Goal: Task Accomplishment & Management: Manage account settings

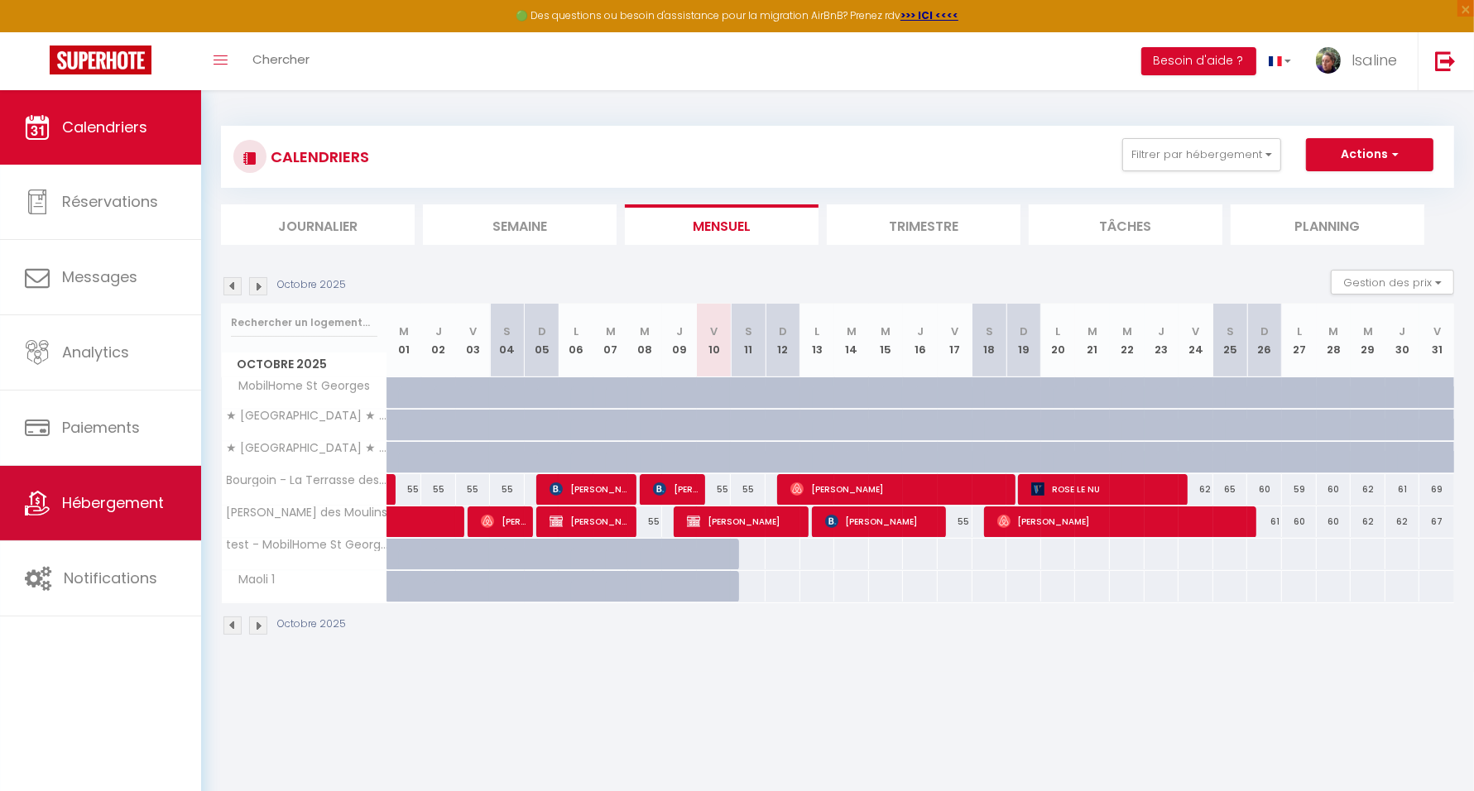
click at [108, 502] on span "Hébergement" at bounding box center [113, 502] width 102 height 21
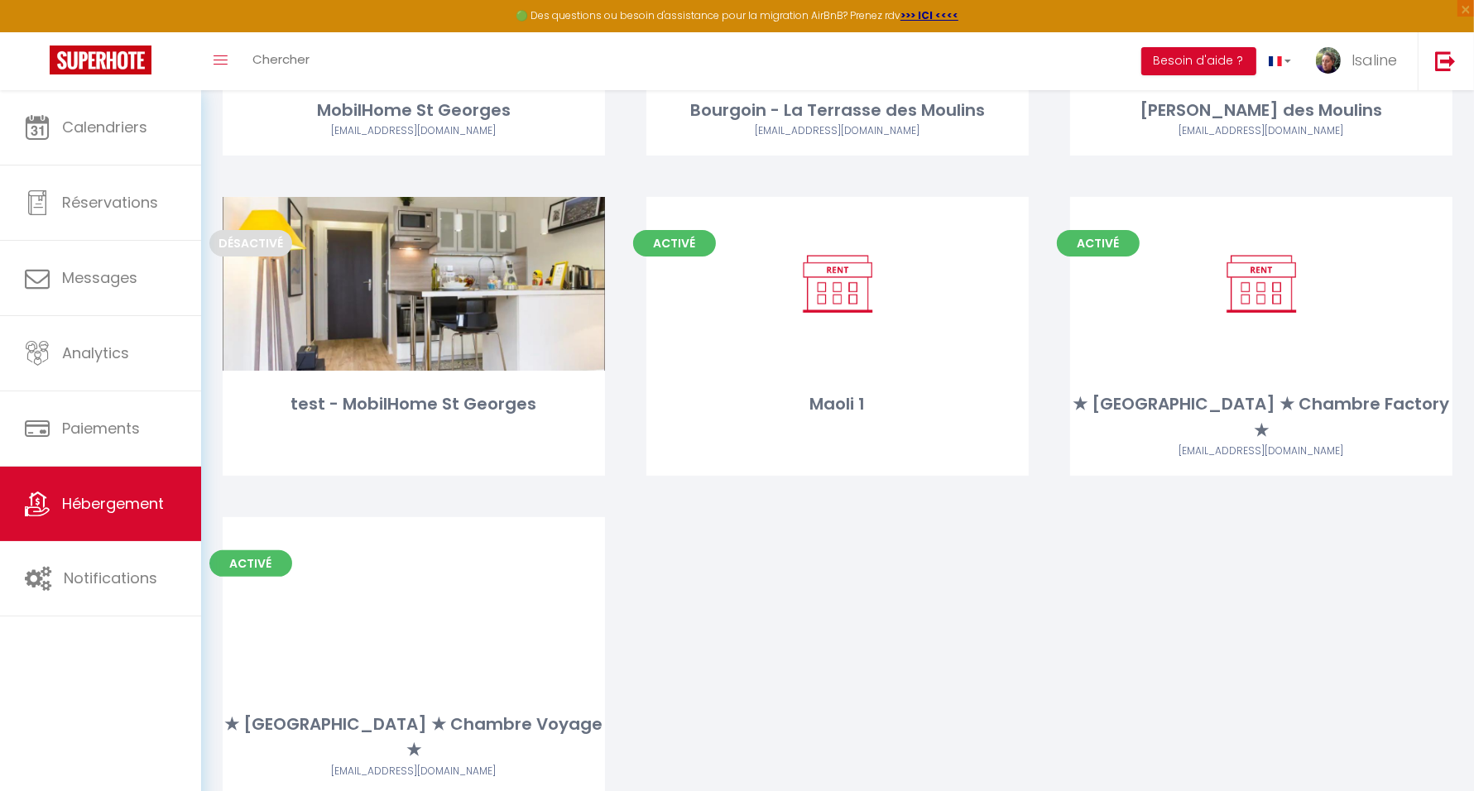
scroll to position [310, 0]
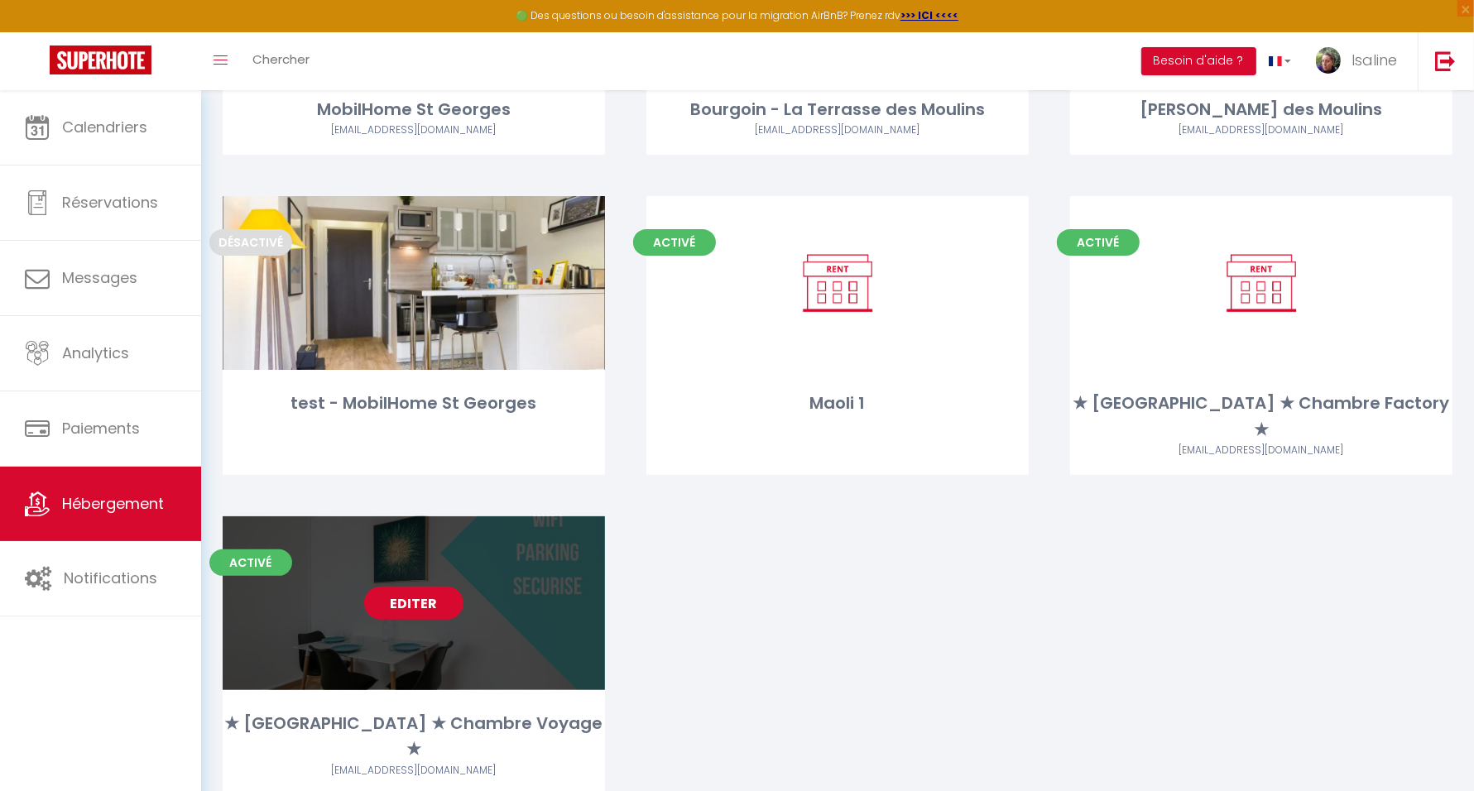
click at [427, 587] on link "Editer" at bounding box center [413, 603] width 99 height 33
select select "3"
select select "2"
select select "1"
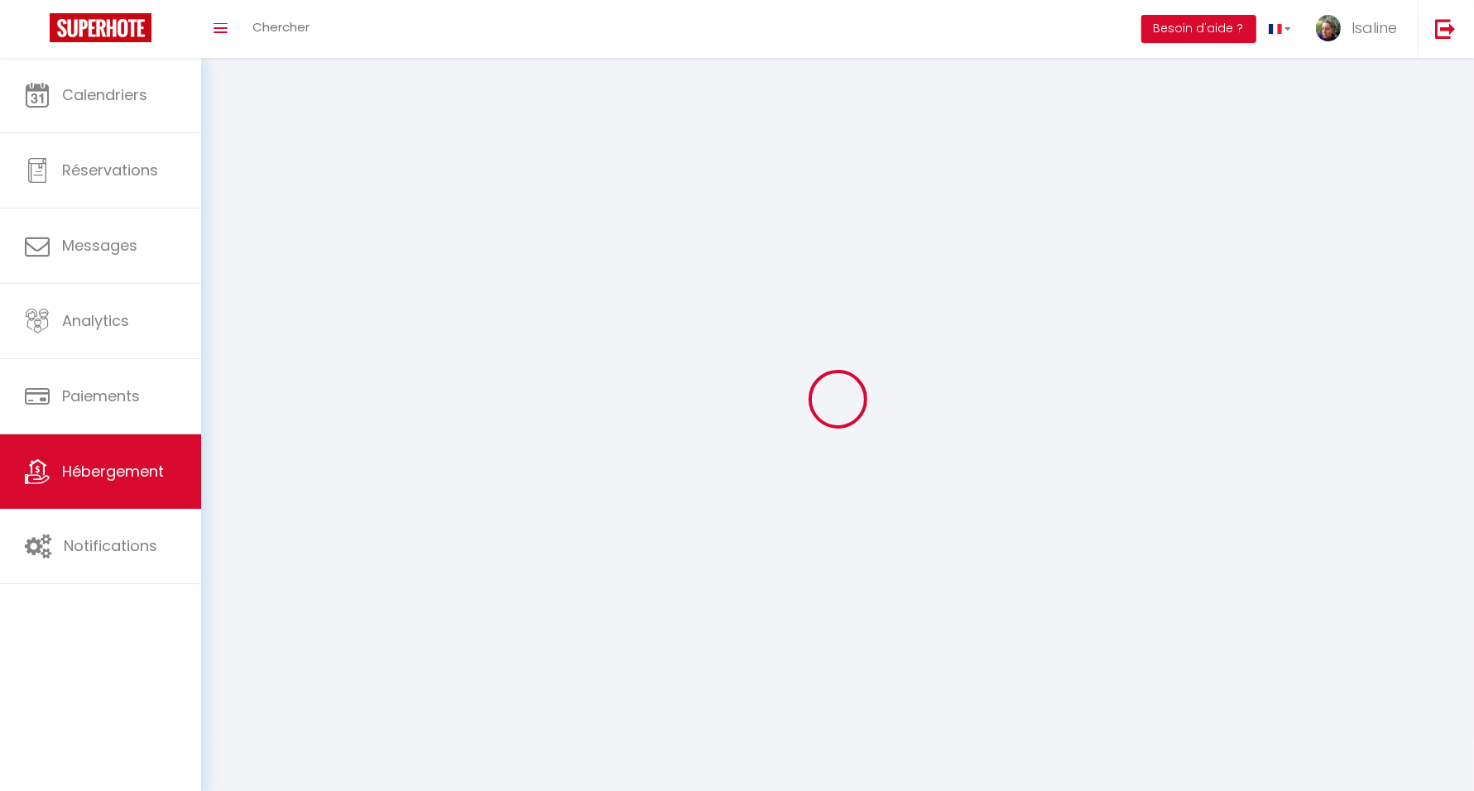
select select
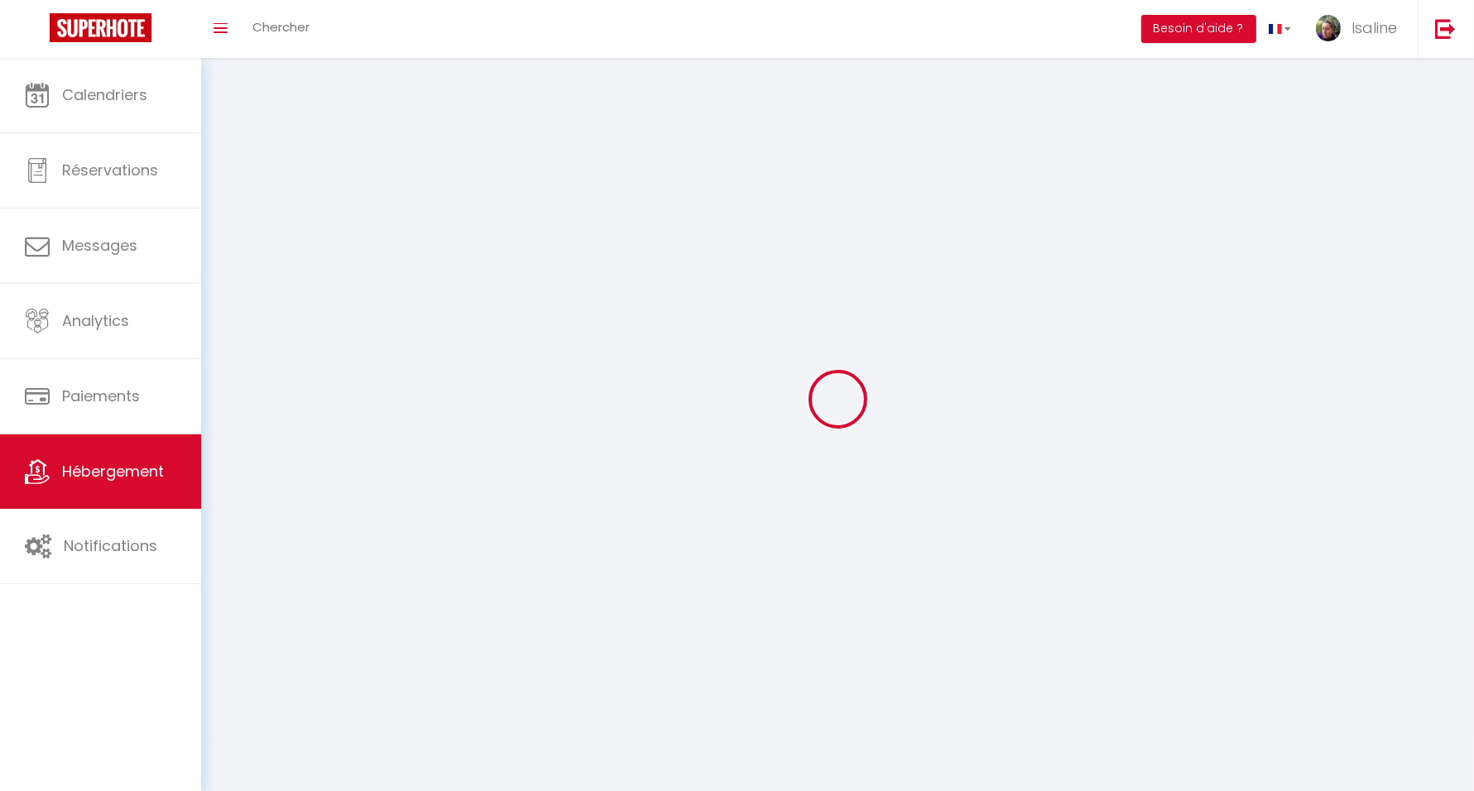
checkbox input "false"
select select
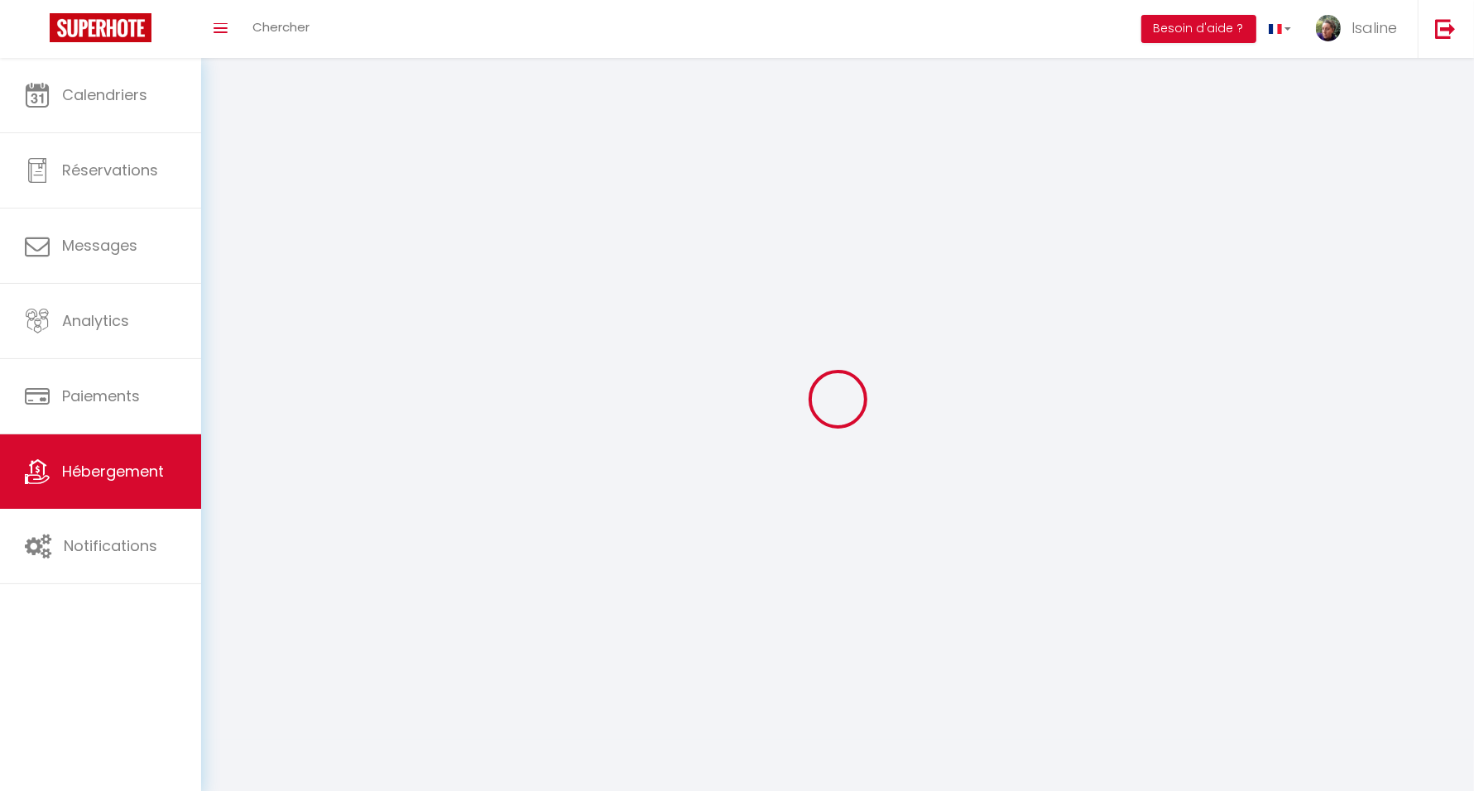
select select
select select "1"
select select
select select "28"
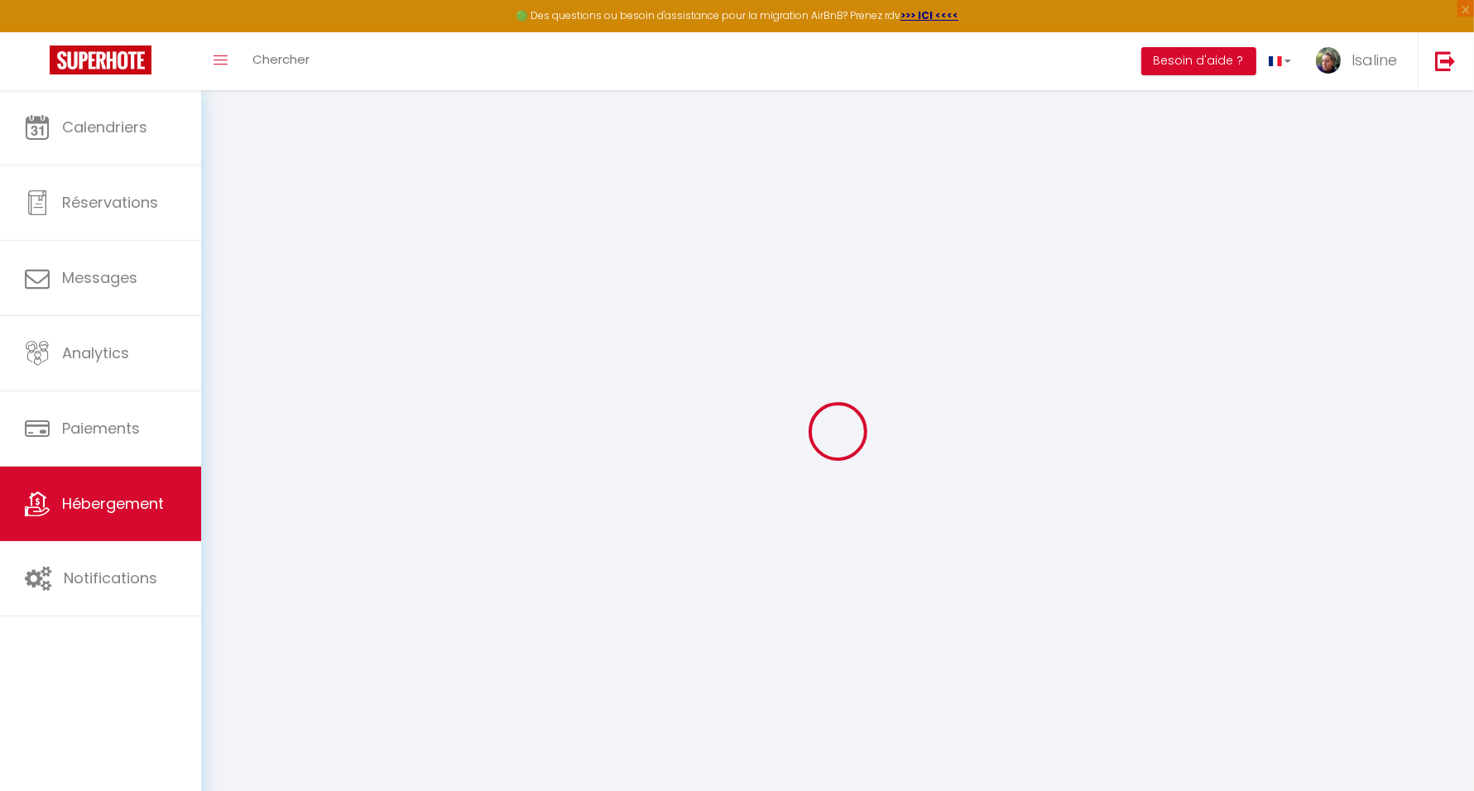
select select
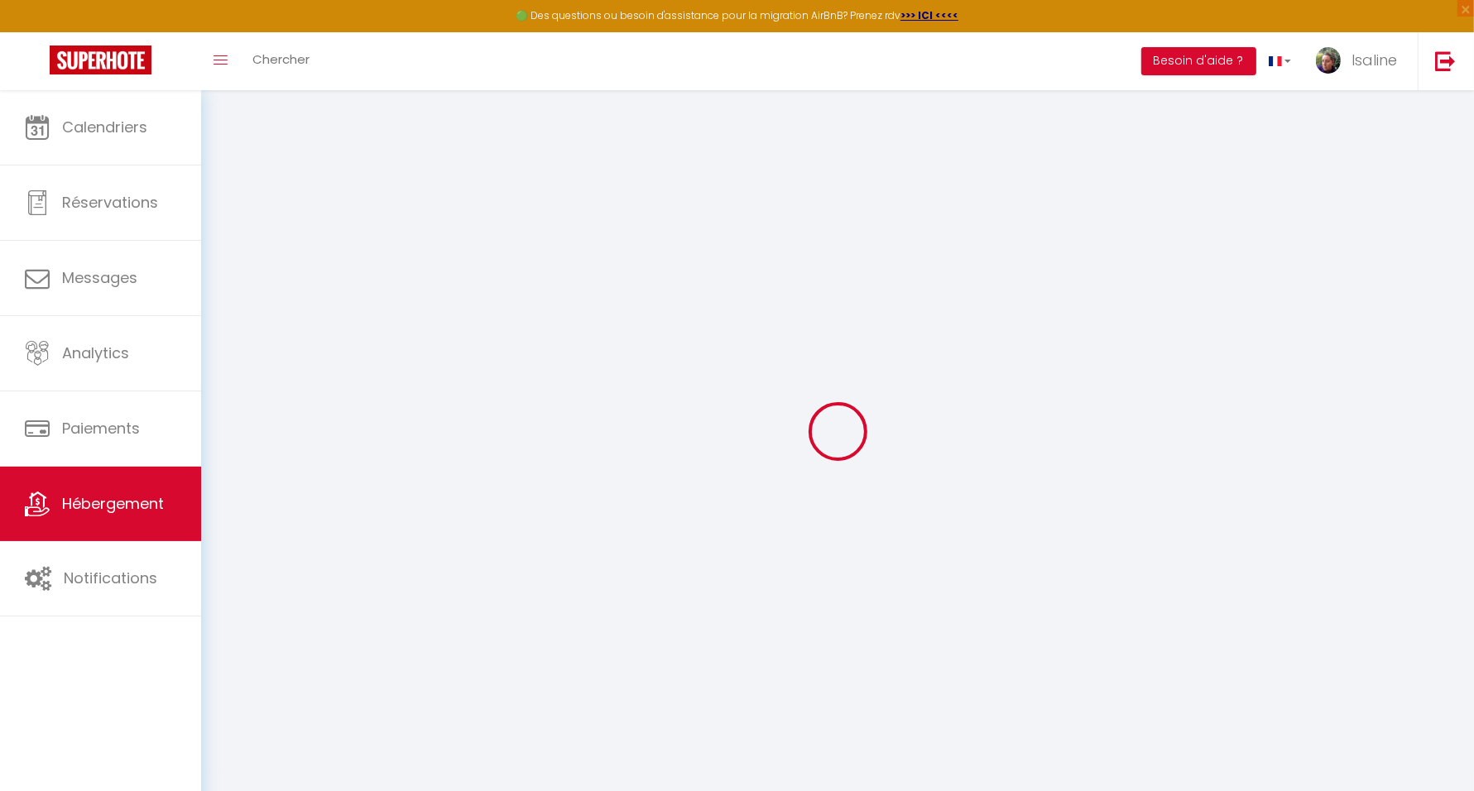
select select
checkbox input "false"
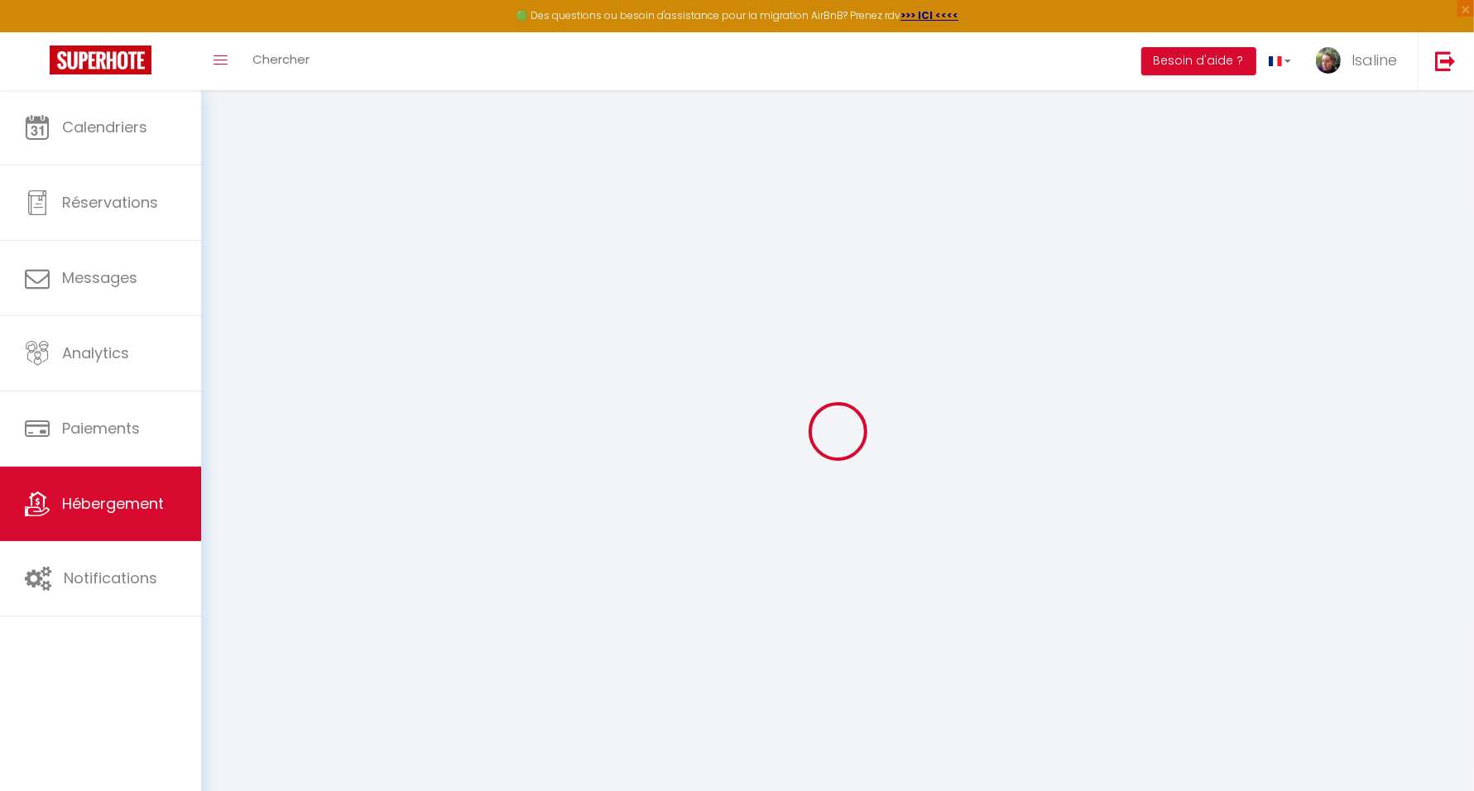
select select
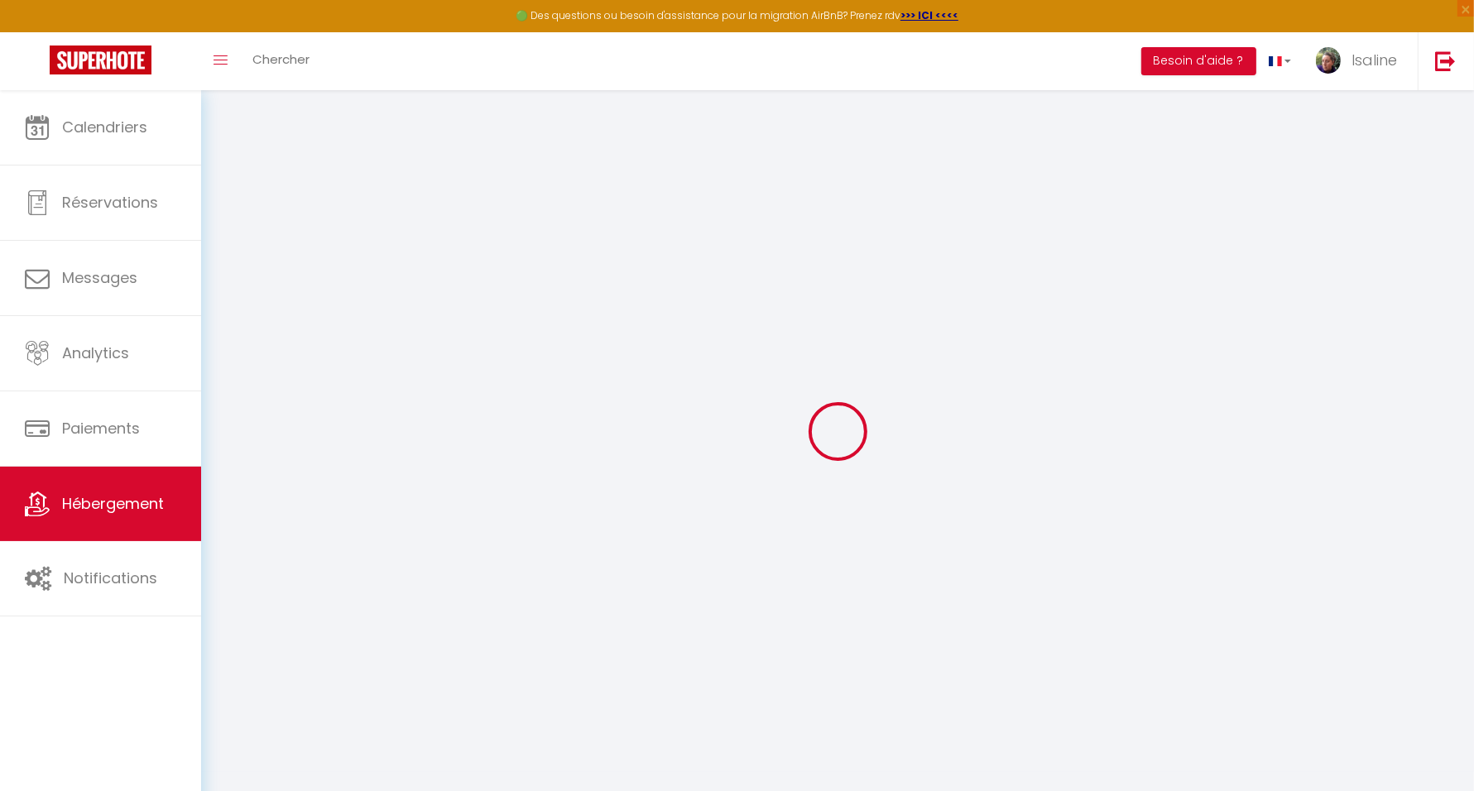
select select
checkbox input "false"
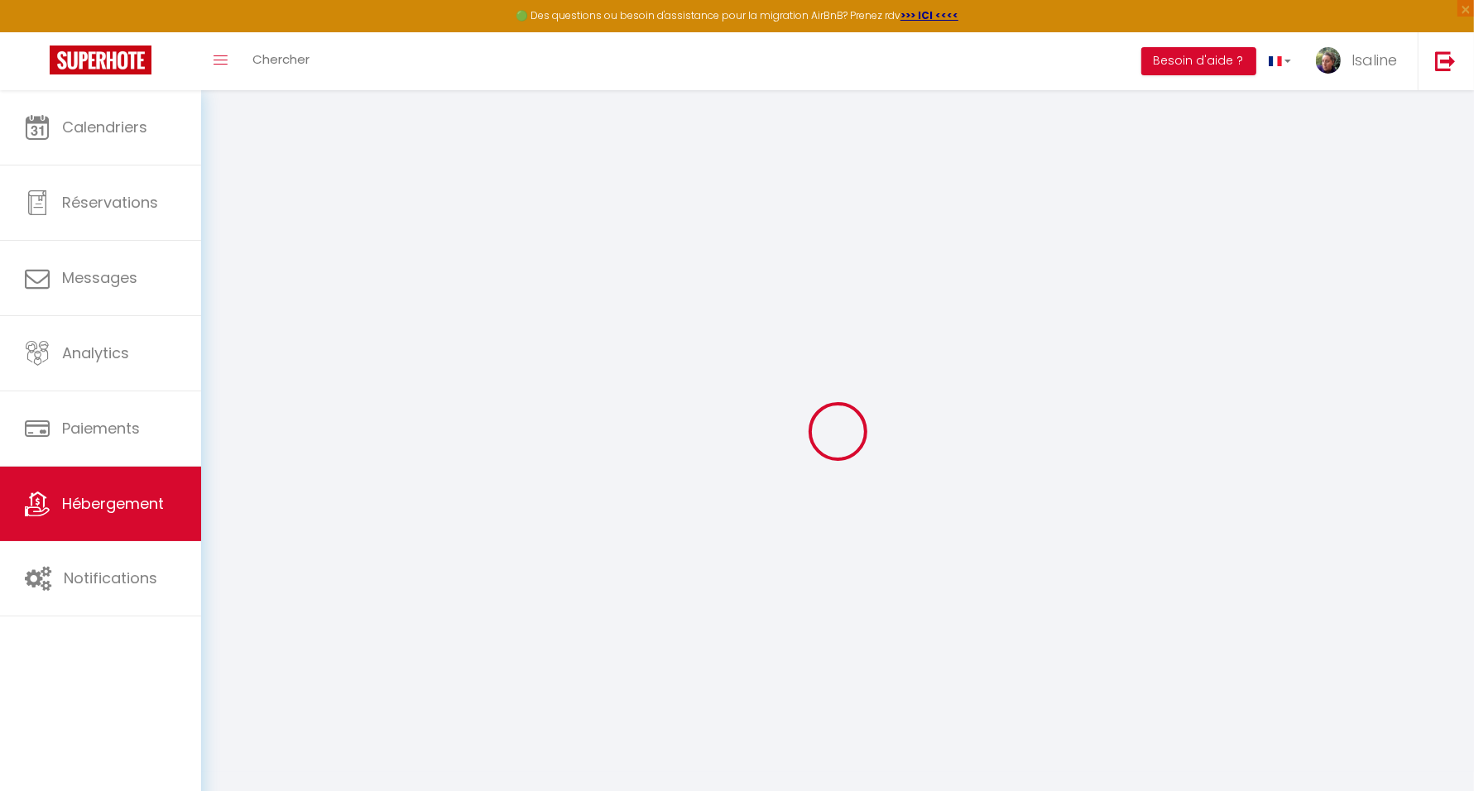
checkbox input "false"
select select
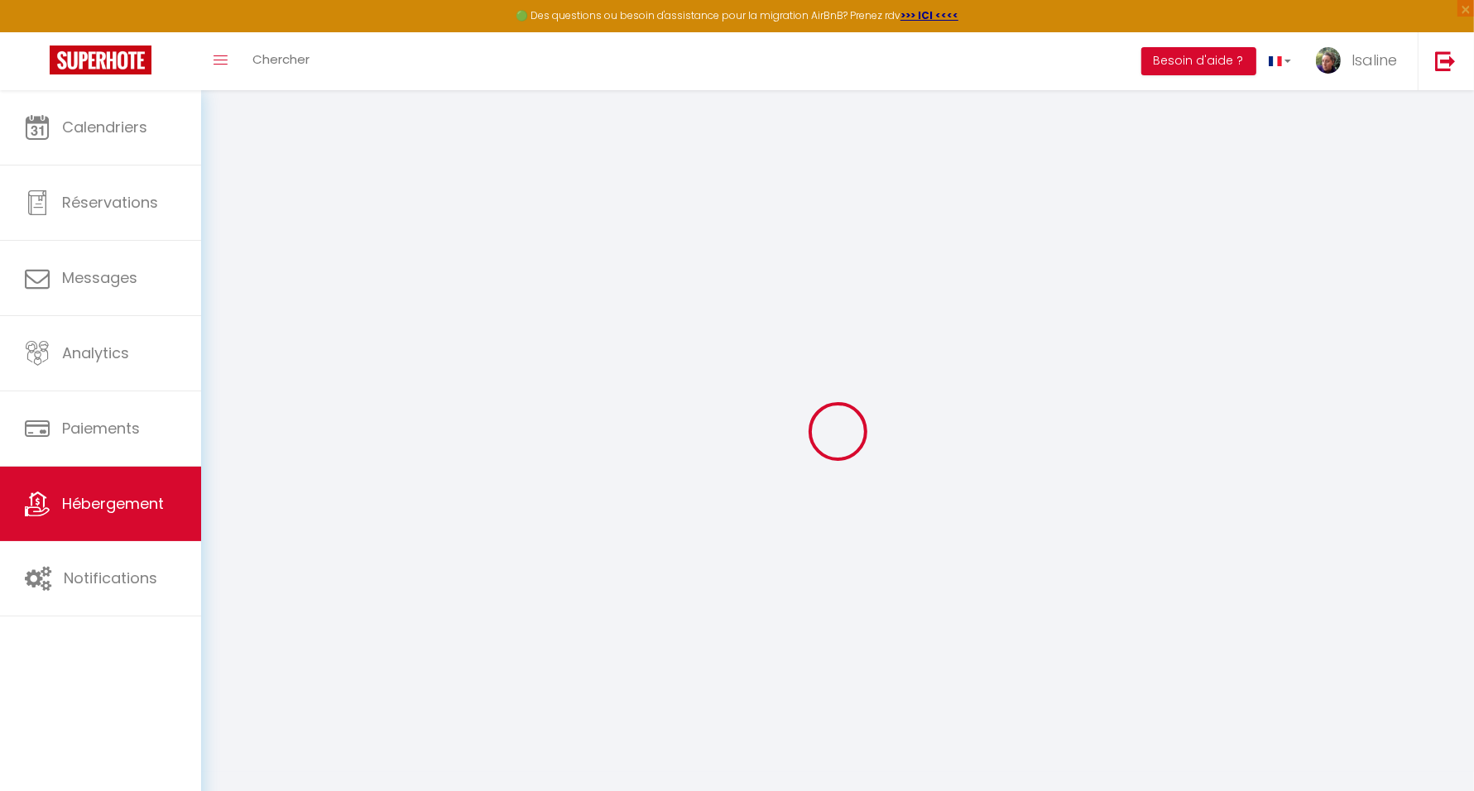
select select
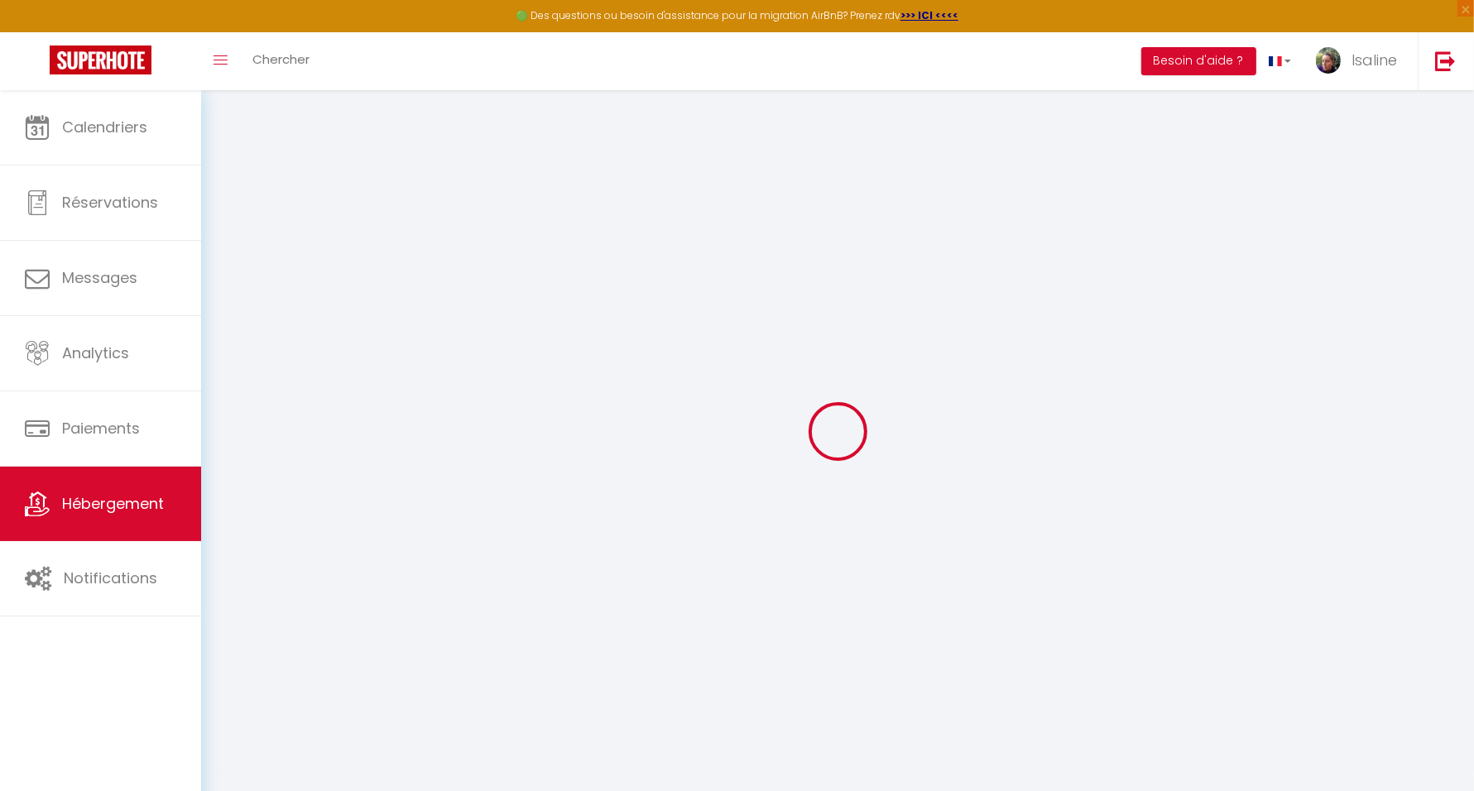
checkbox input "false"
select select
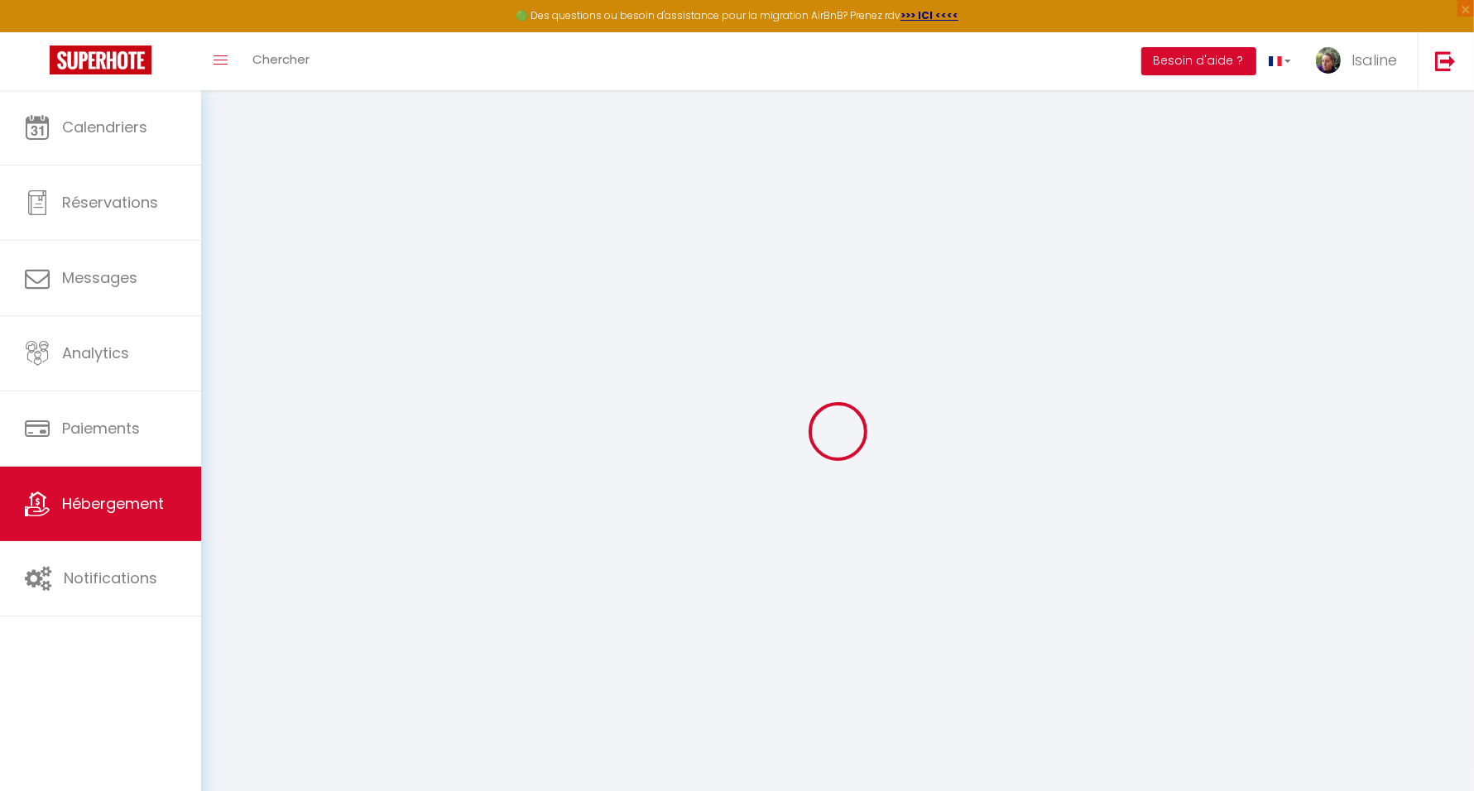
select select
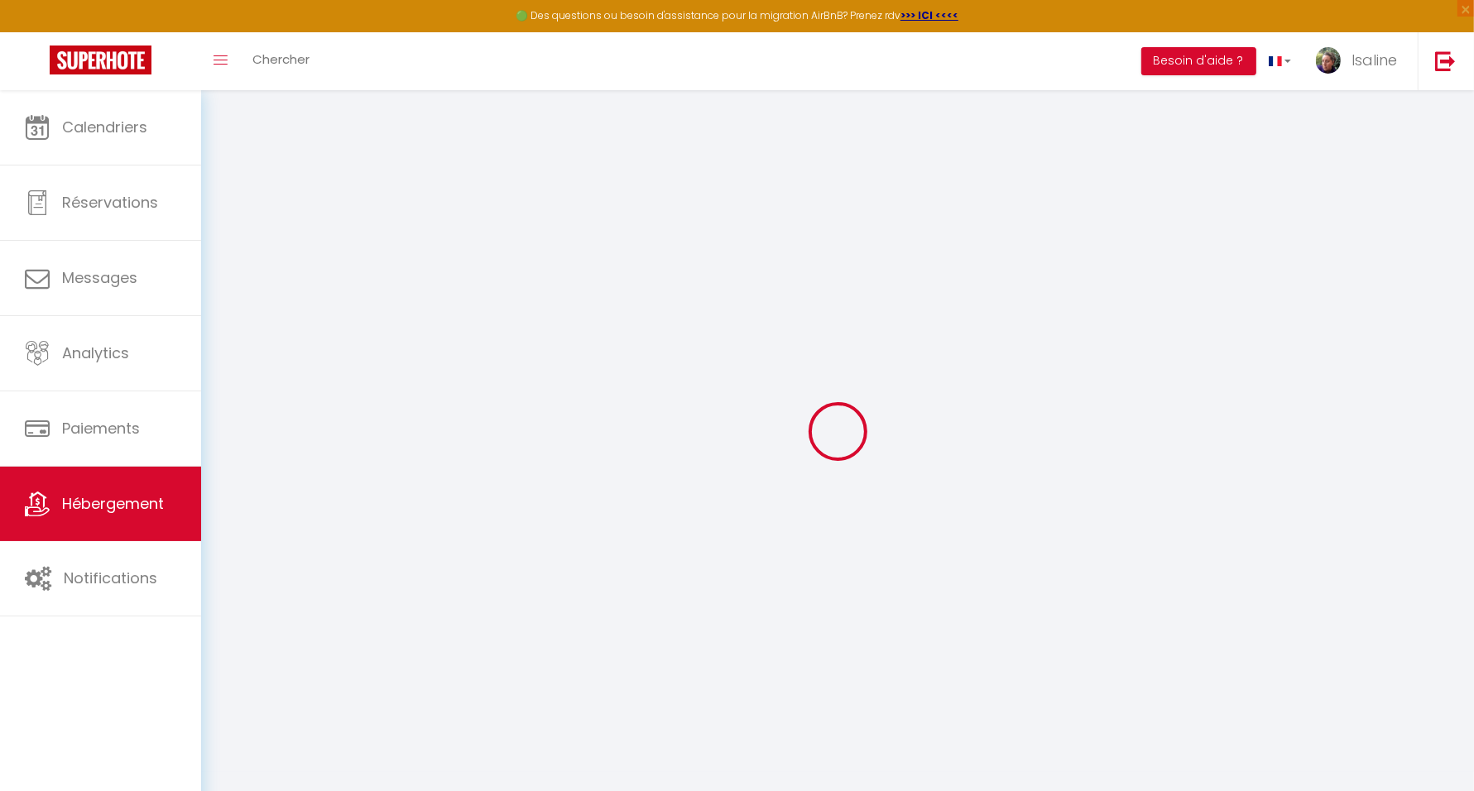
select select
checkbox input "false"
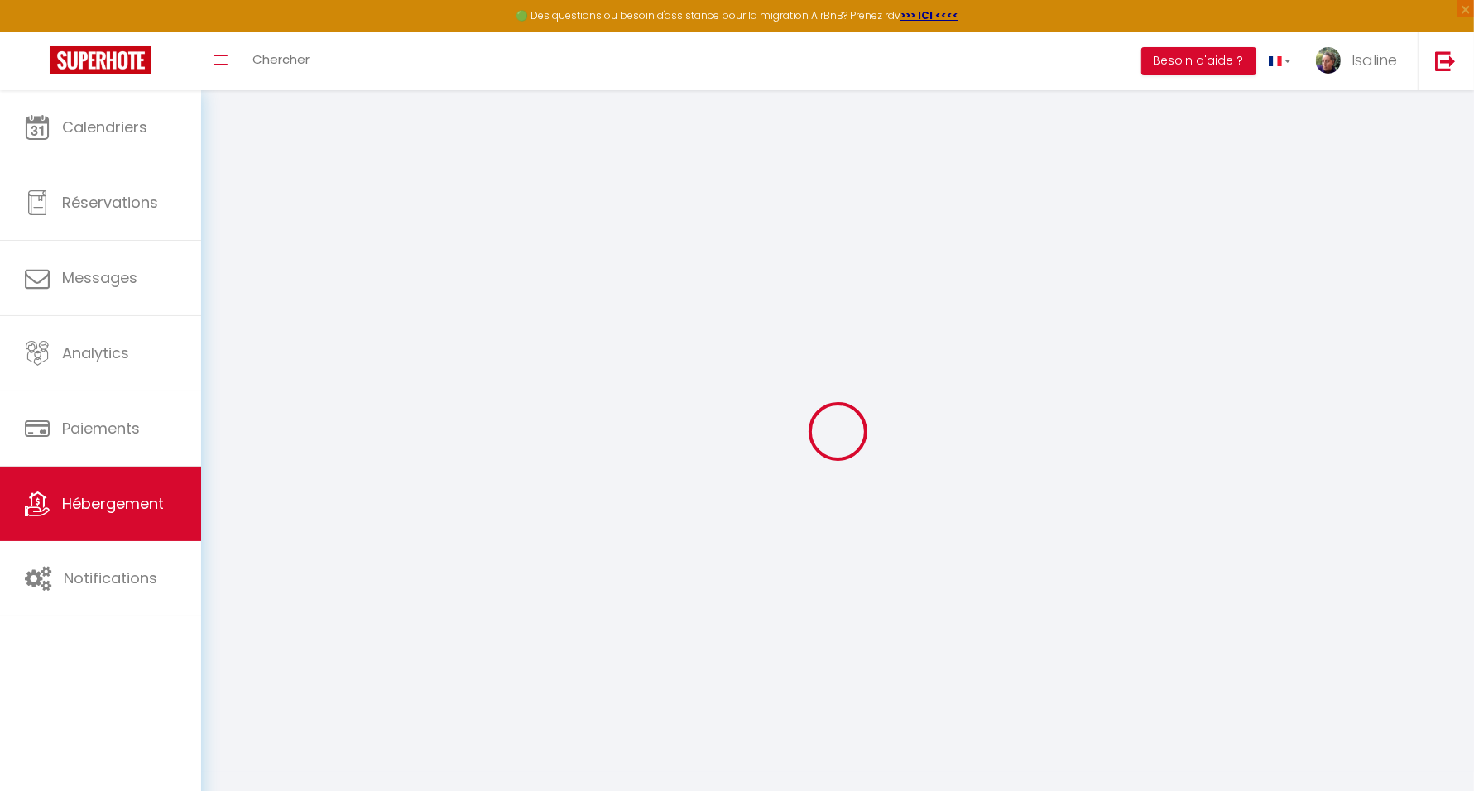
checkbox input "false"
select select
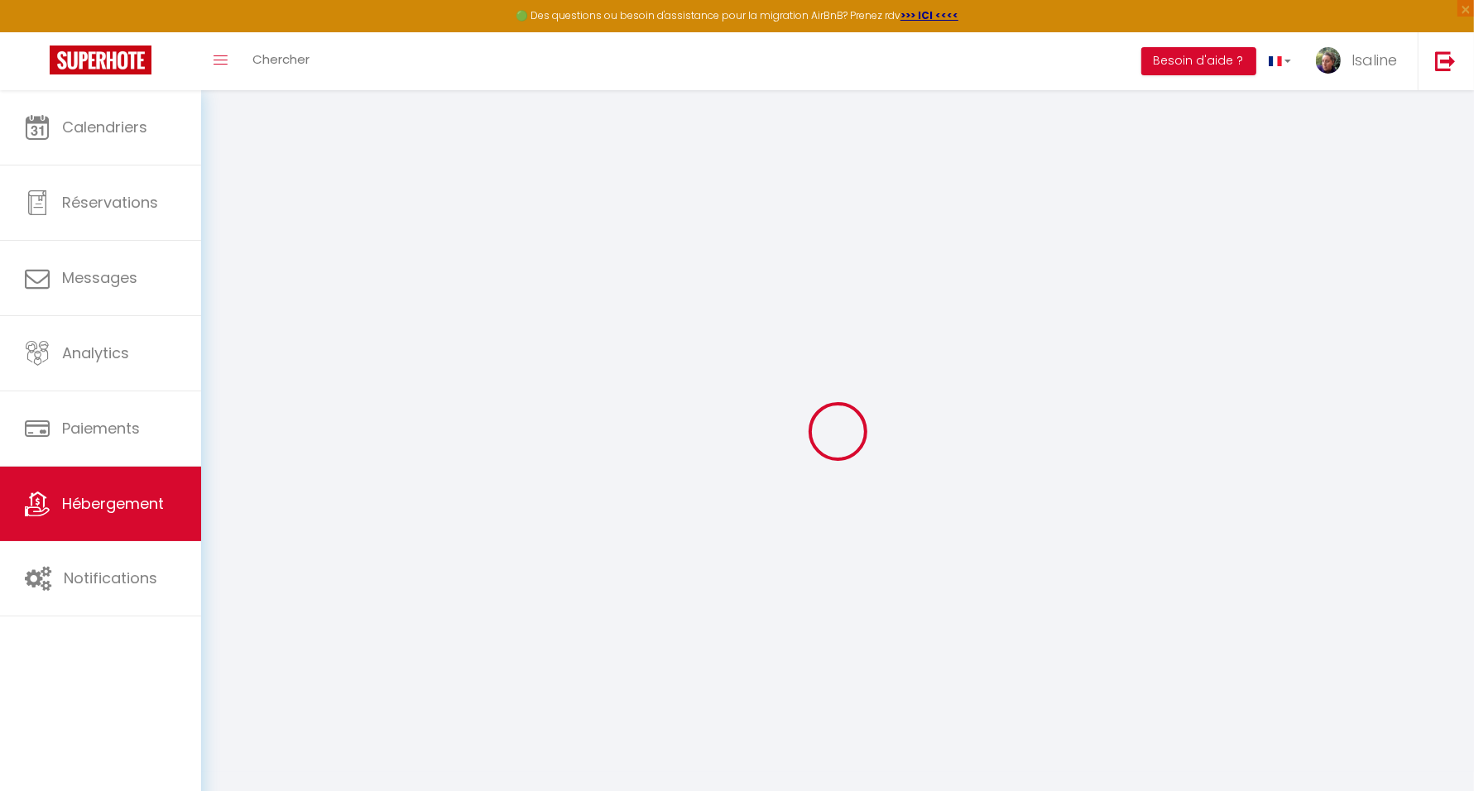
select select
checkbox input "false"
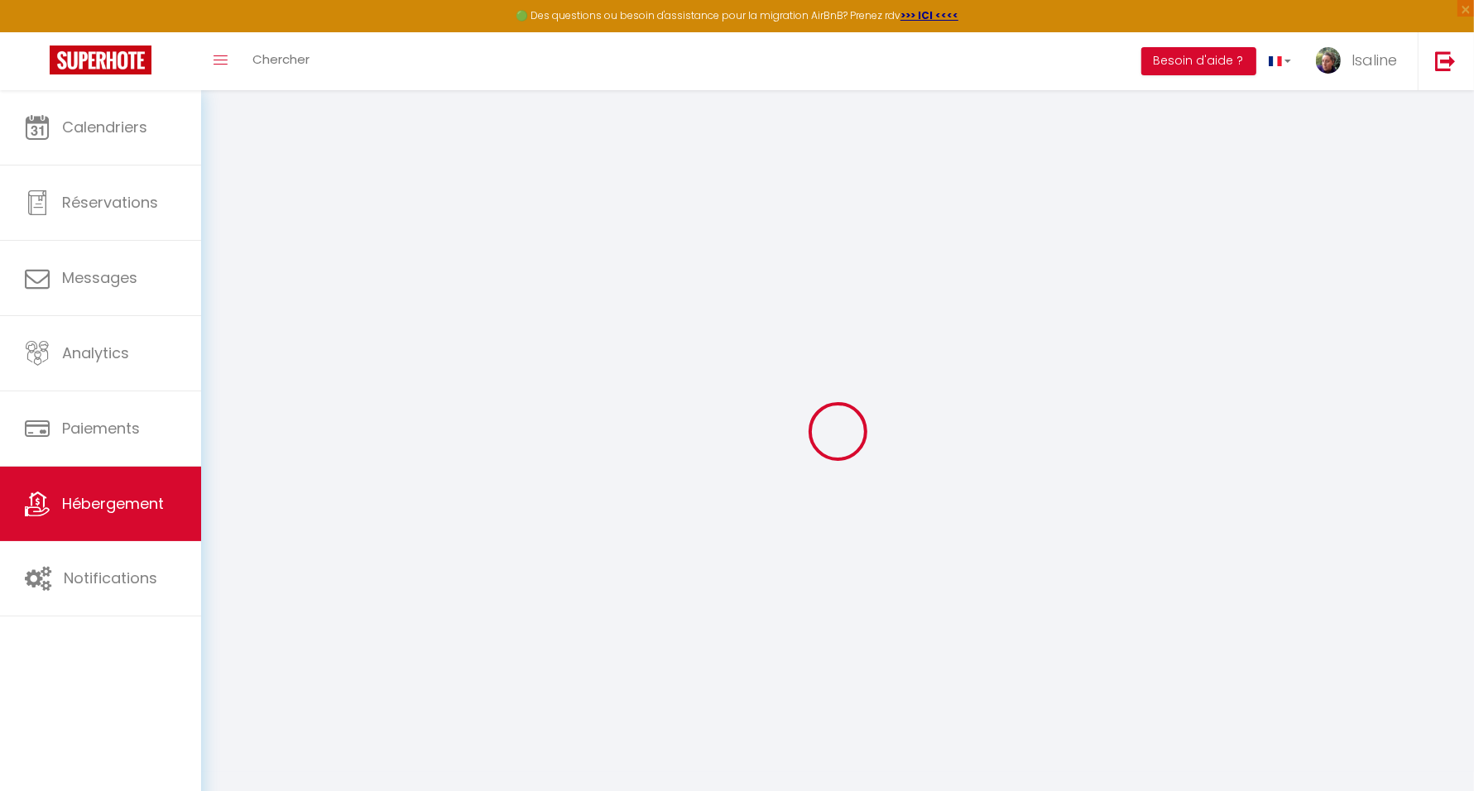
checkbox input "false"
select select
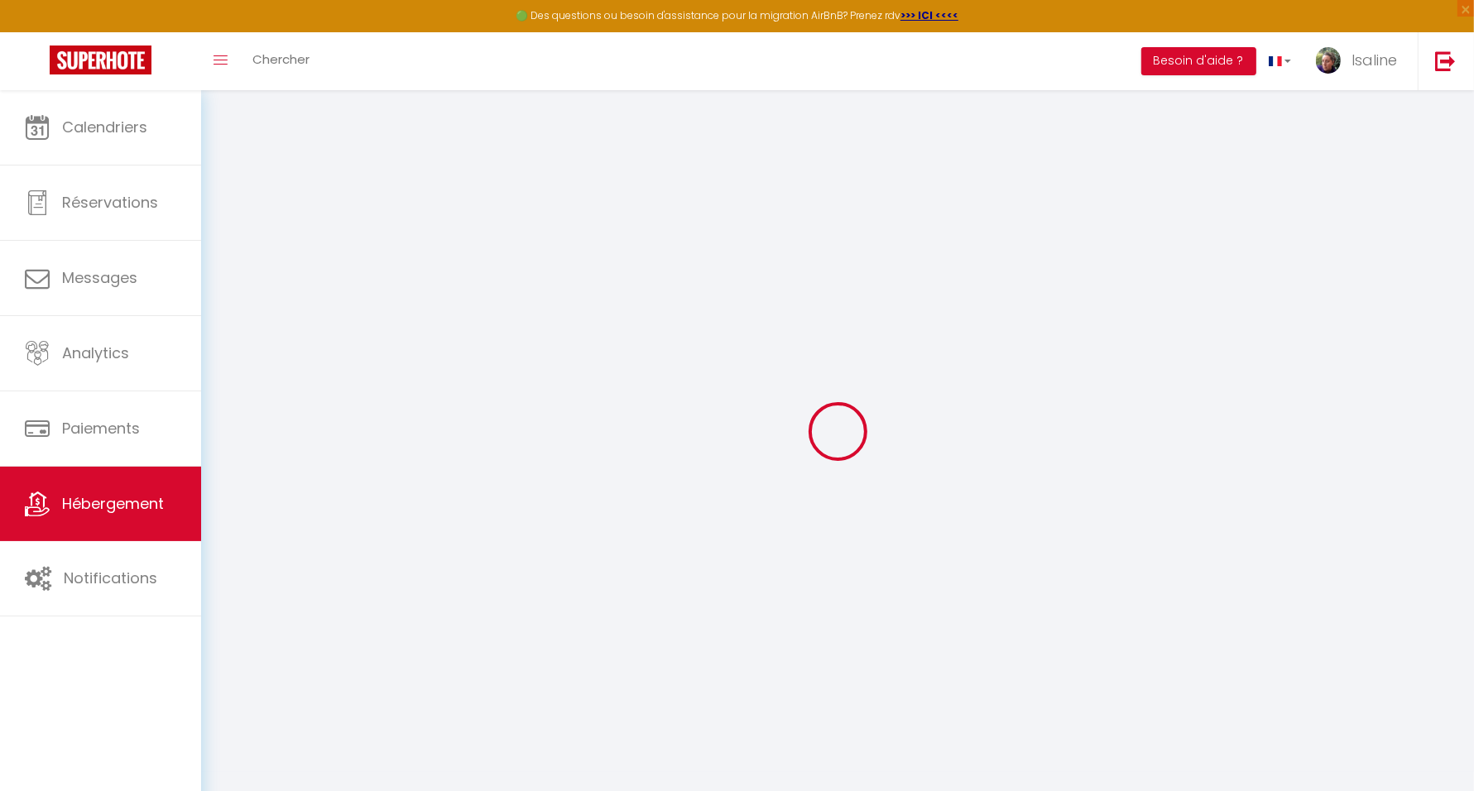
type input "★ [GEOGRAPHIC_DATA] ★ Chambre Voyage ★"
type input "Isaline"
select select "1"
type input "500"
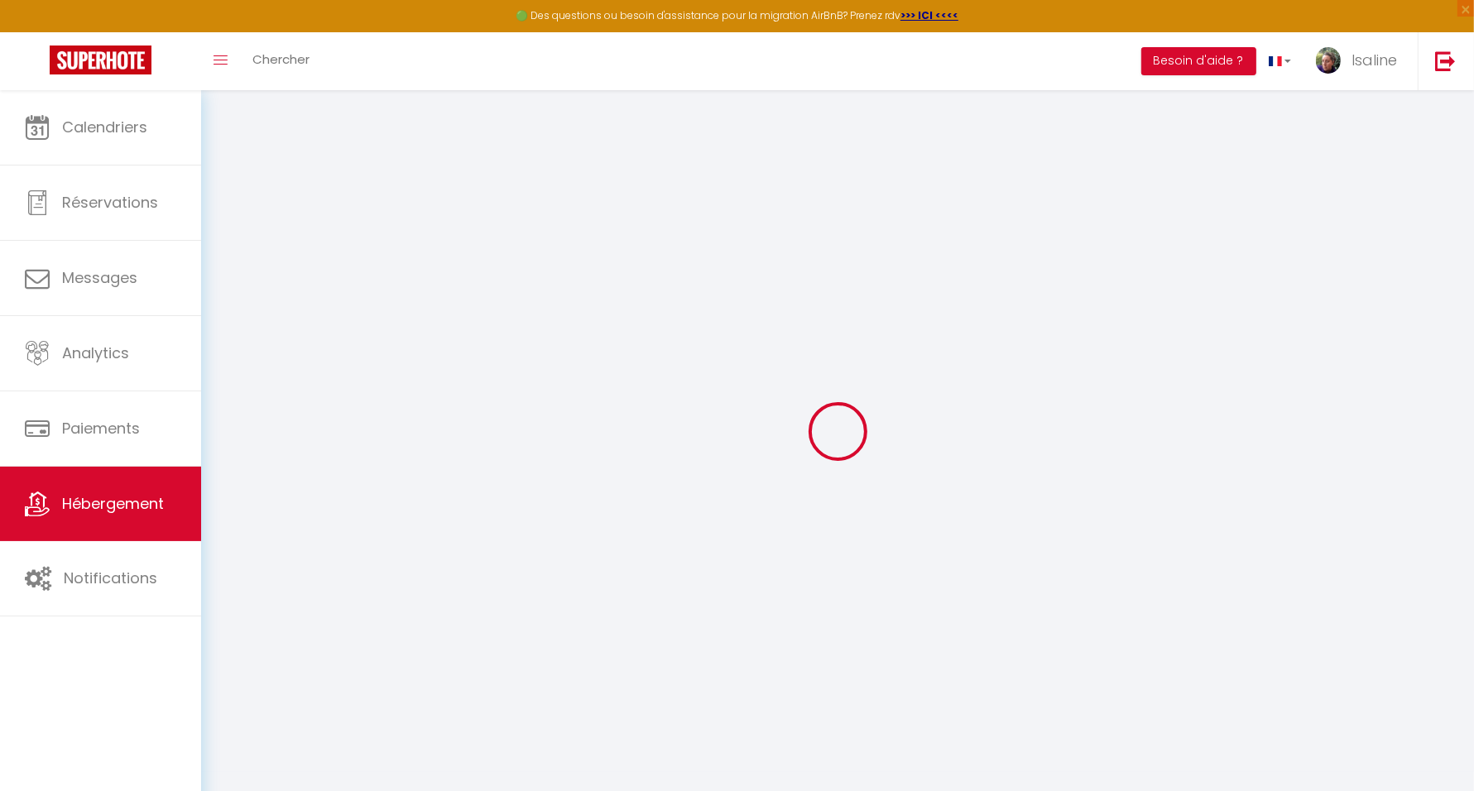
select select
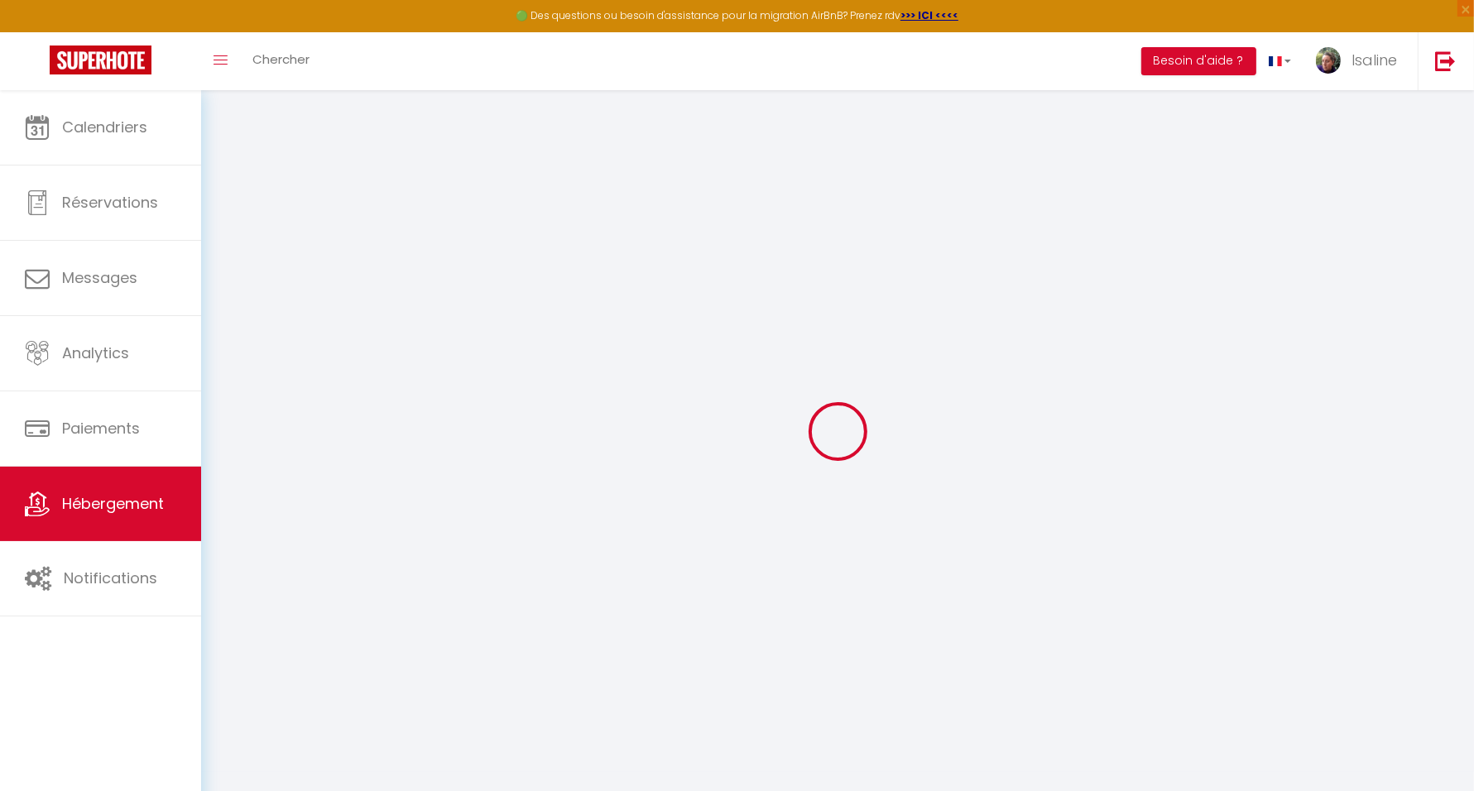
type input "[STREET_ADDRESS]"
type input "69310"
type input "[PERSON_NAME]"
type input "[EMAIL_ADDRESS][DOMAIN_NAME]"
select select
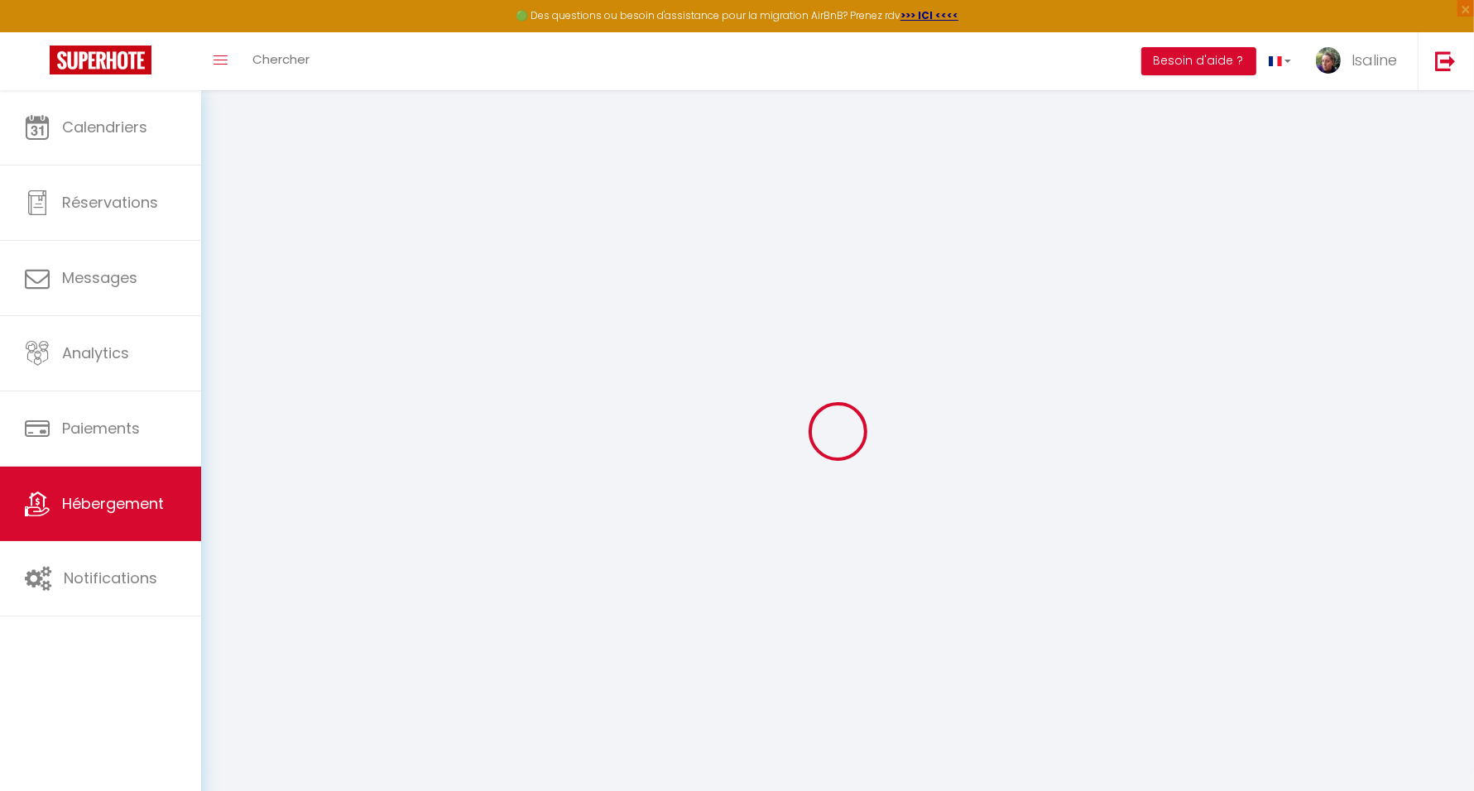
checkbox input "false"
type input "0"
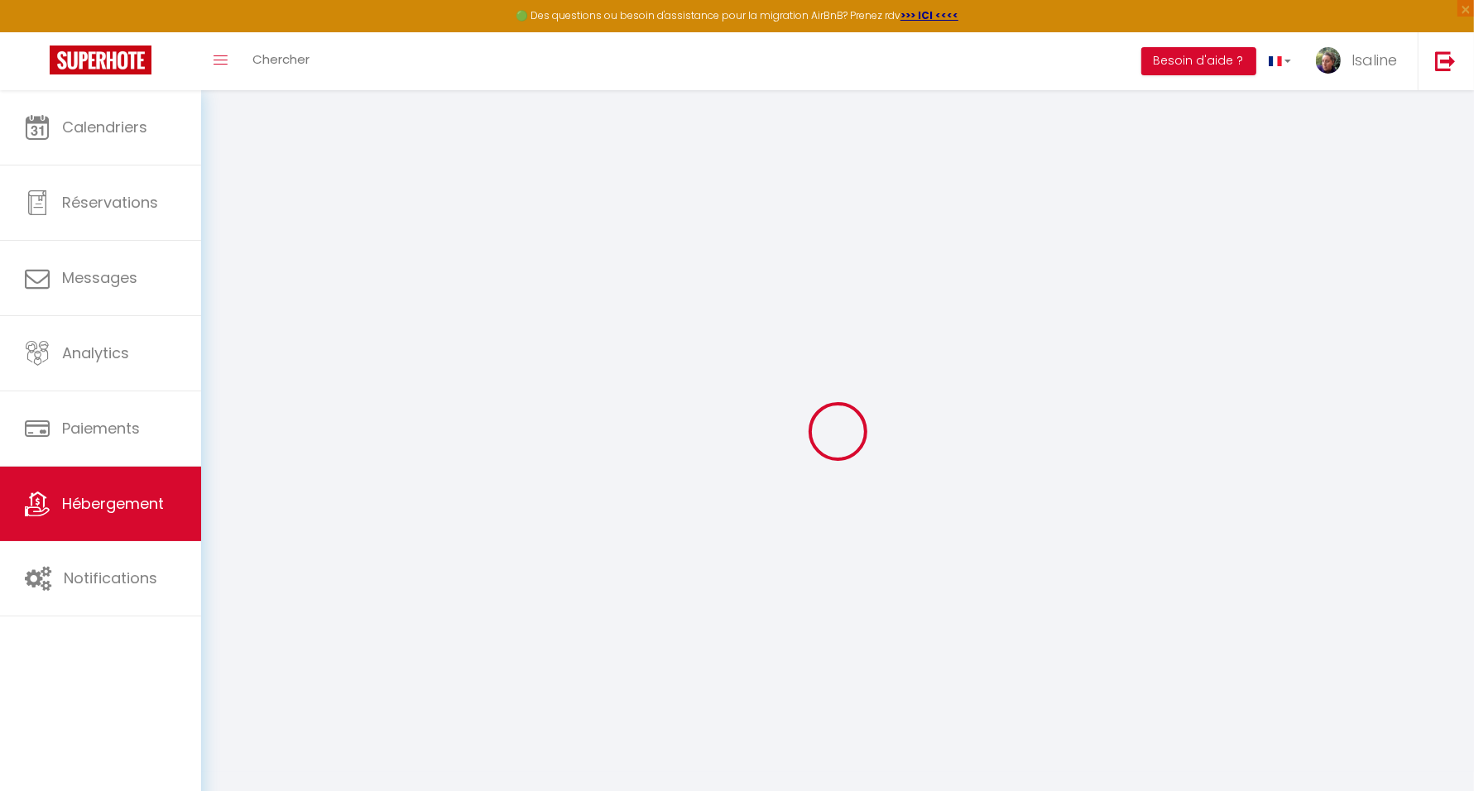
type input "0"
select select
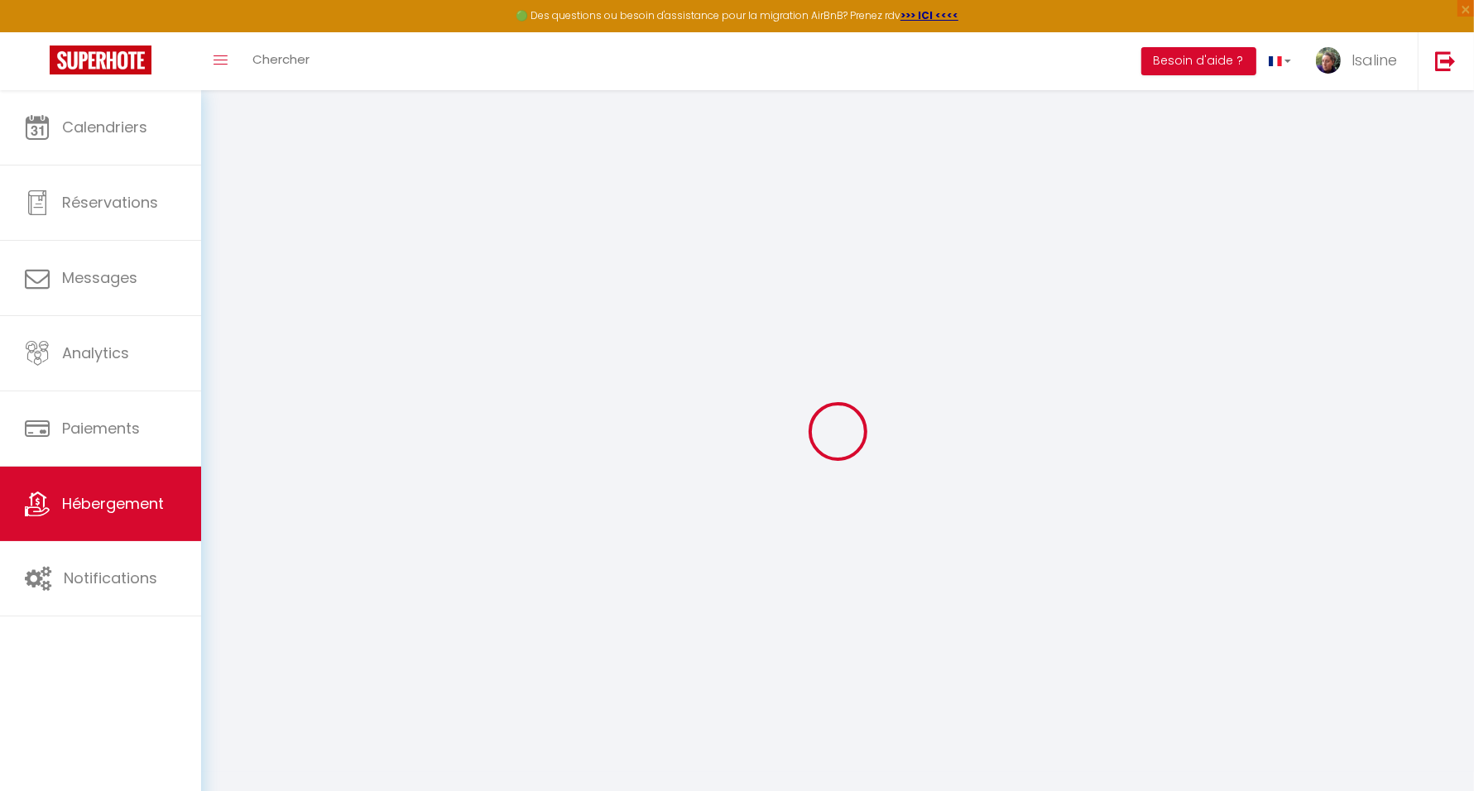
select select
checkbox input "false"
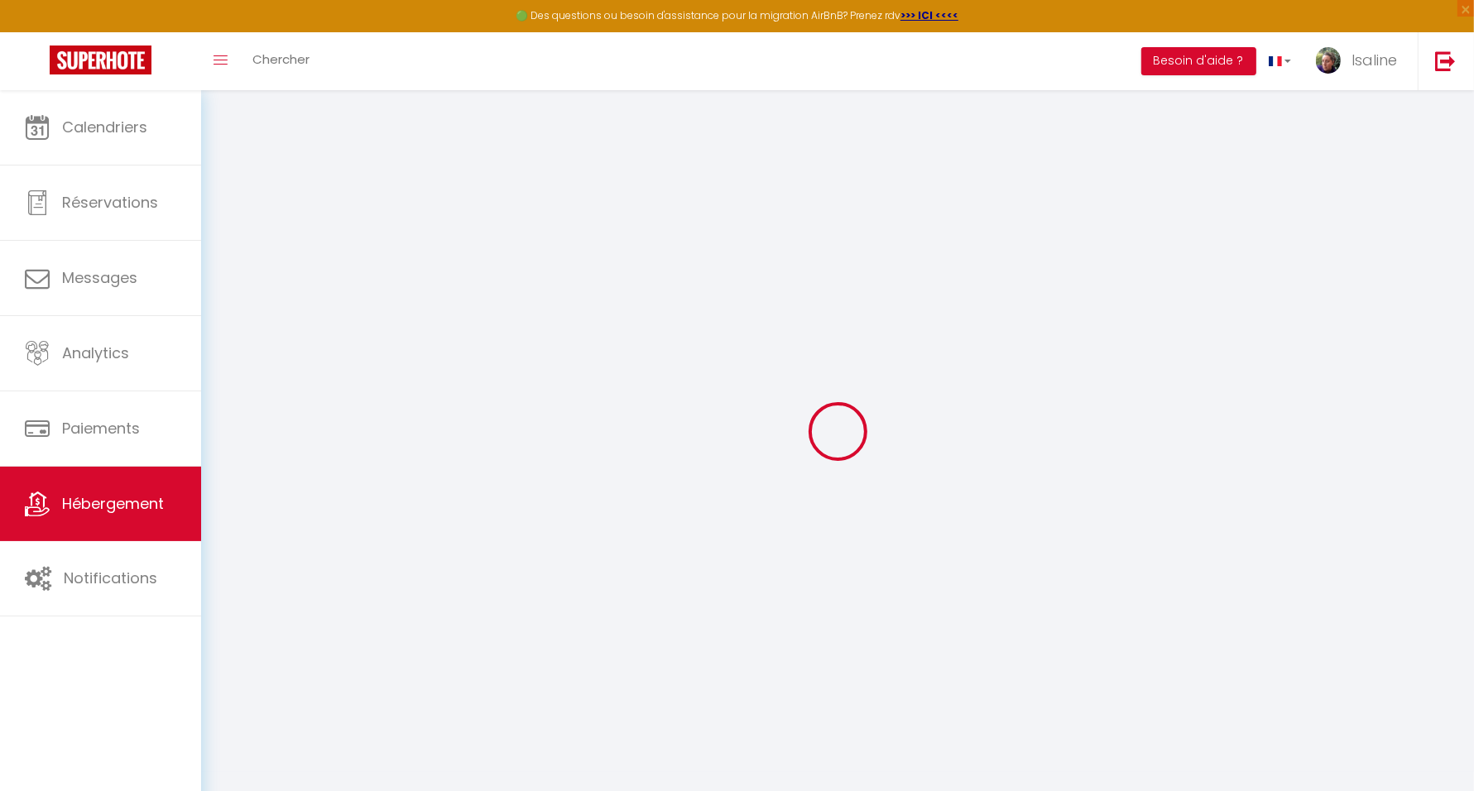
checkbox input "false"
select select
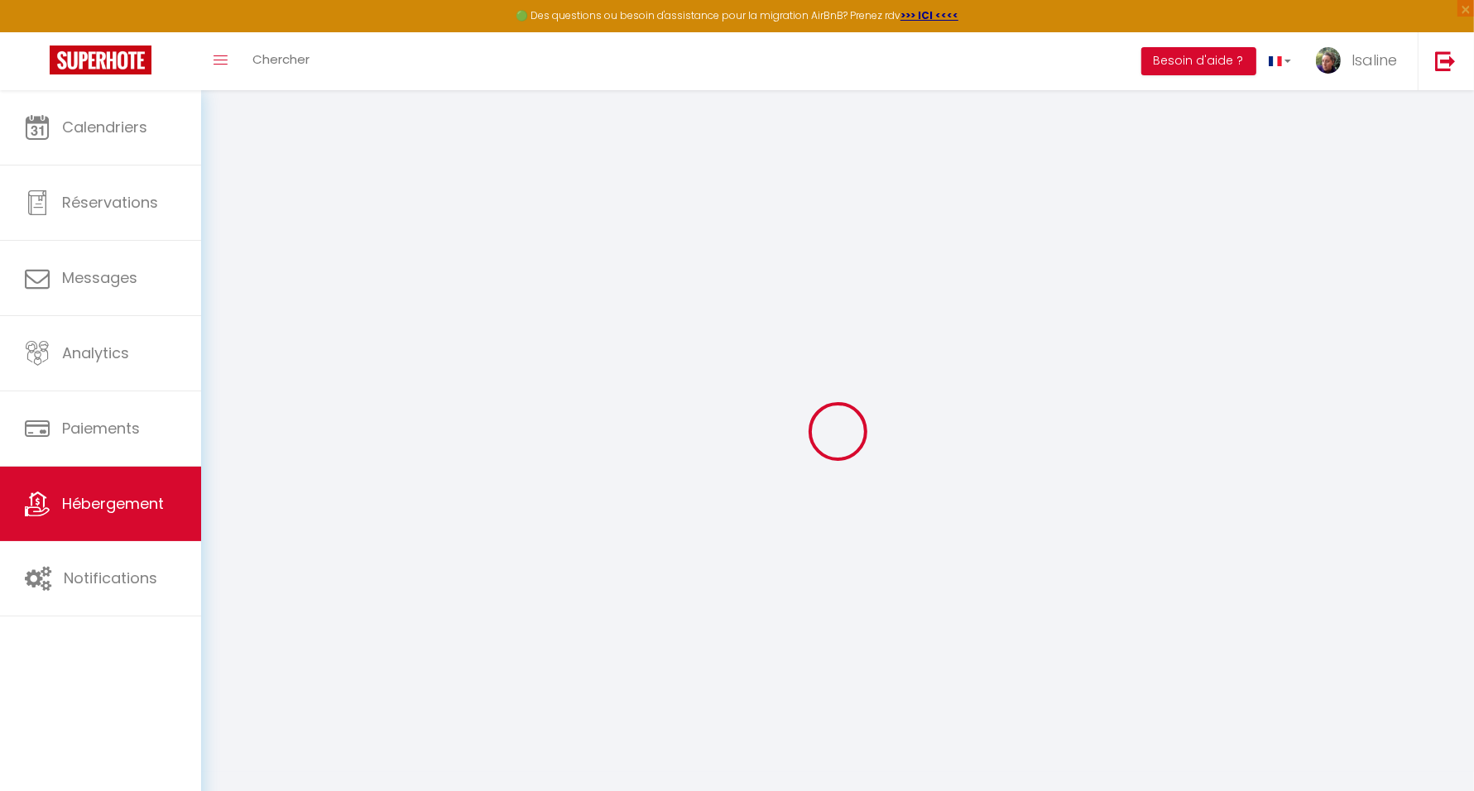
select select
checkbox input "false"
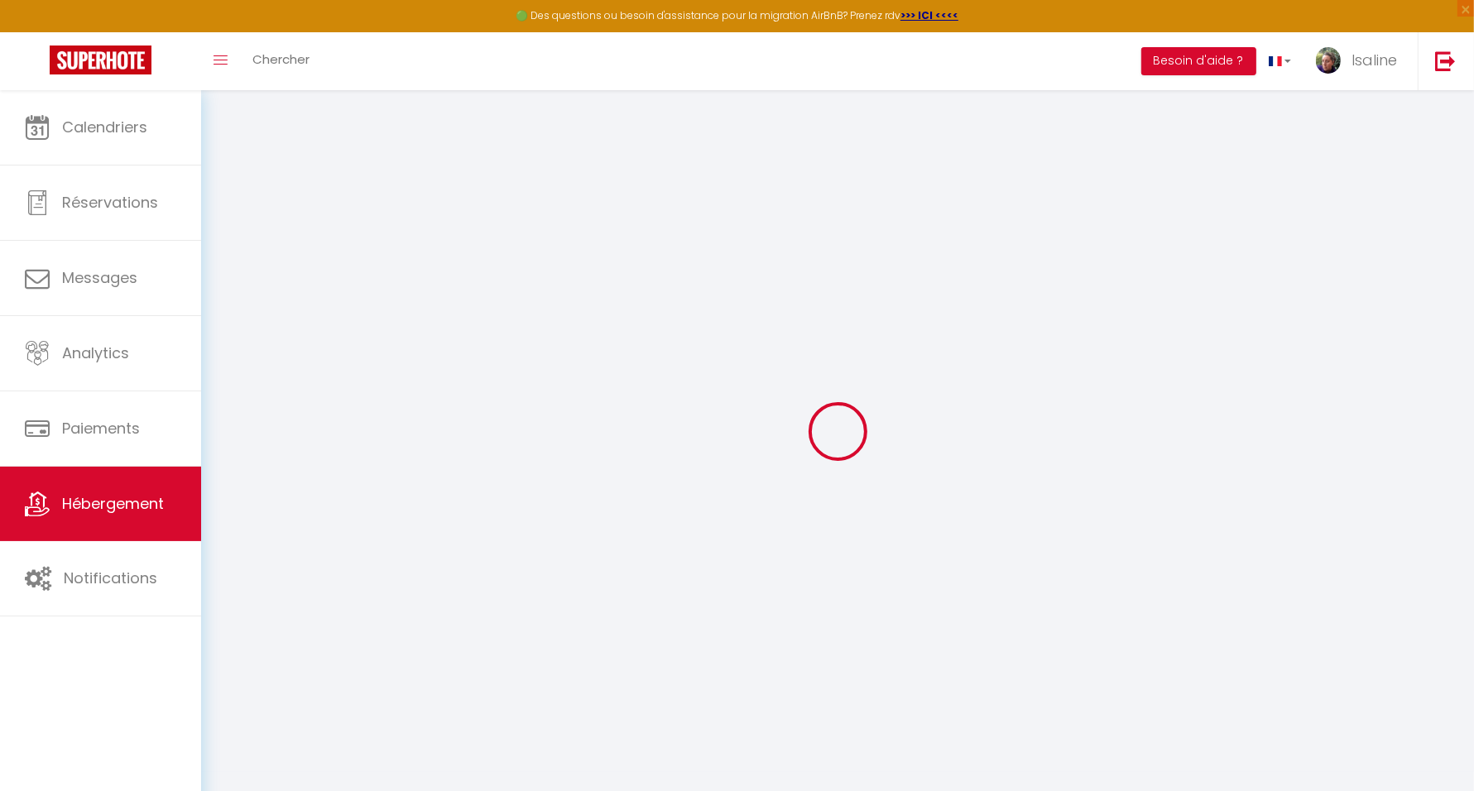
checkbox input "false"
select select
checkbox input "false"
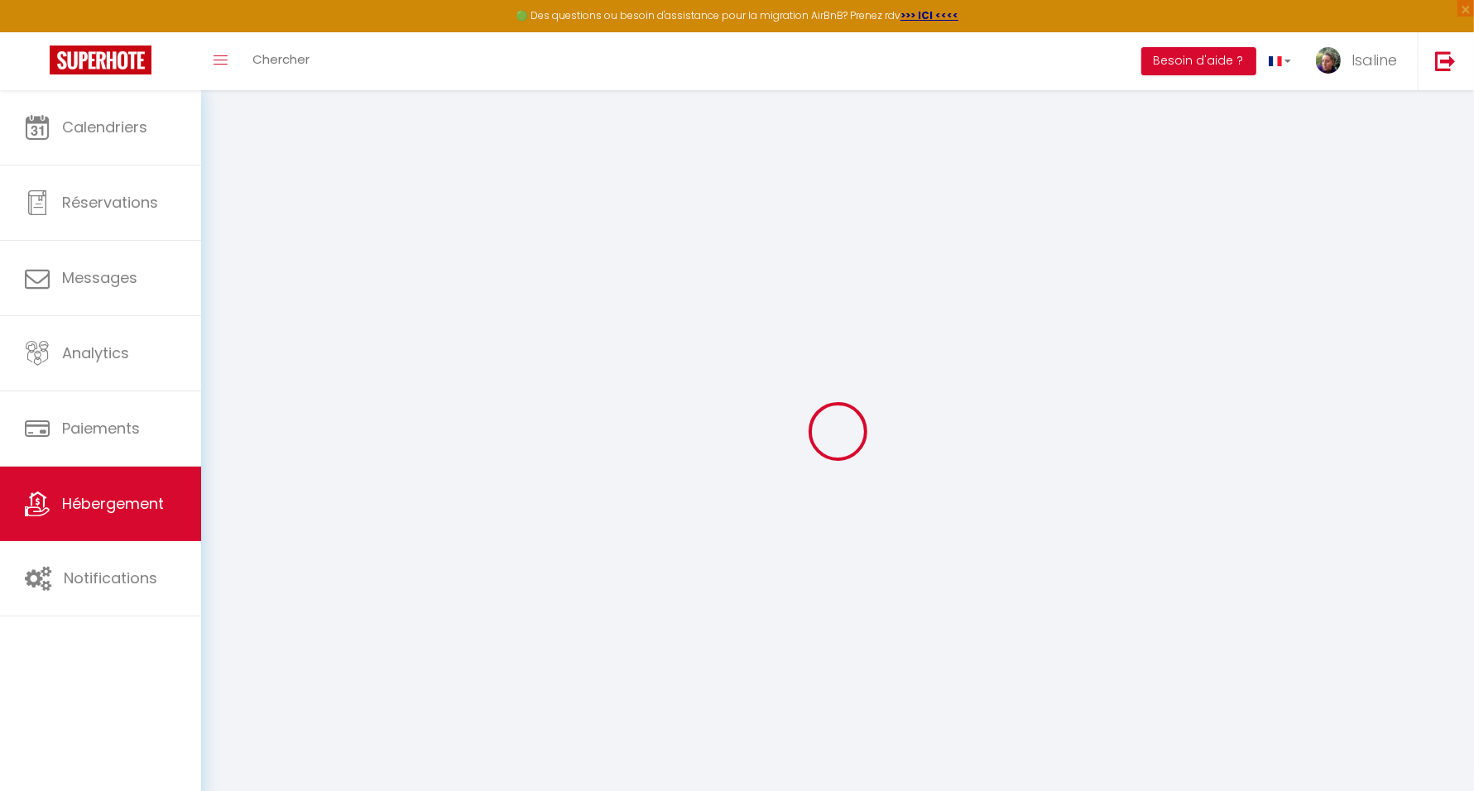
checkbox input "false"
select select
checkbox input "false"
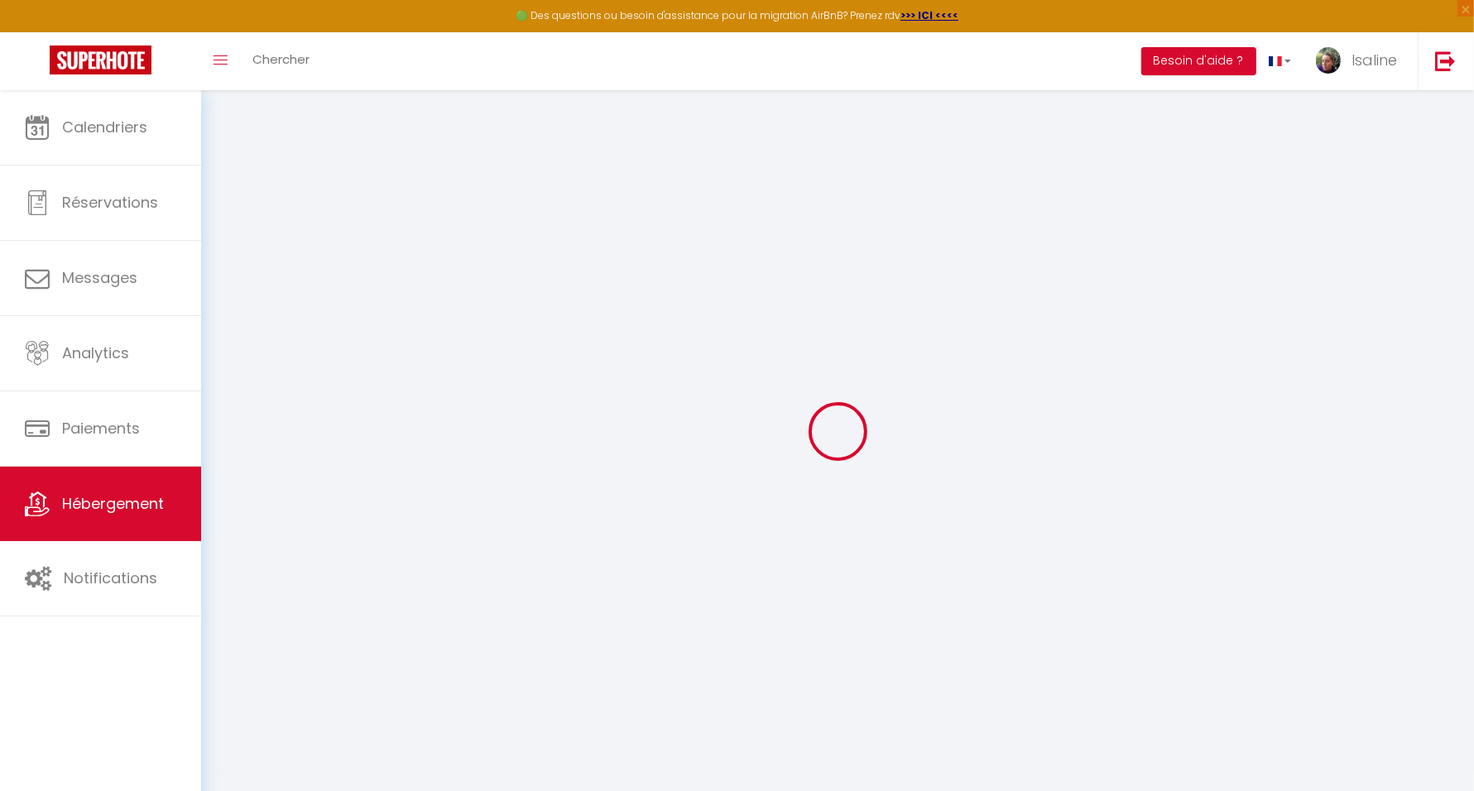
checkbox input "false"
select select "17:00"
select select "21:00"
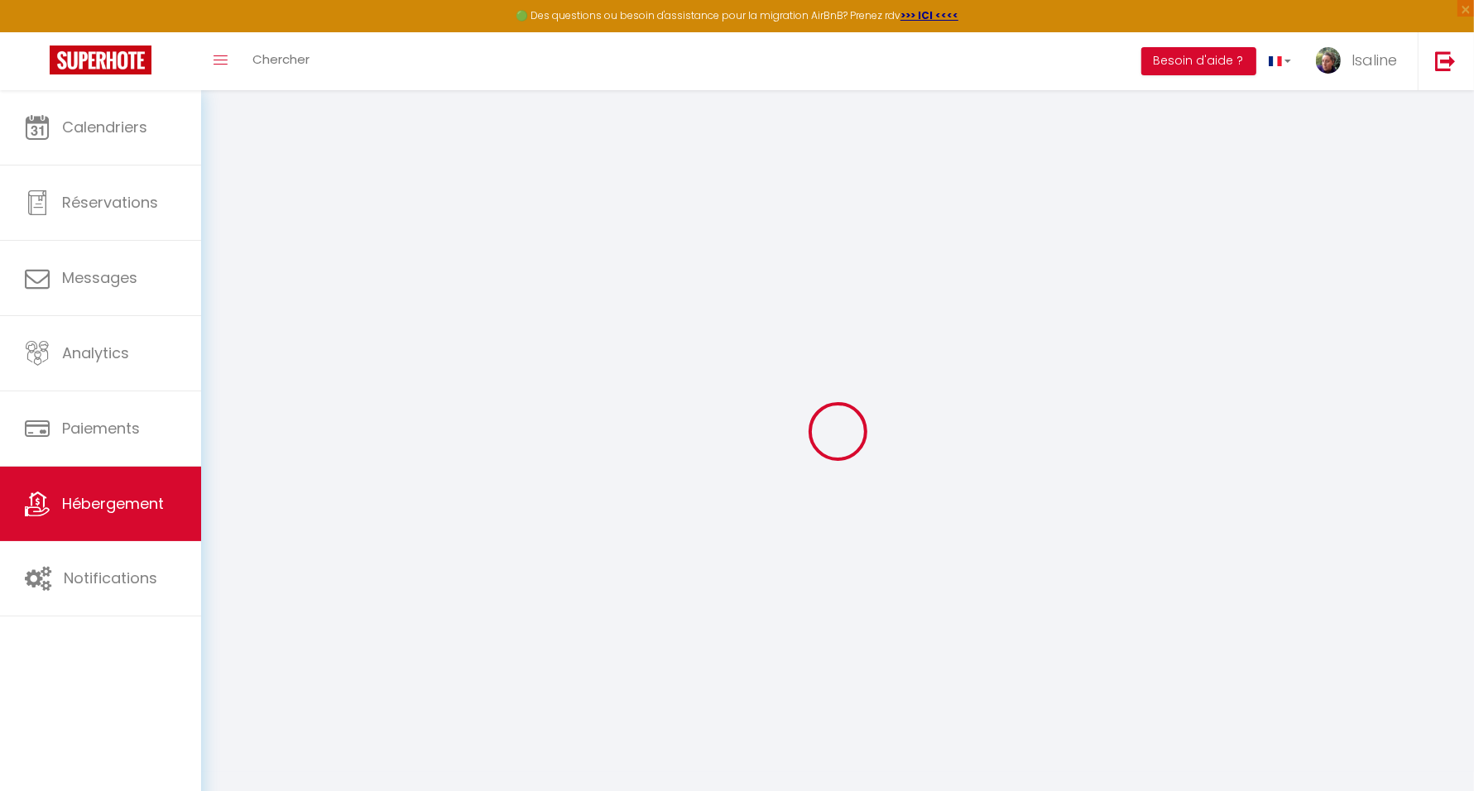
select select "11:00"
select select "30"
select select "120"
select select
checkbox input "false"
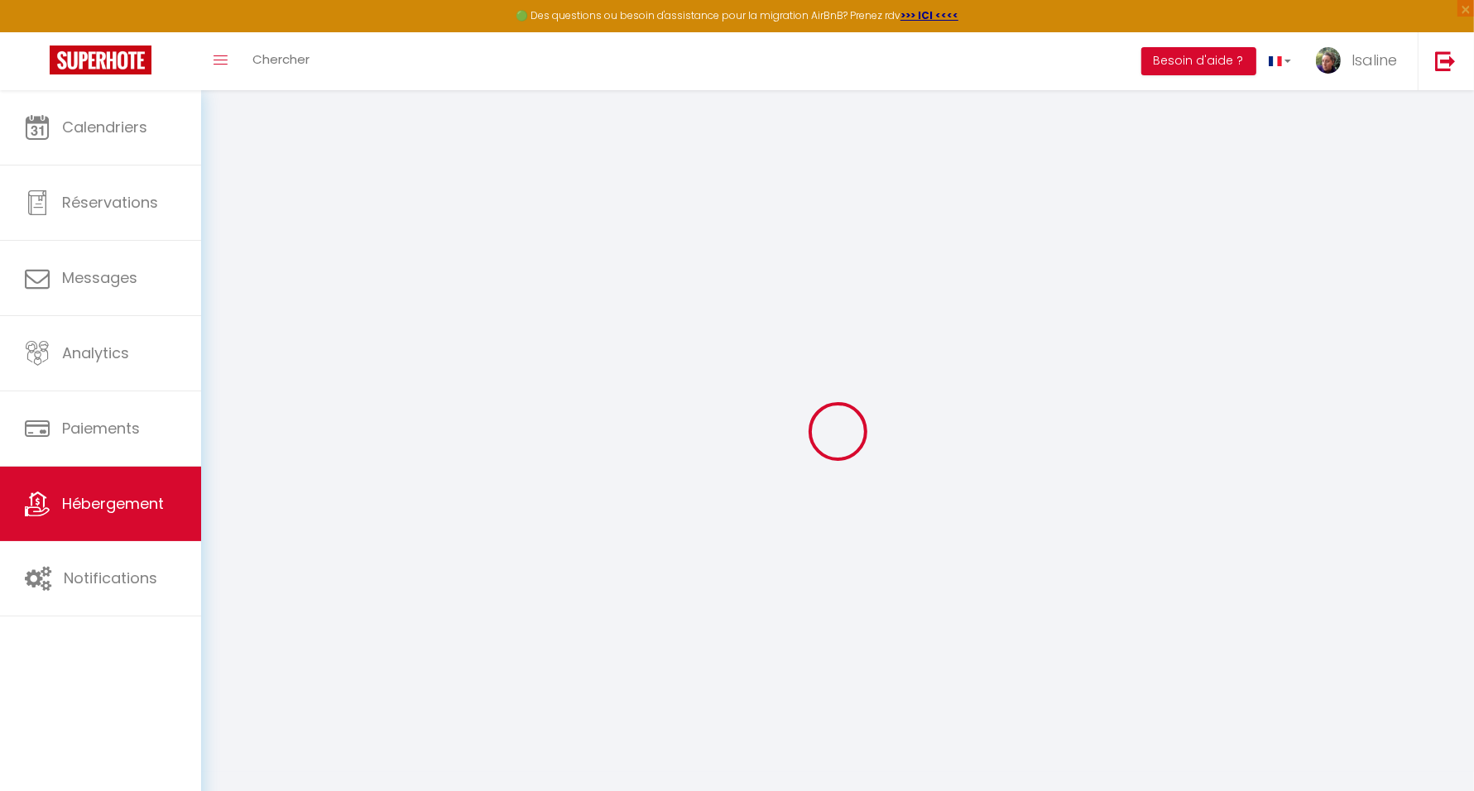
checkbox input "false"
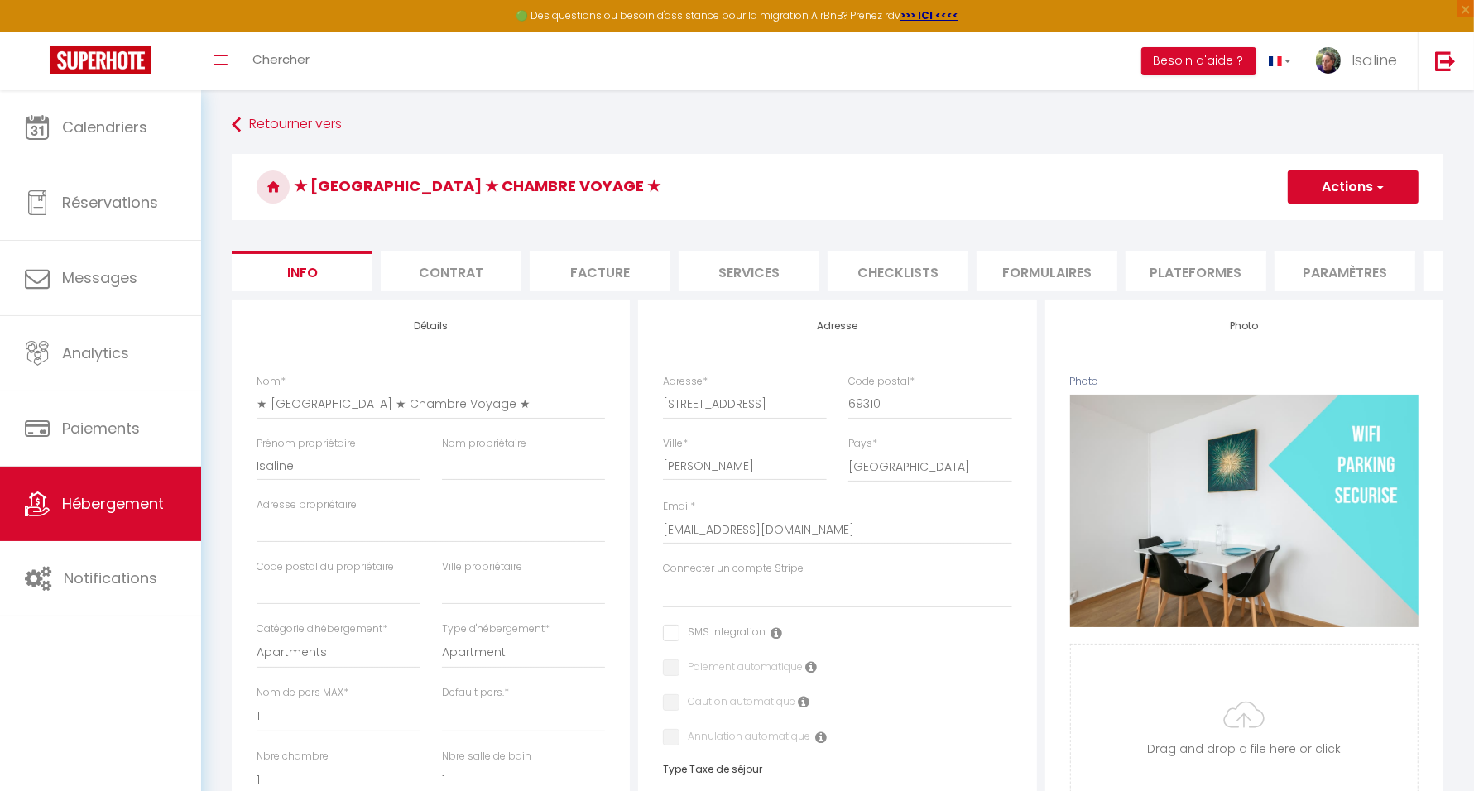
select select
checkbox input "false"
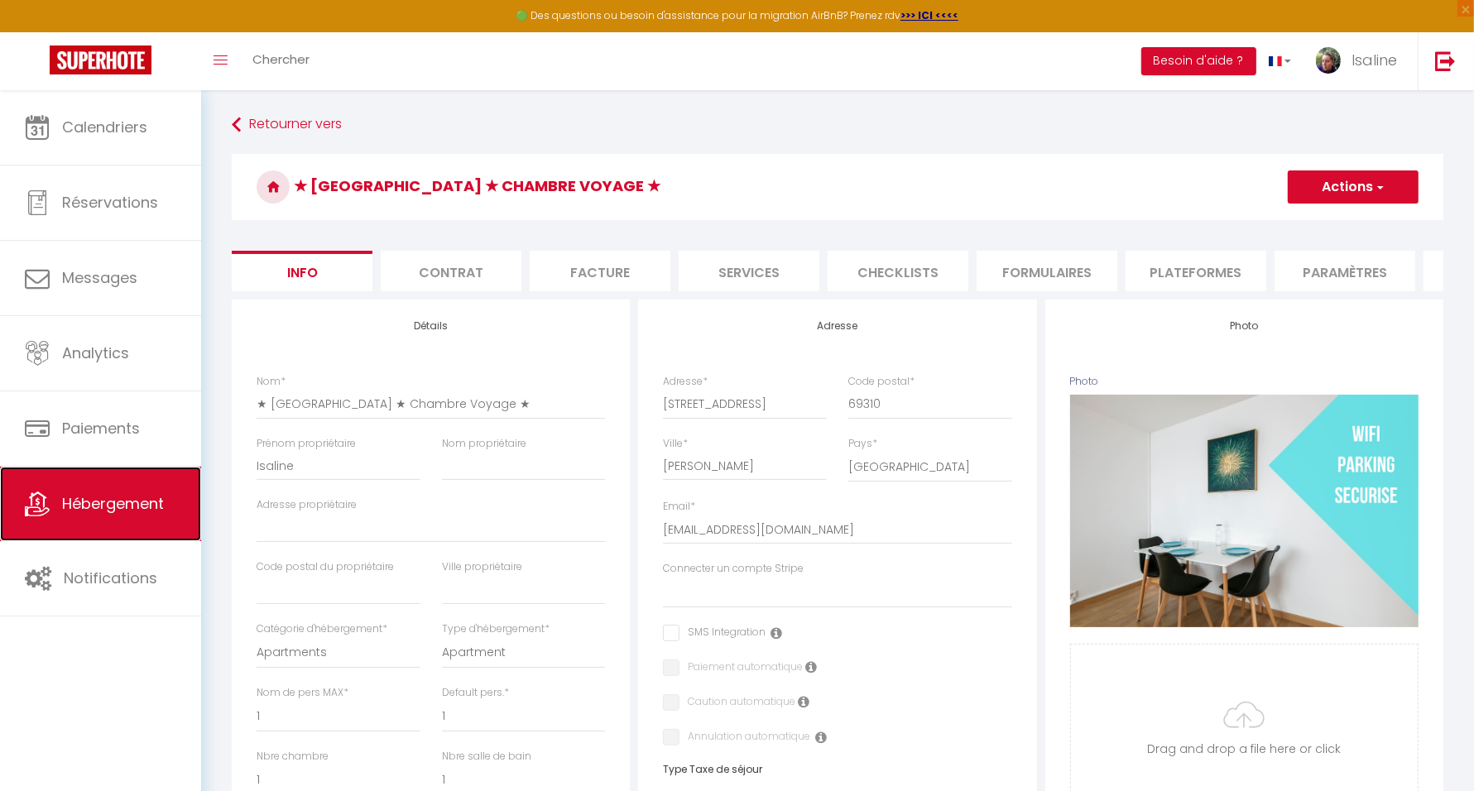
click at [132, 505] on span "Hébergement" at bounding box center [113, 503] width 102 height 21
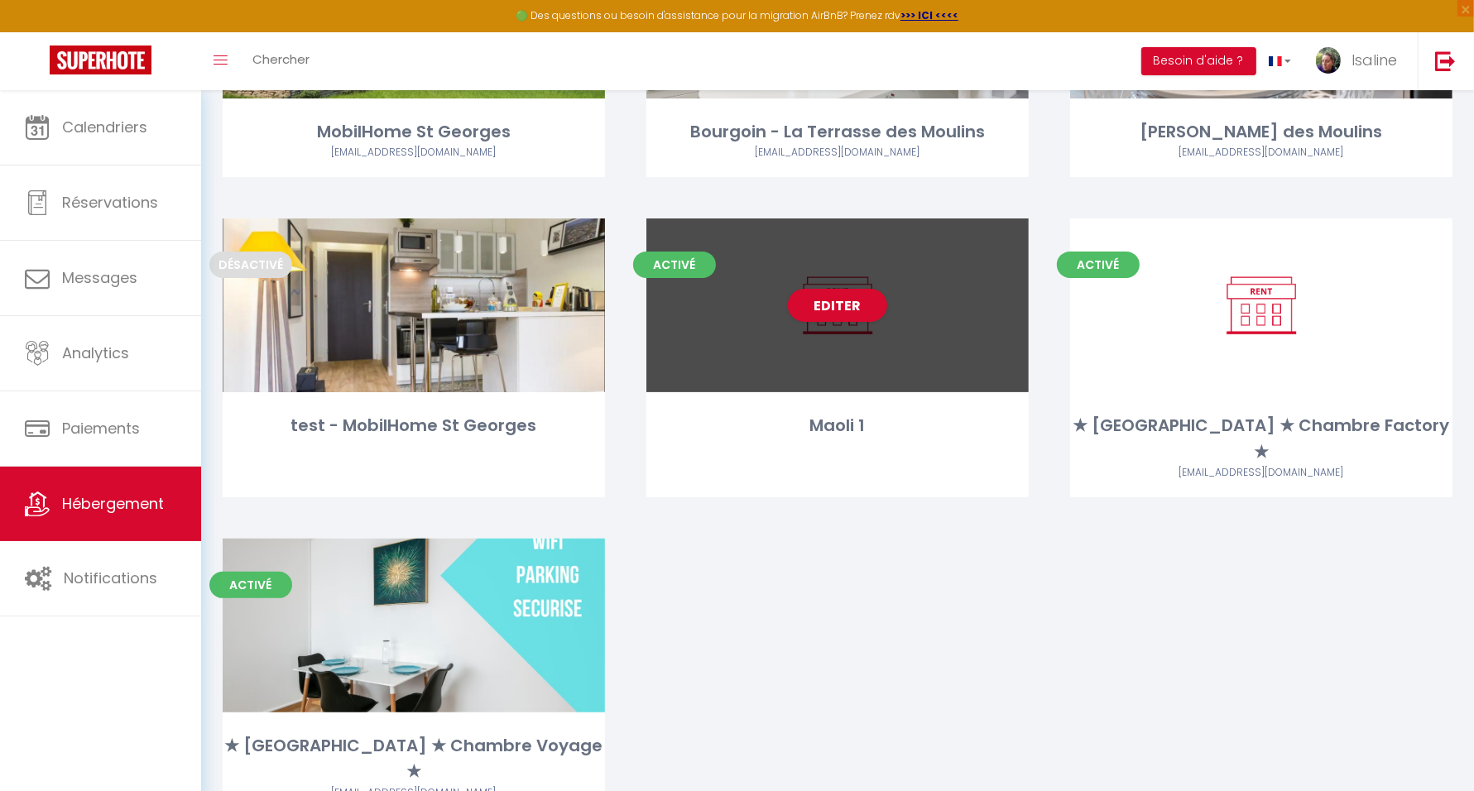
scroll to position [323, 0]
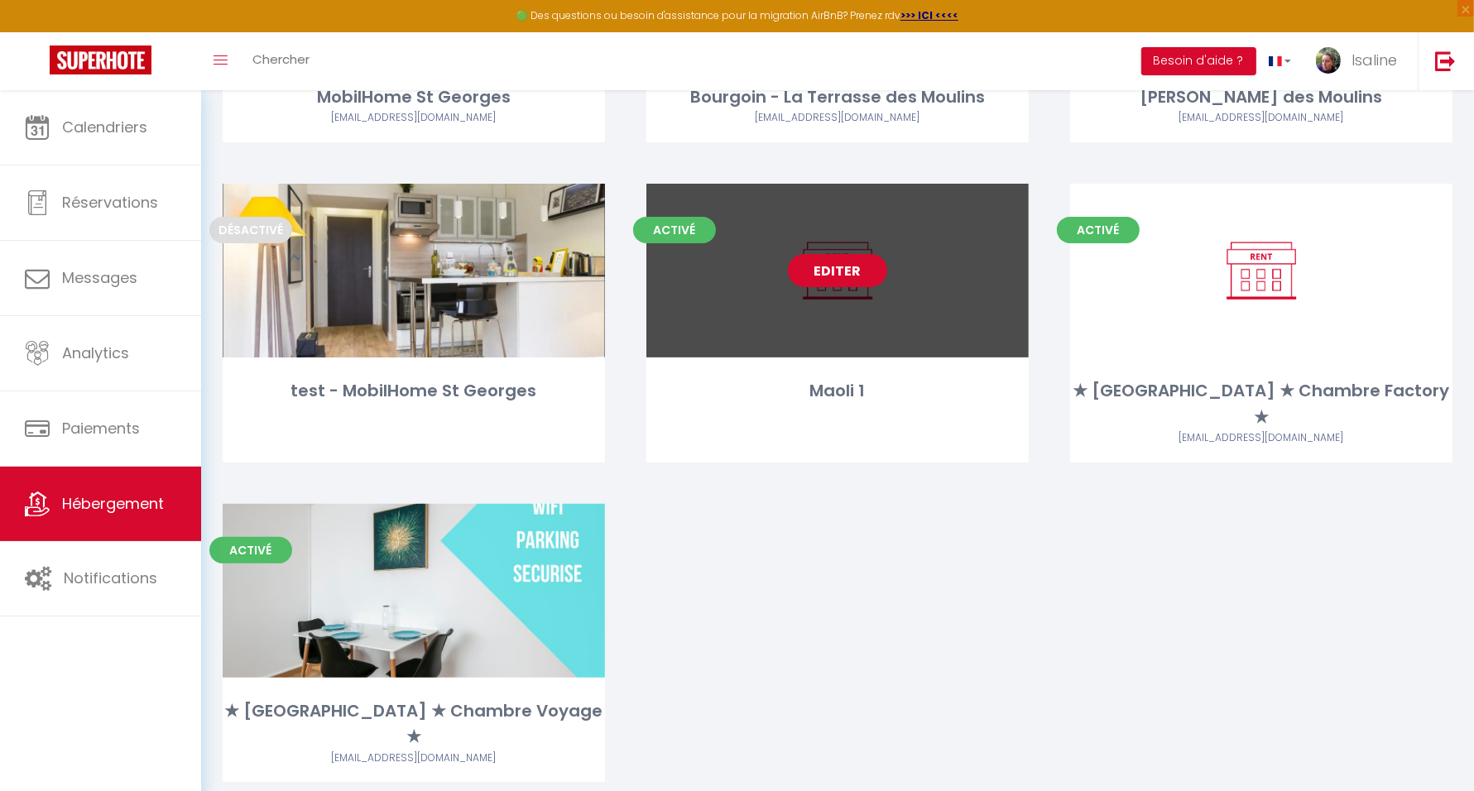
click at [843, 269] on link "Editer" at bounding box center [837, 270] width 99 height 33
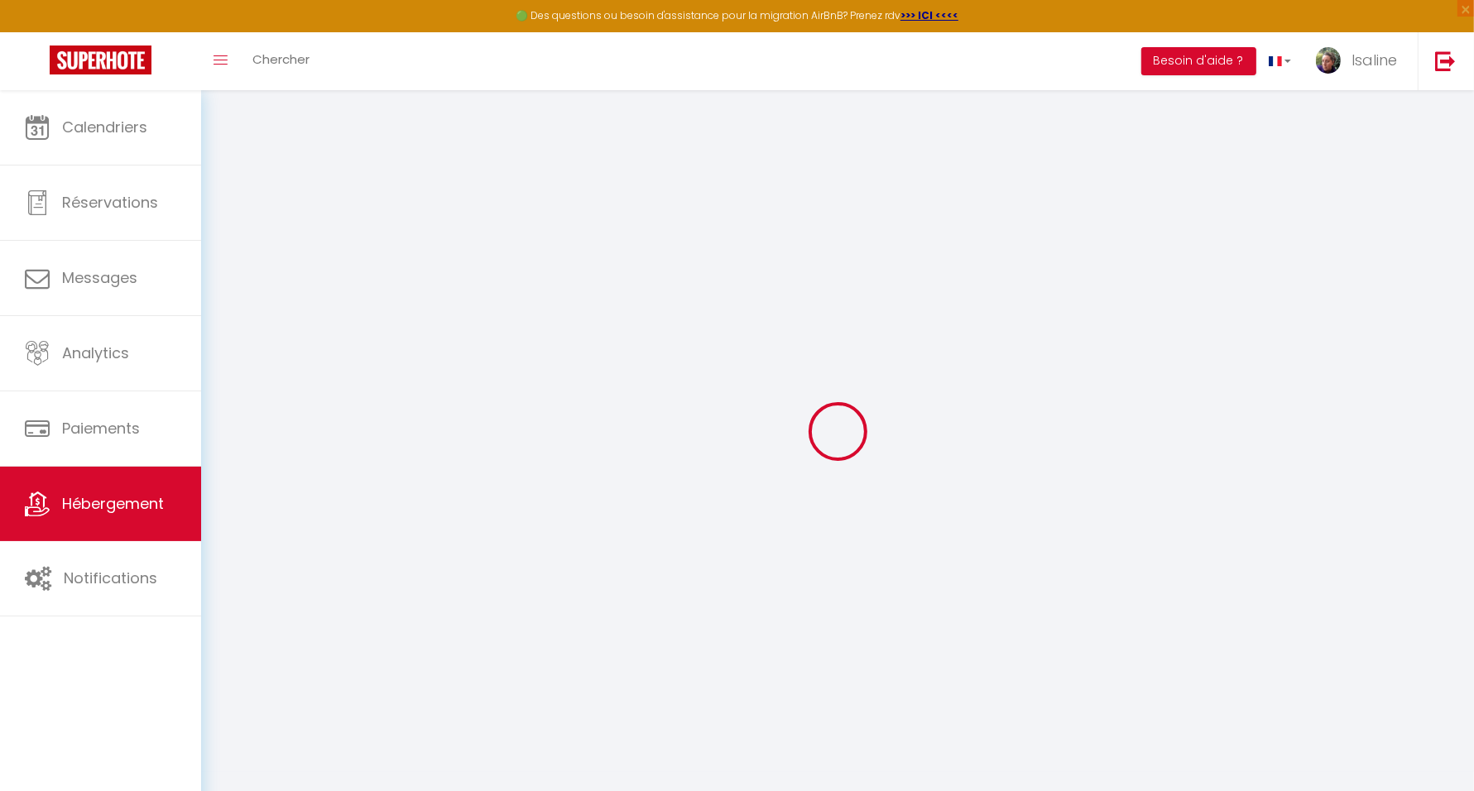
select select "SuperCheckin"
select select "134"
select select "2"
checkbox input "true"
select select "15:00"
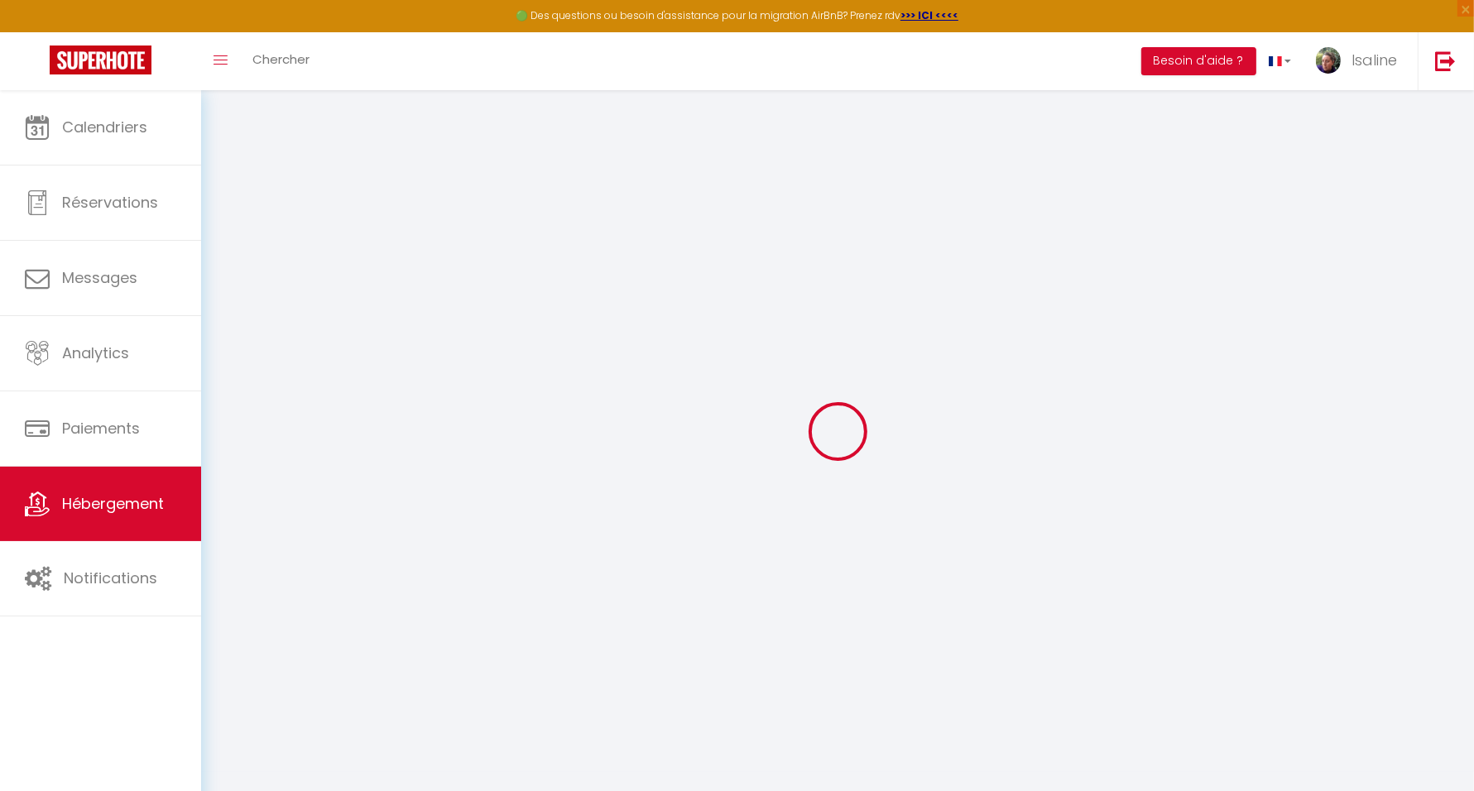
select select "23:45"
select select "10:45"
select select "30"
select select "120"
checkbox input "false"
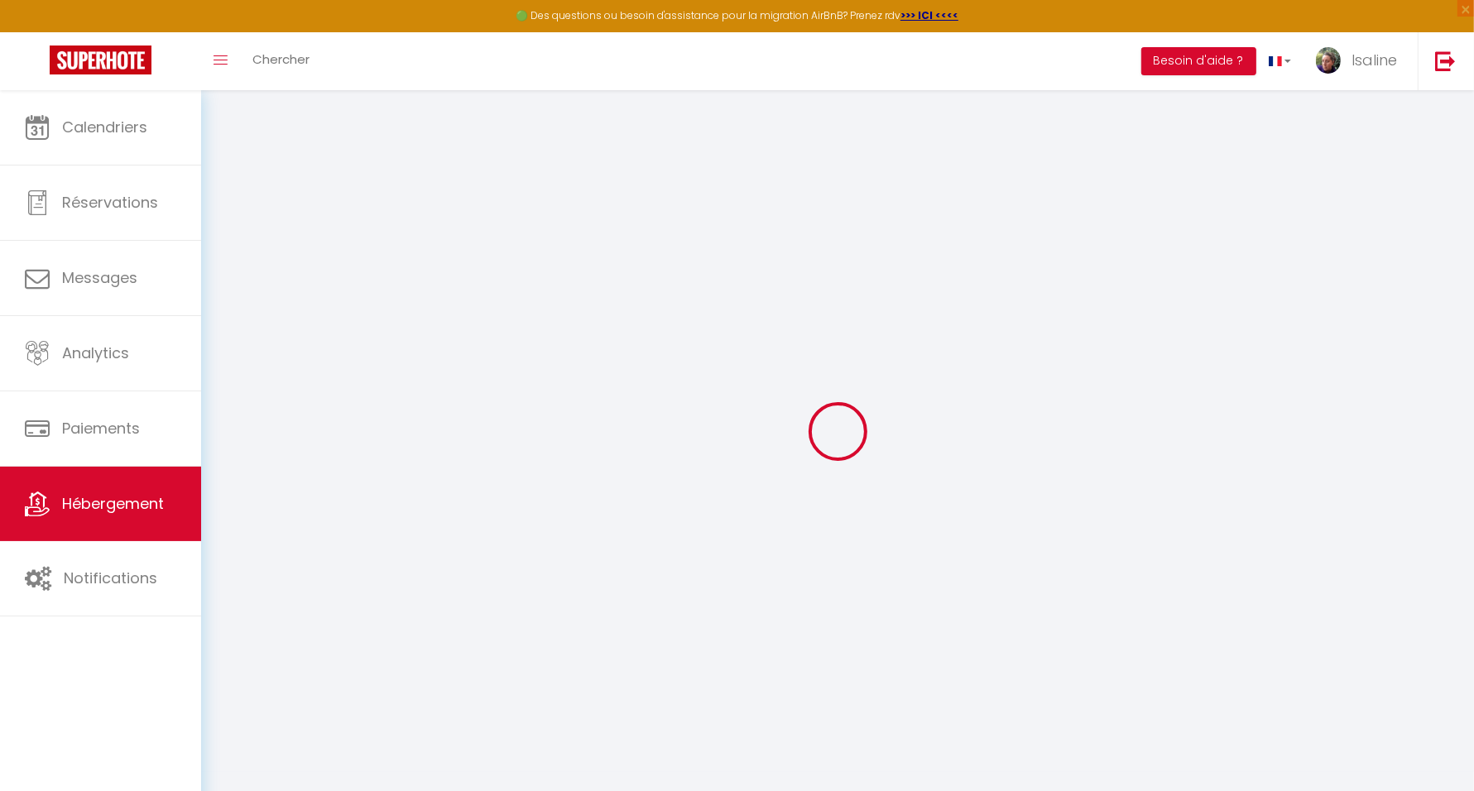
checkbox input "false"
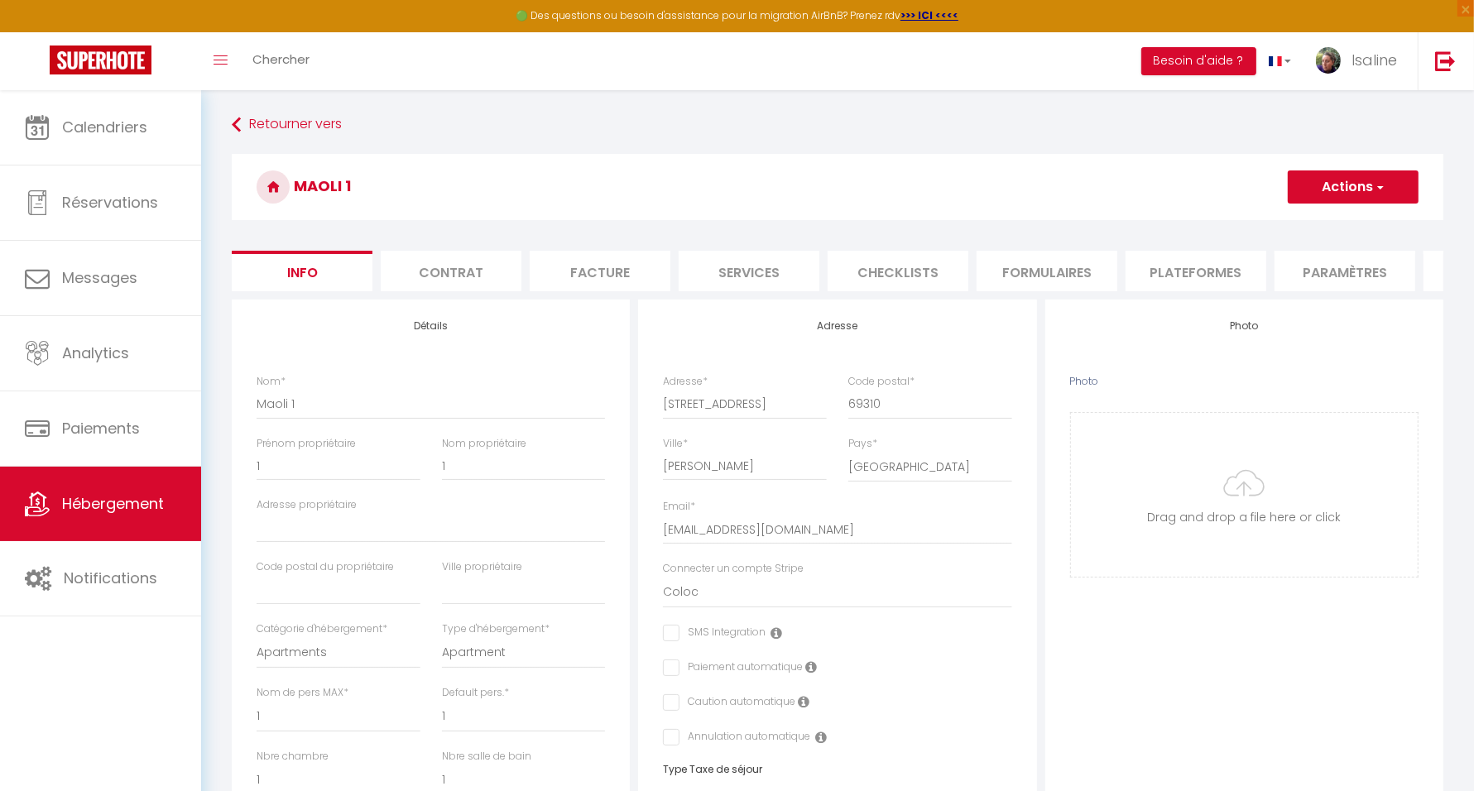
click at [1342, 273] on li "Paramètres" at bounding box center [1345, 271] width 141 height 41
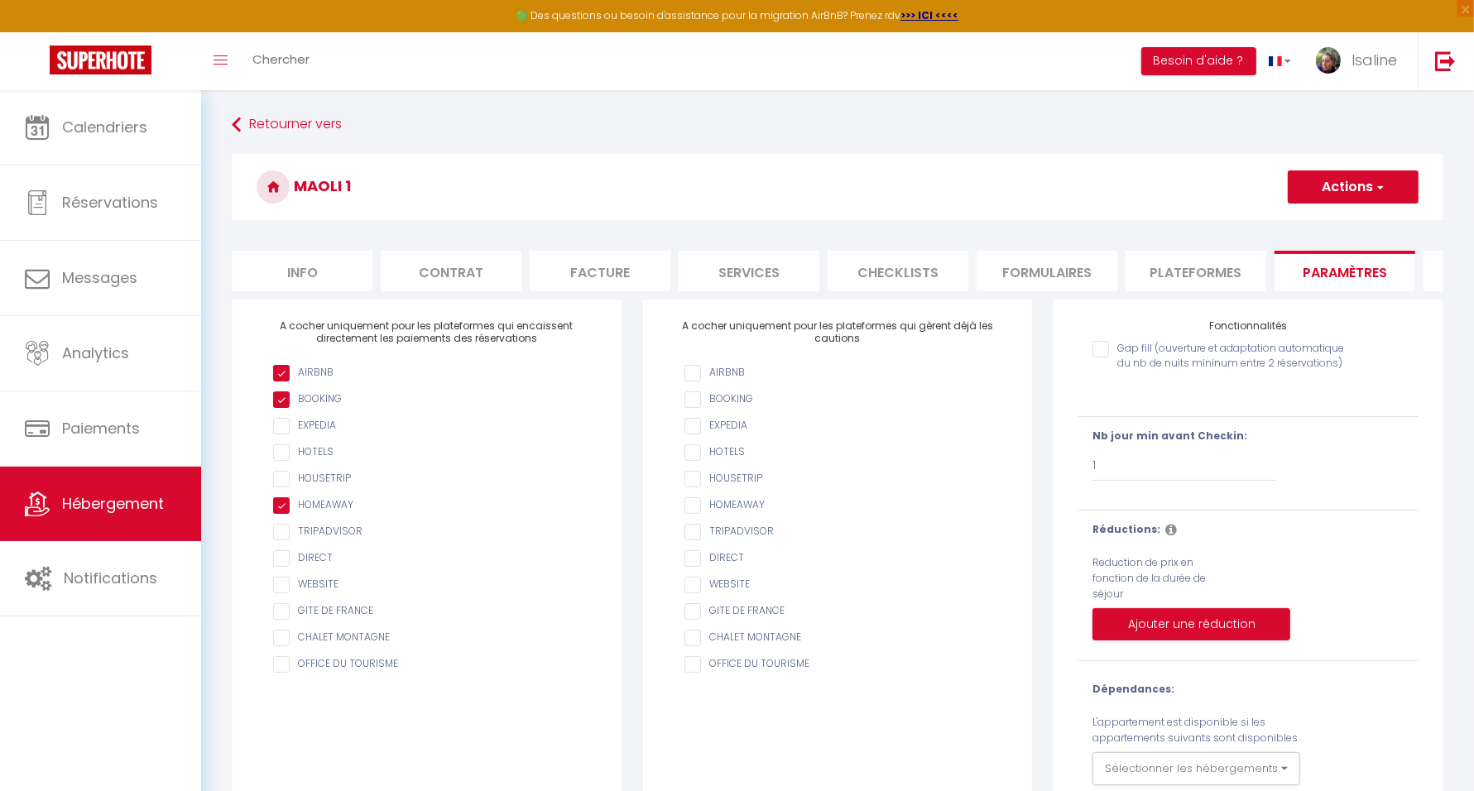
click at [697, 267] on li "Services" at bounding box center [749, 271] width 141 height 41
checkbox input "true"
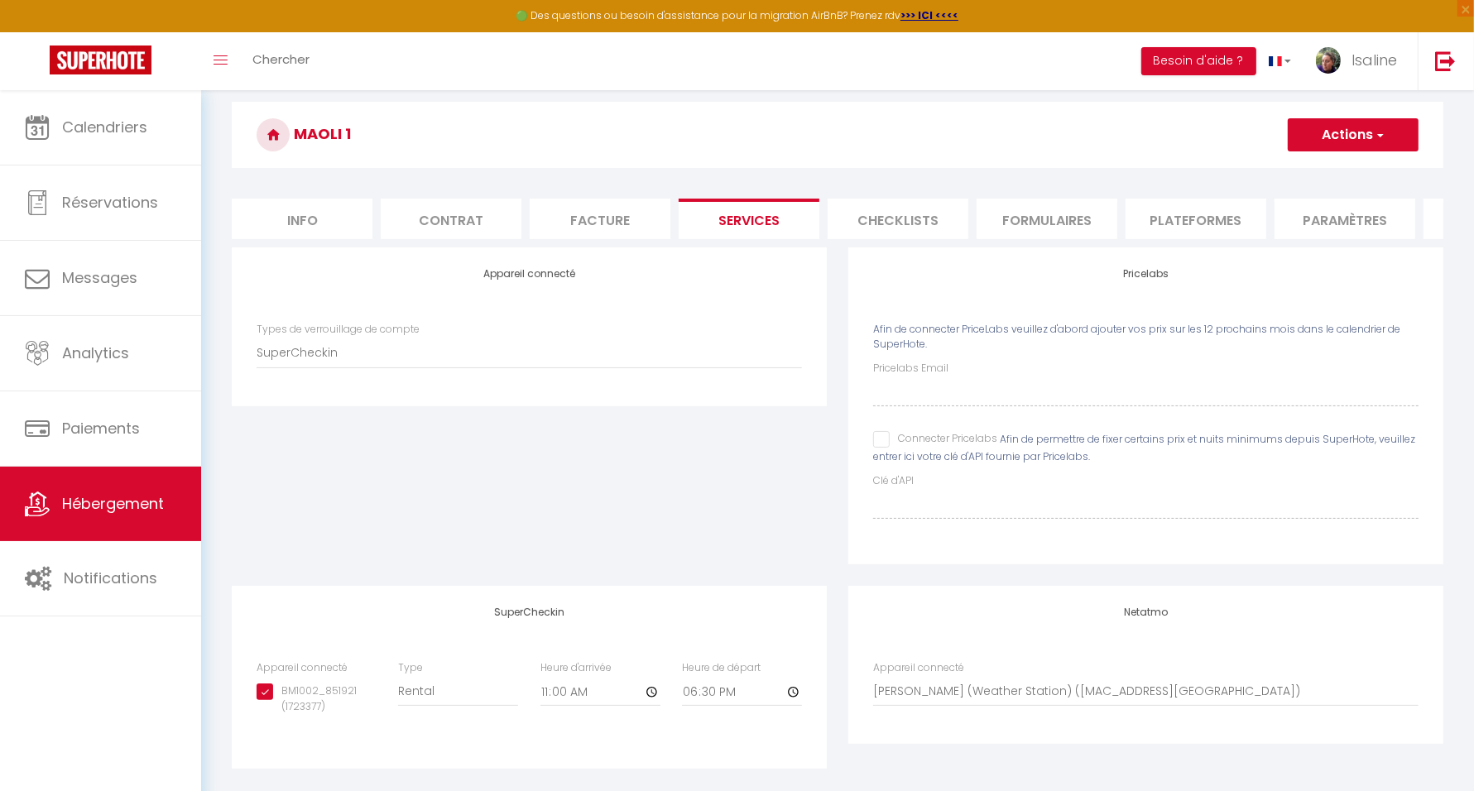
scroll to position [89, 0]
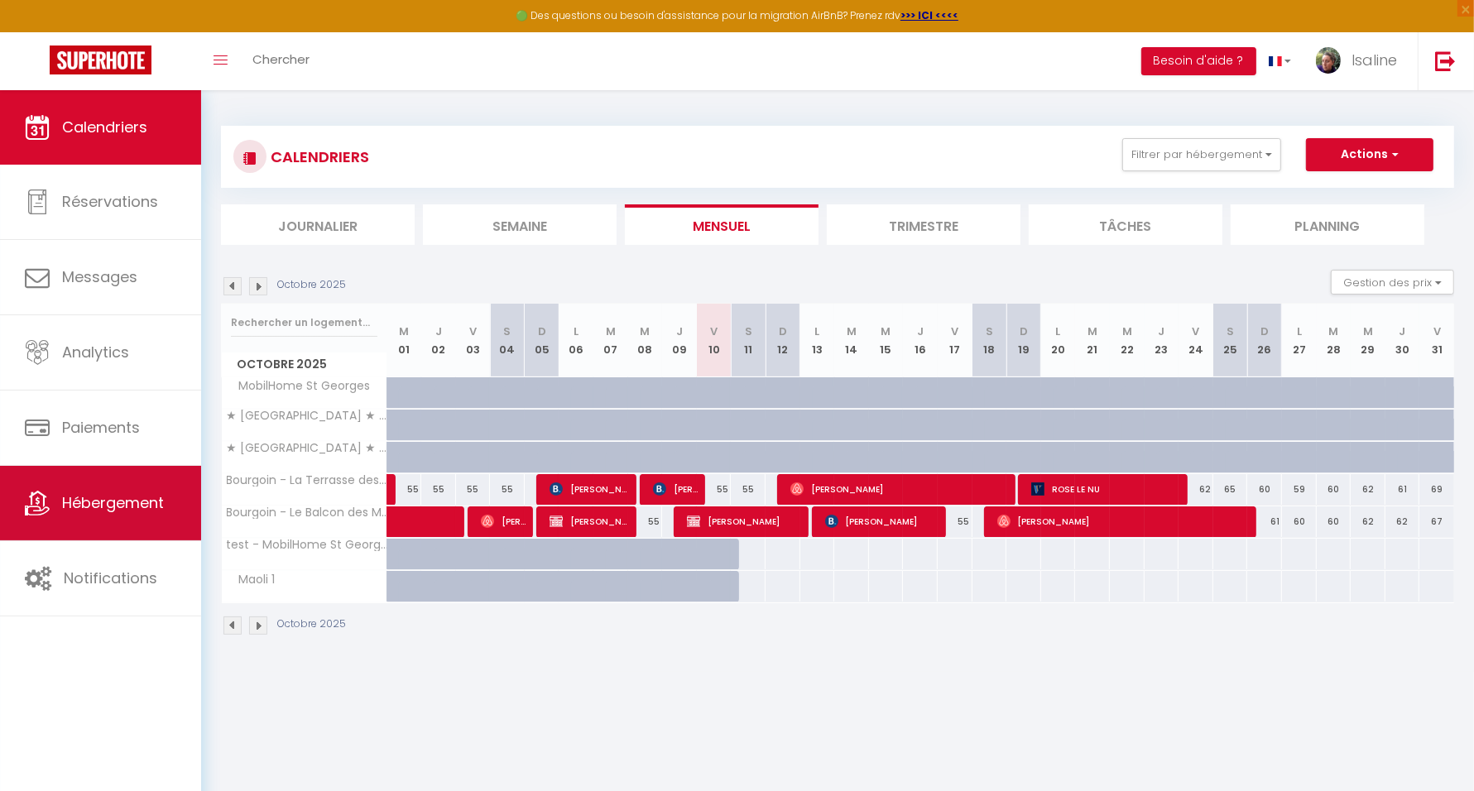
click at [108, 497] on span "Hébergement" at bounding box center [113, 502] width 102 height 21
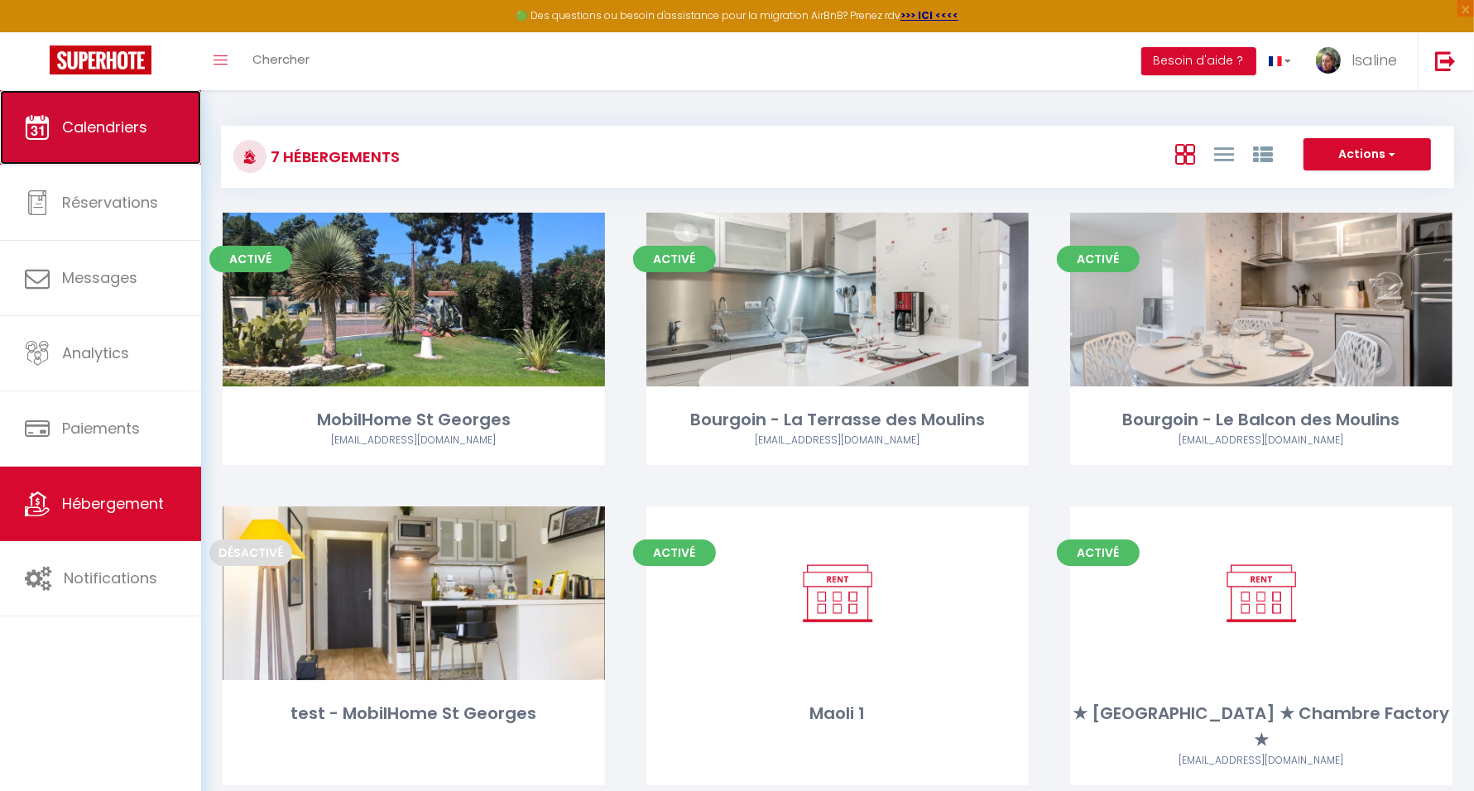
click at [142, 115] on link "Calendriers" at bounding box center [100, 127] width 201 height 74
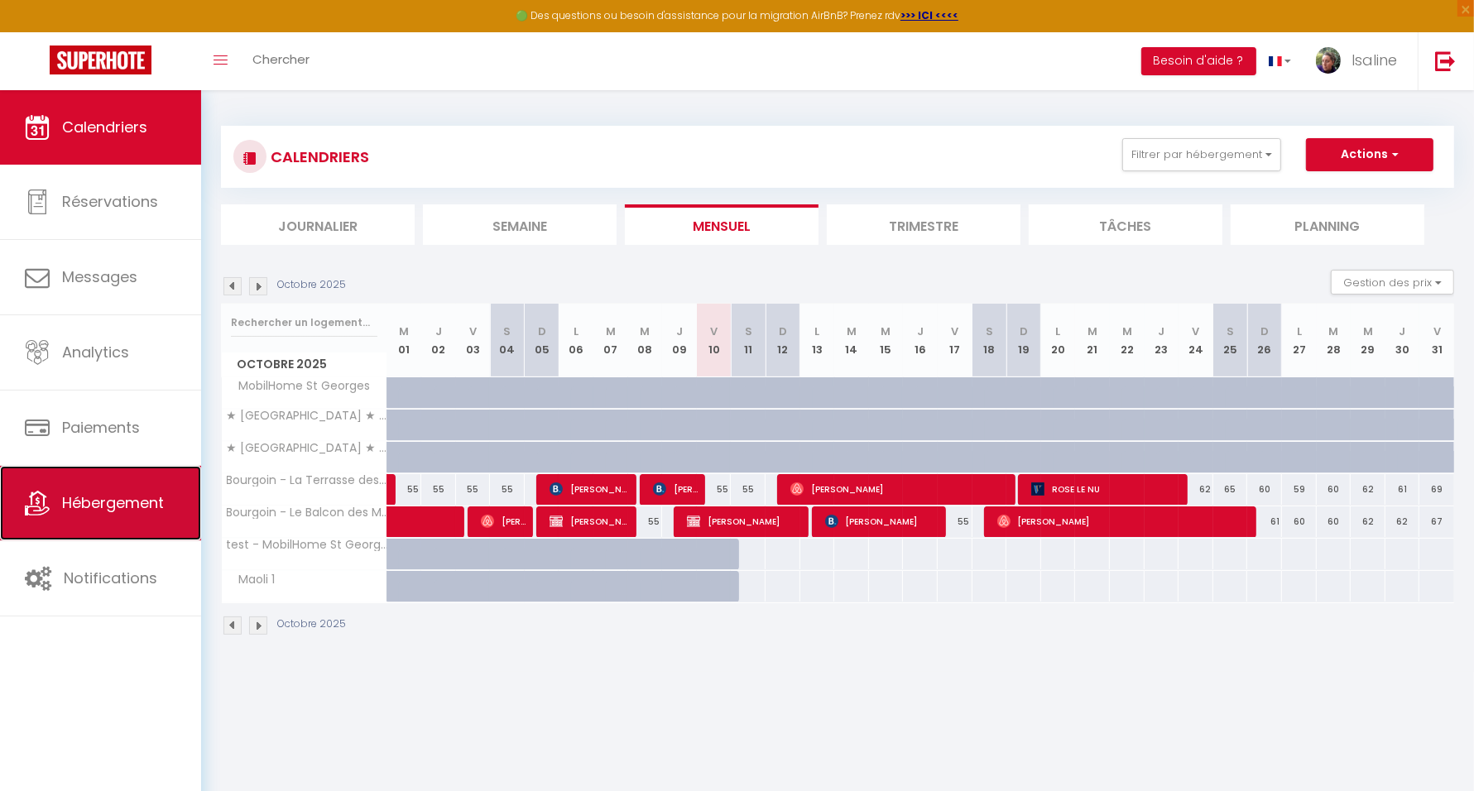
click at [112, 499] on span "Hébergement" at bounding box center [113, 502] width 102 height 21
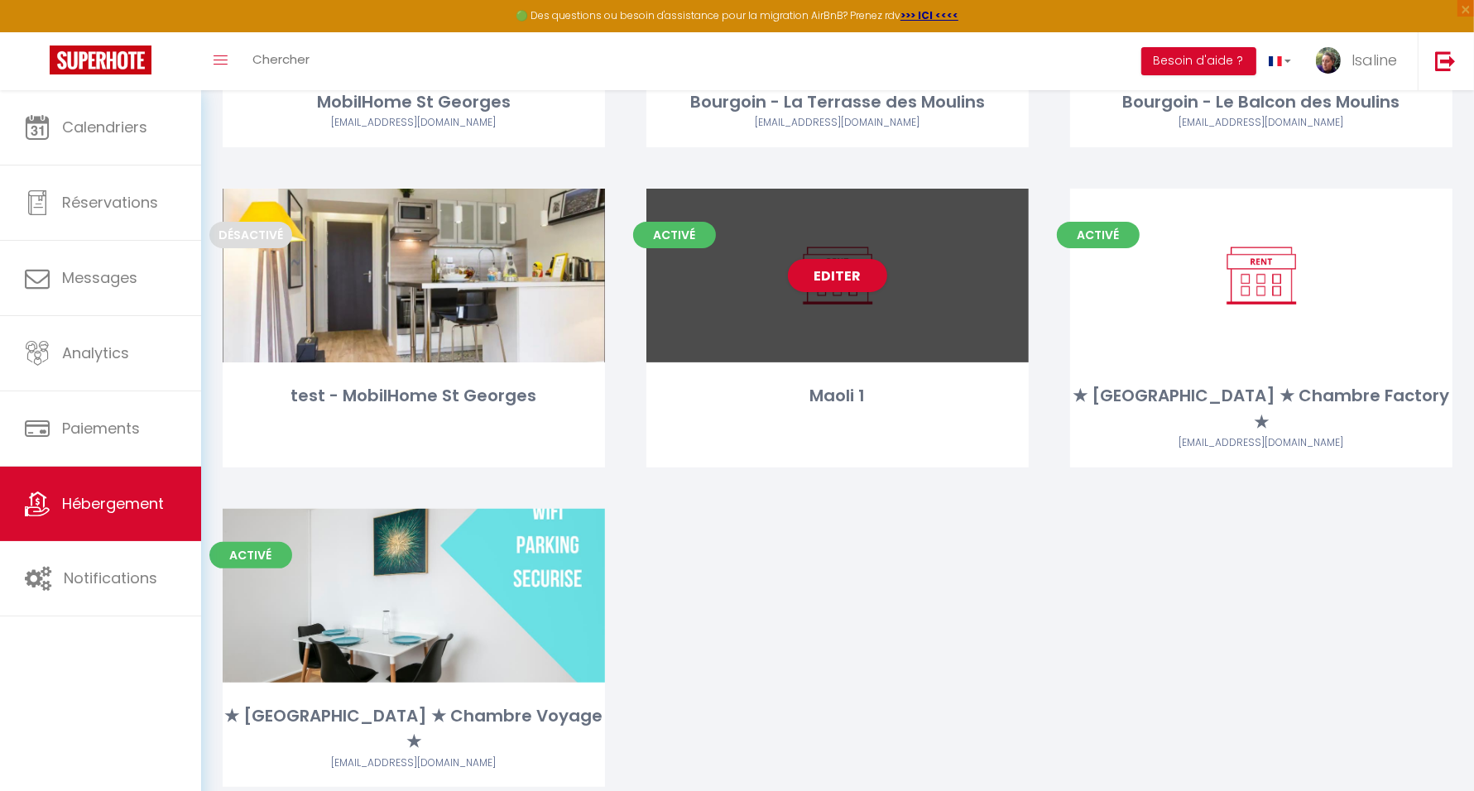
scroll to position [323, 0]
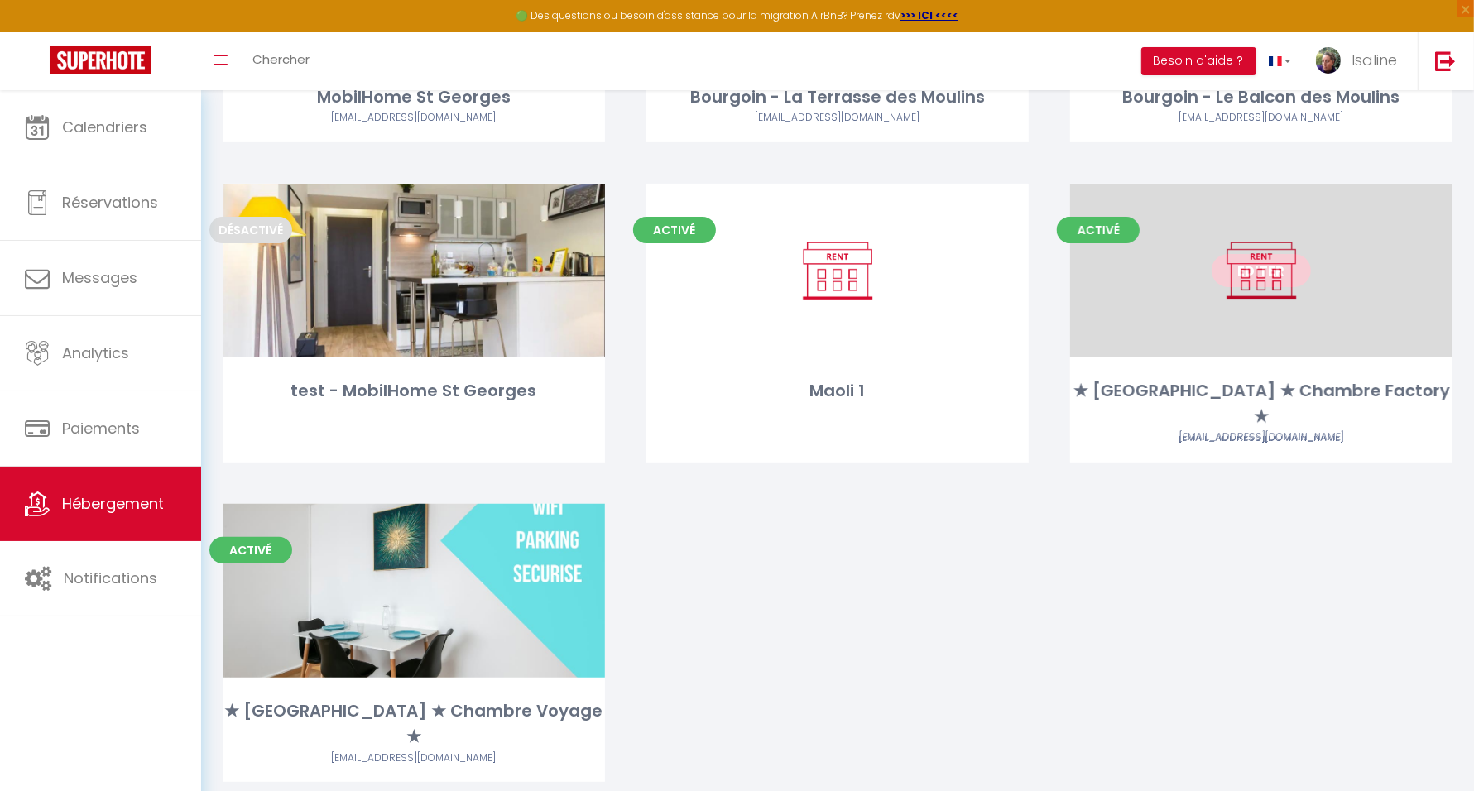
click at [1280, 258] on link "Editer" at bounding box center [1261, 270] width 99 height 33
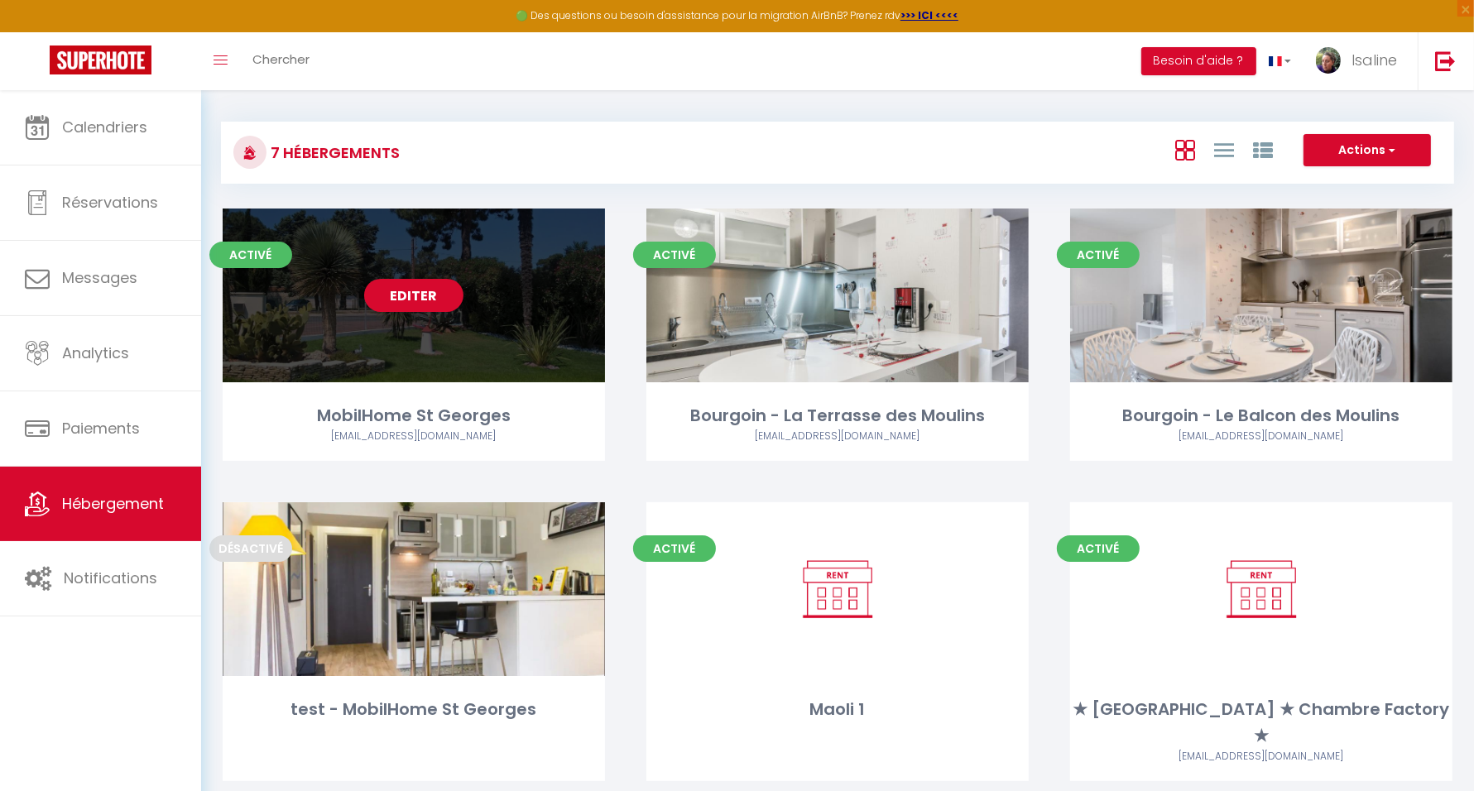
scroll to position [0, 0]
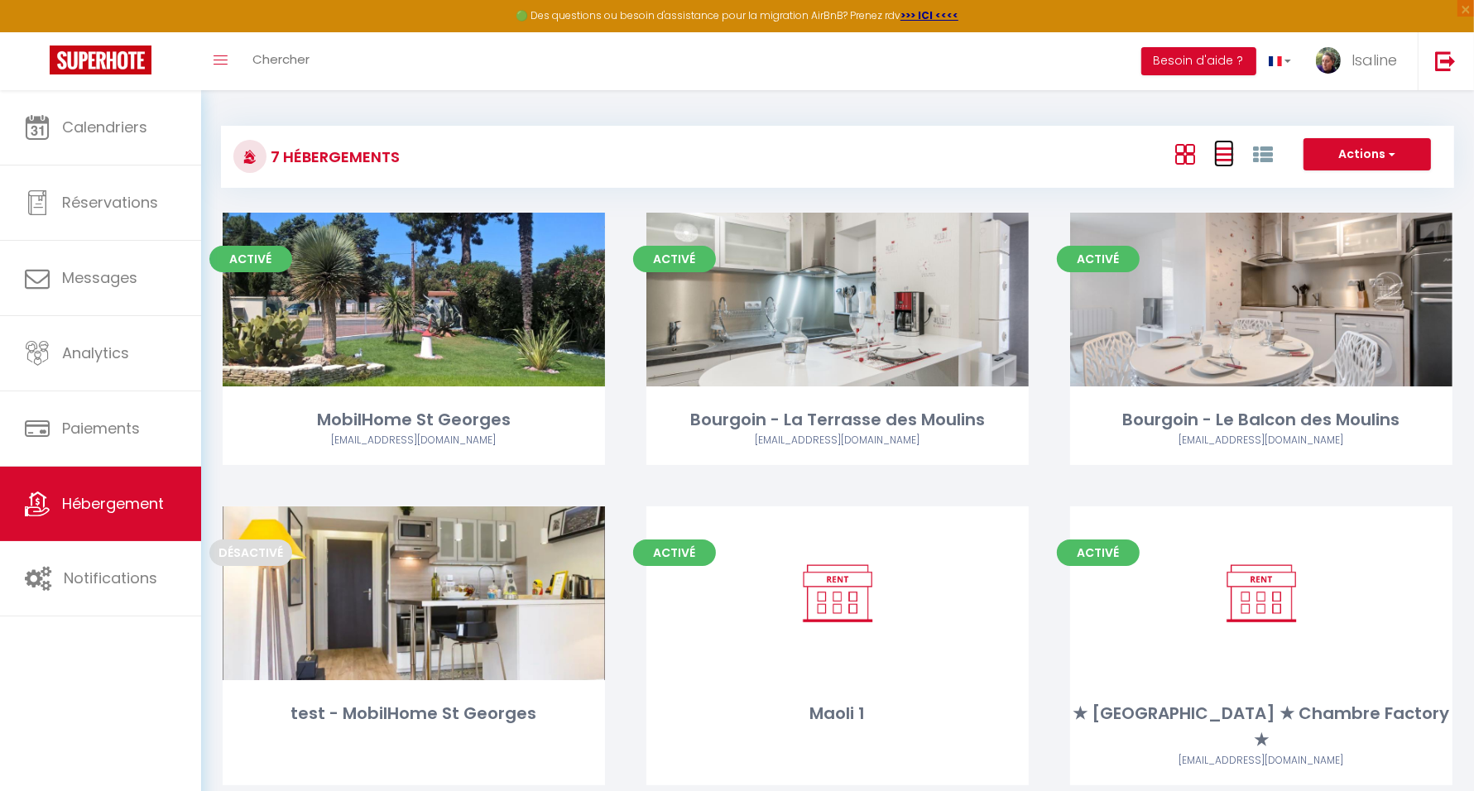
click at [1229, 156] on icon at bounding box center [1224, 154] width 20 height 21
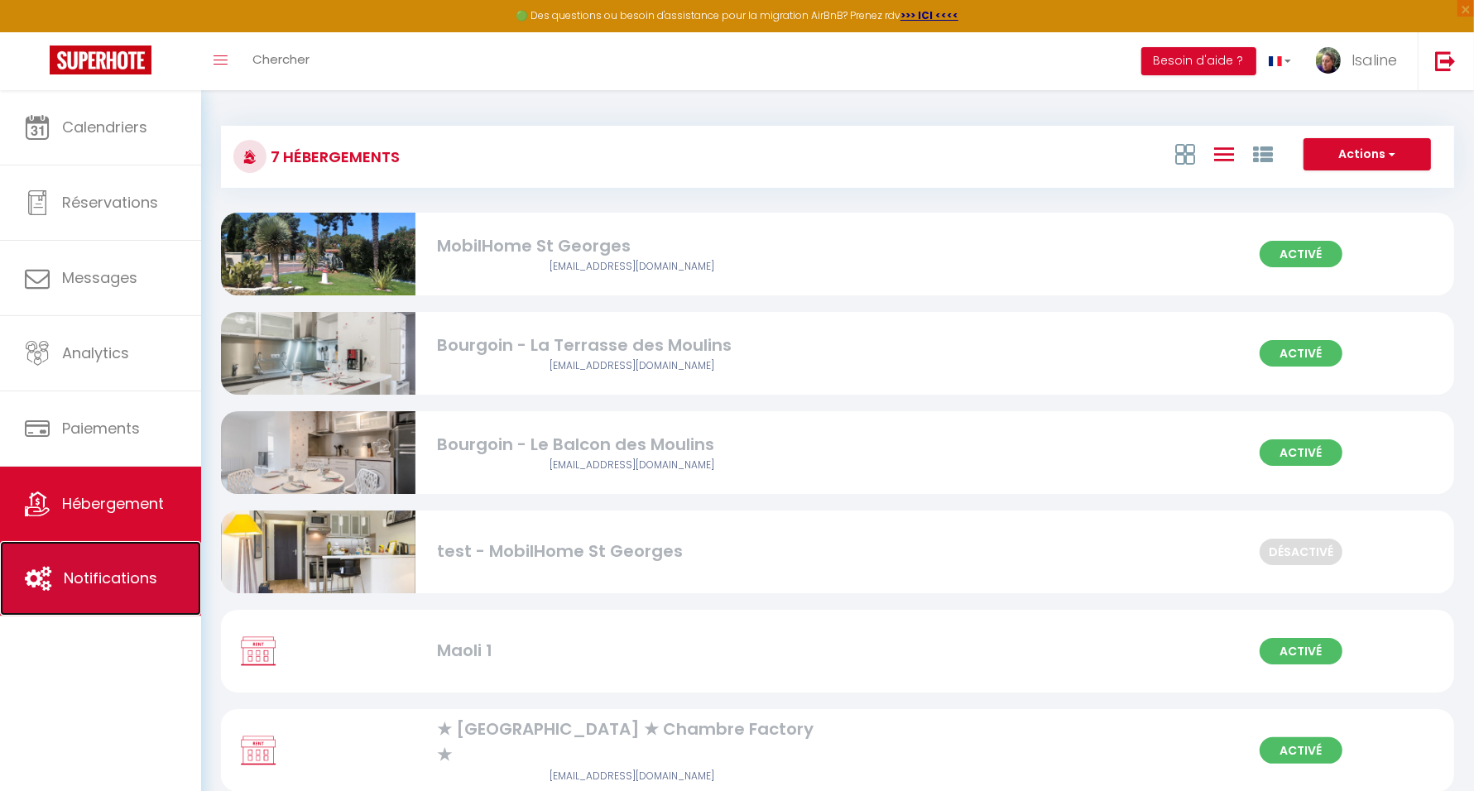
click at [82, 573] on span "Notifications" at bounding box center [111, 578] width 94 height 21
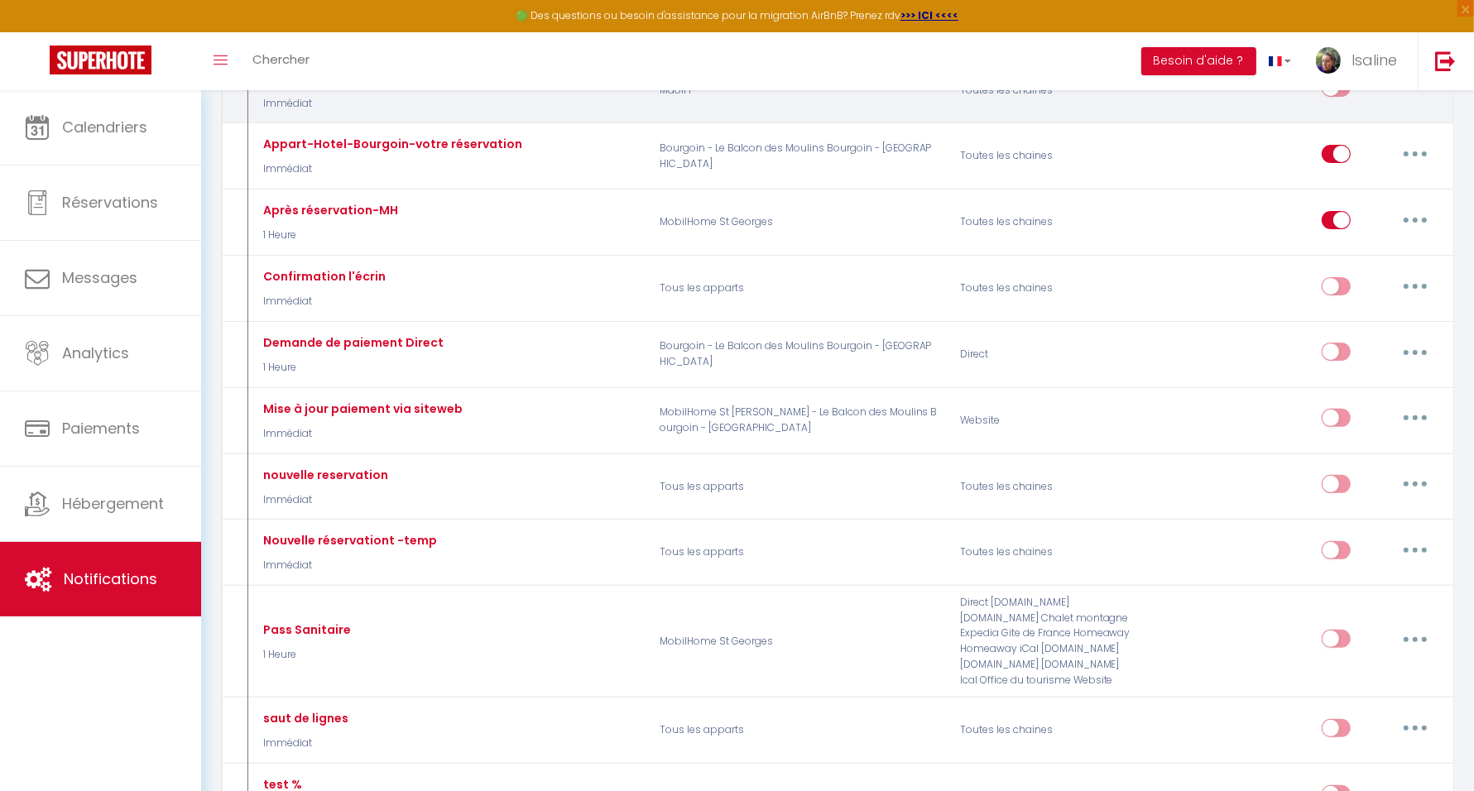
scroll to position [414, 0]
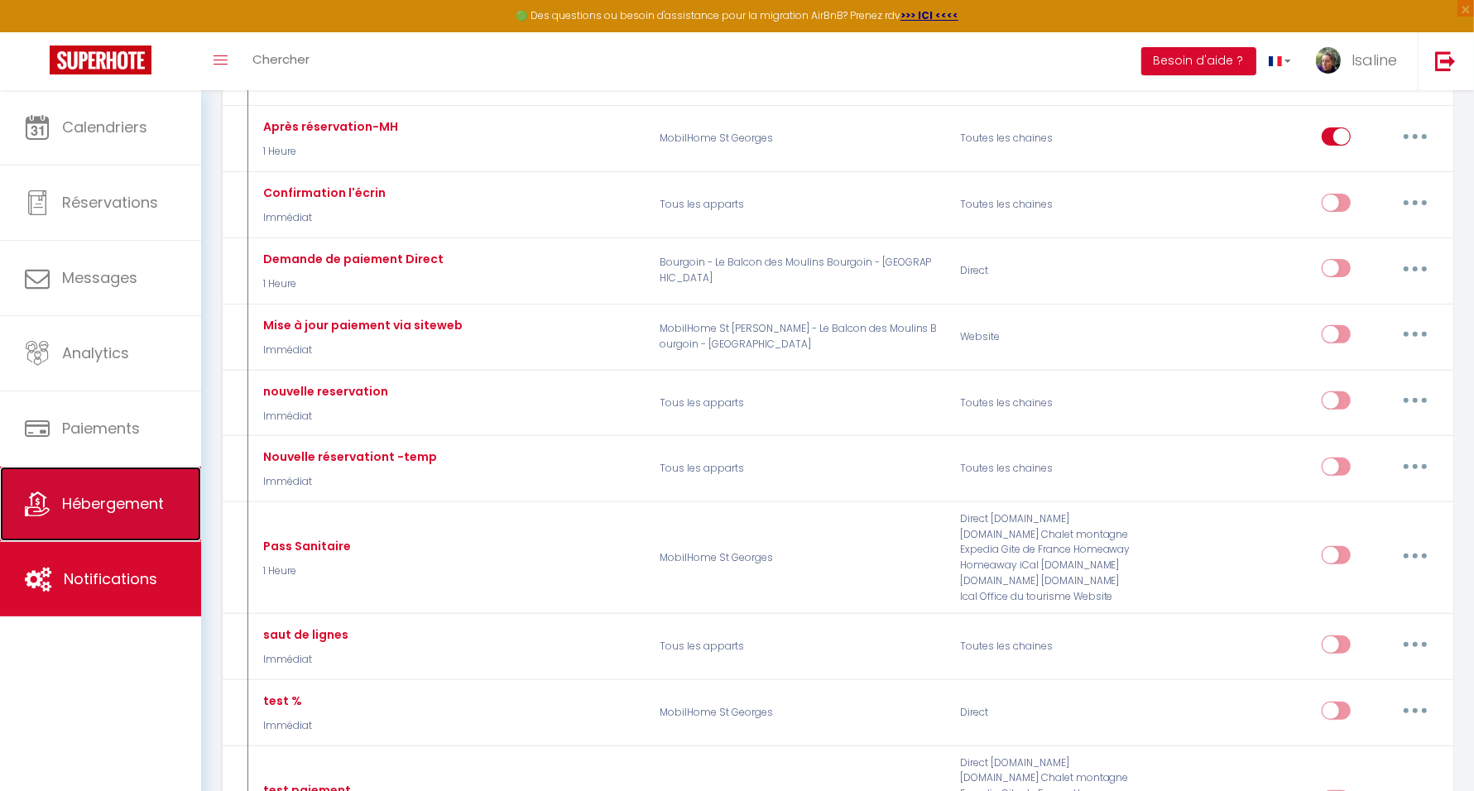
click at [168, 505] on link "Hébergement" at bounding box center [100, 504] width 201 height 74
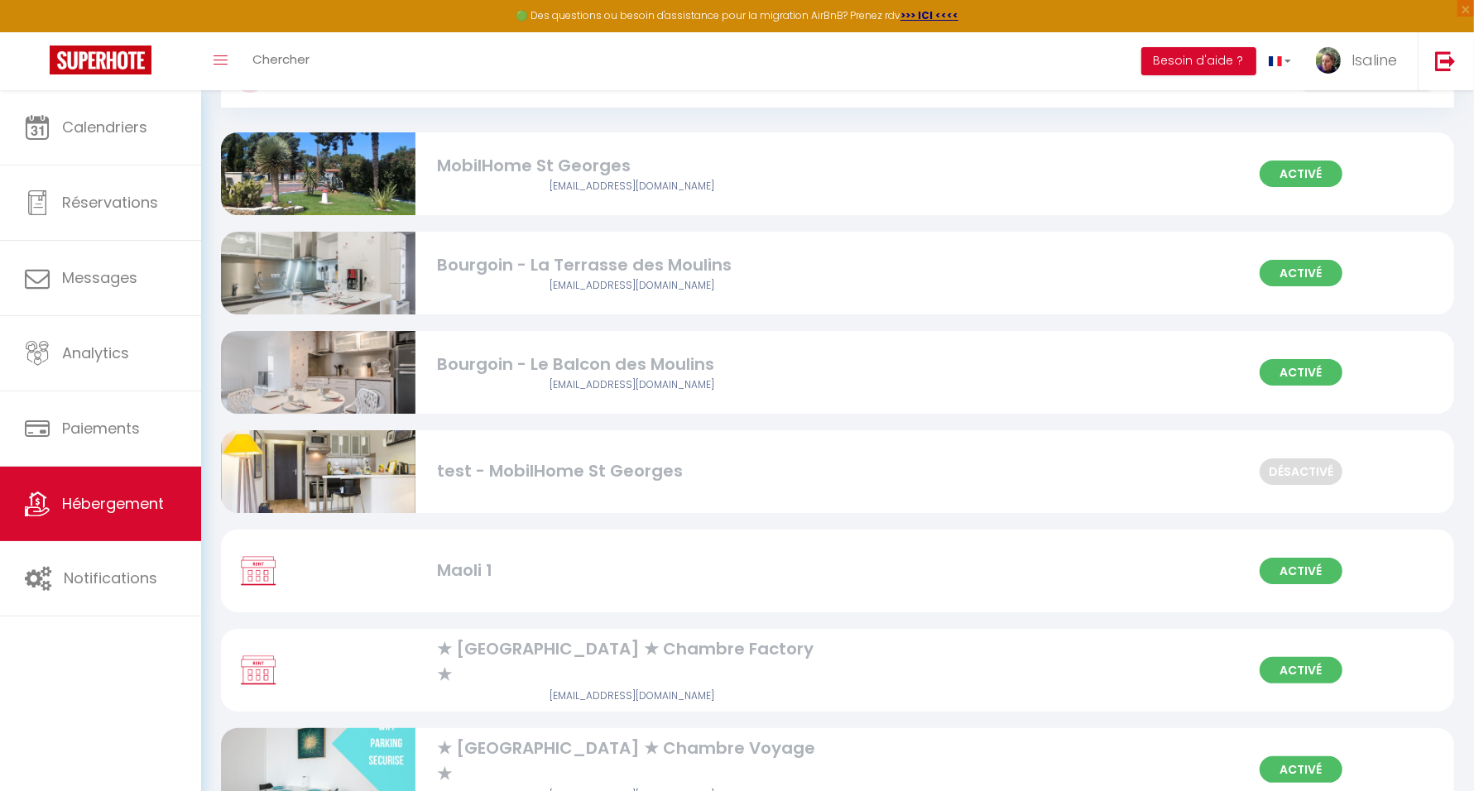
scroll to position [136, 0]
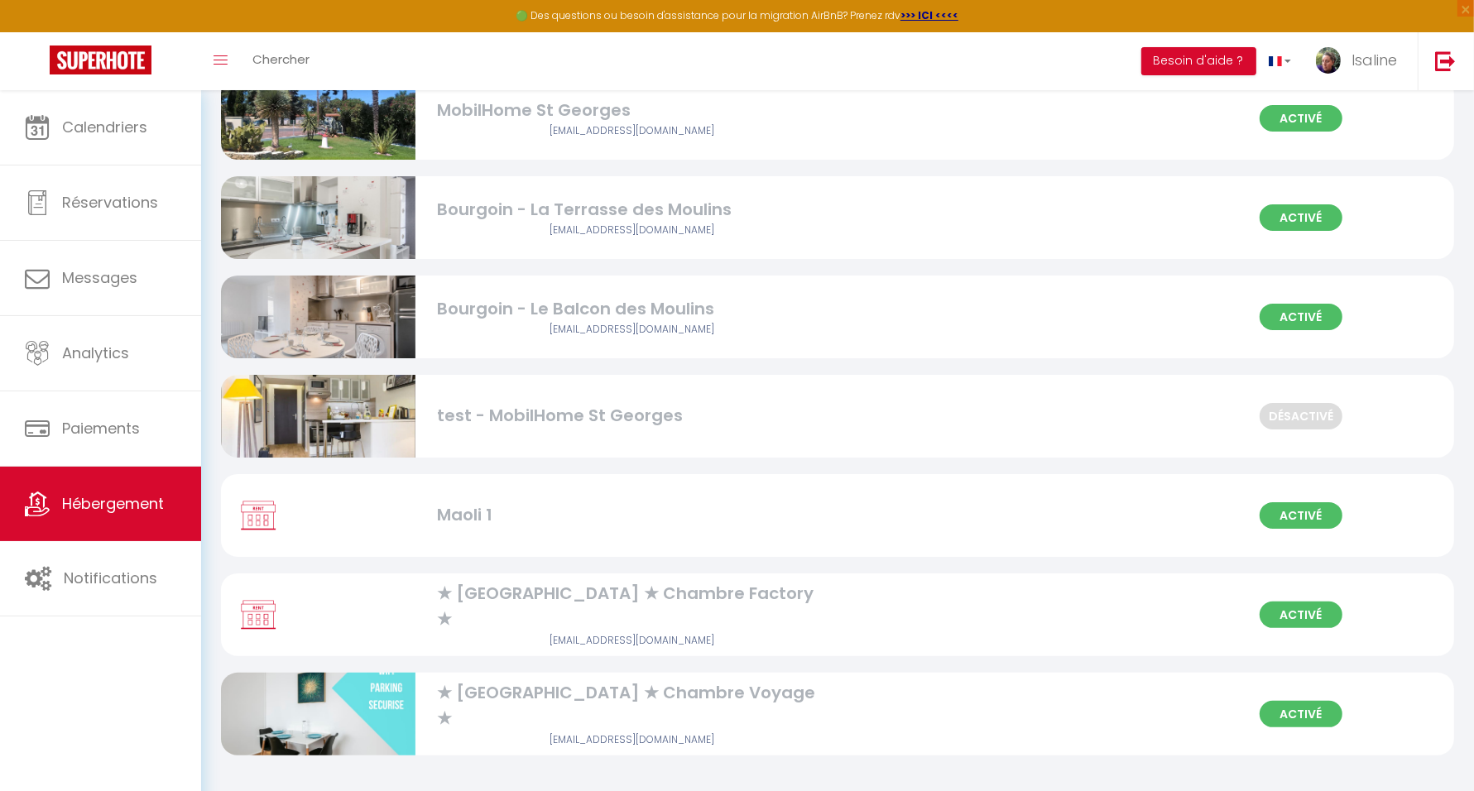
click at [666, 713] on div "★ [GEOGRAPHIC_DATA] ★ Chambre Voyage ★" at bounding box center [631, 706] width 389 height 52
select select "3"
select select "2"
select select "1"
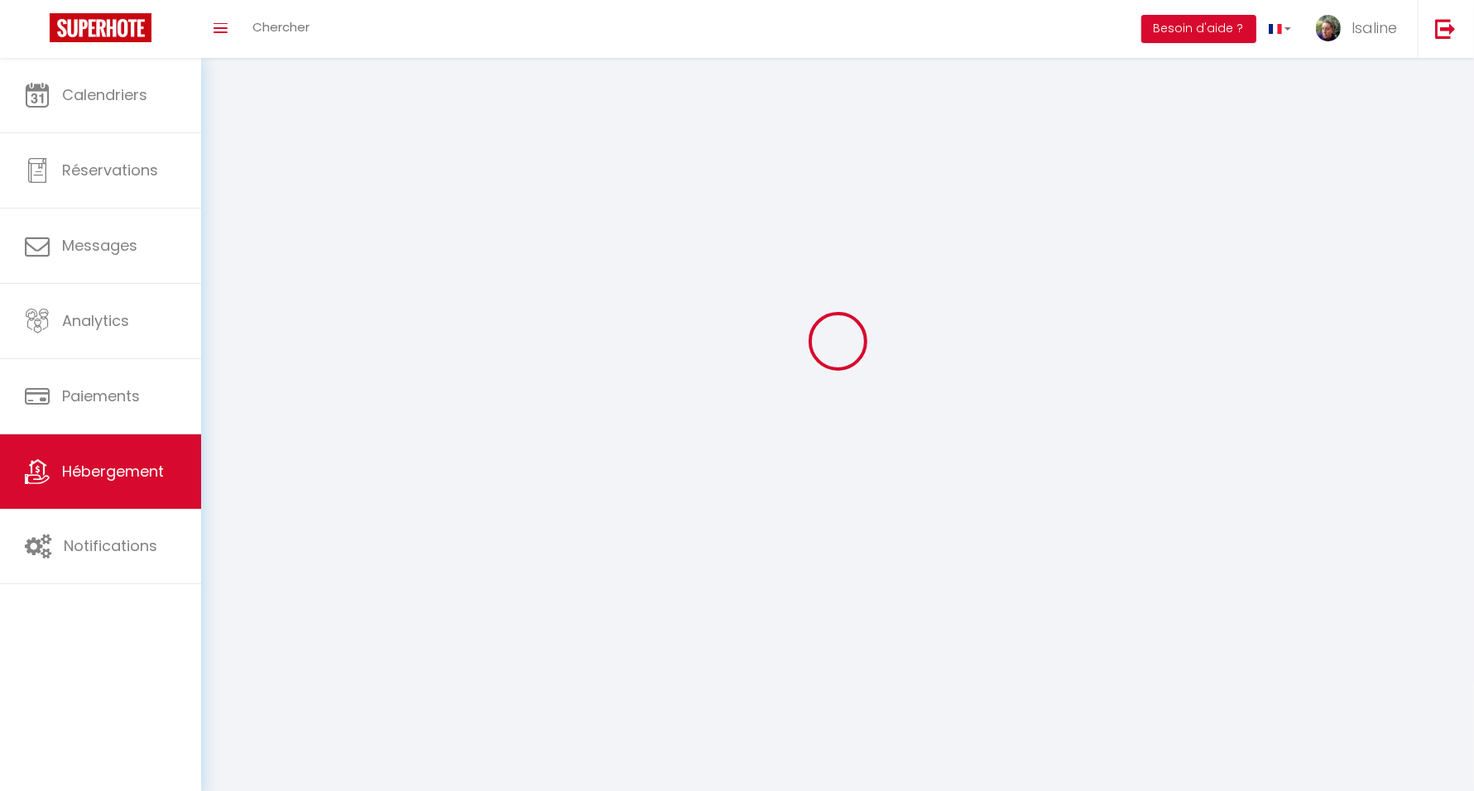
select select
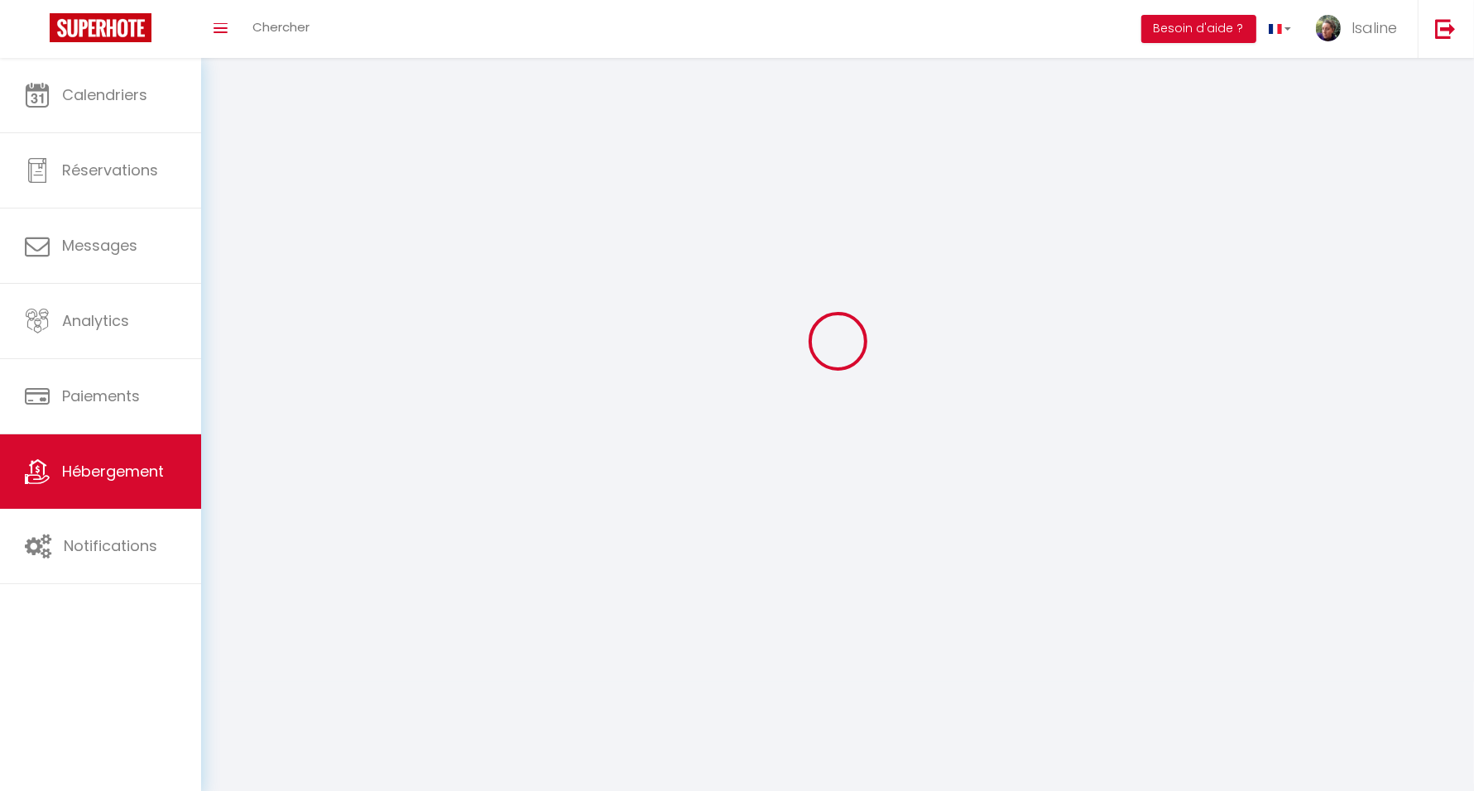
checkbox input "false"
select select
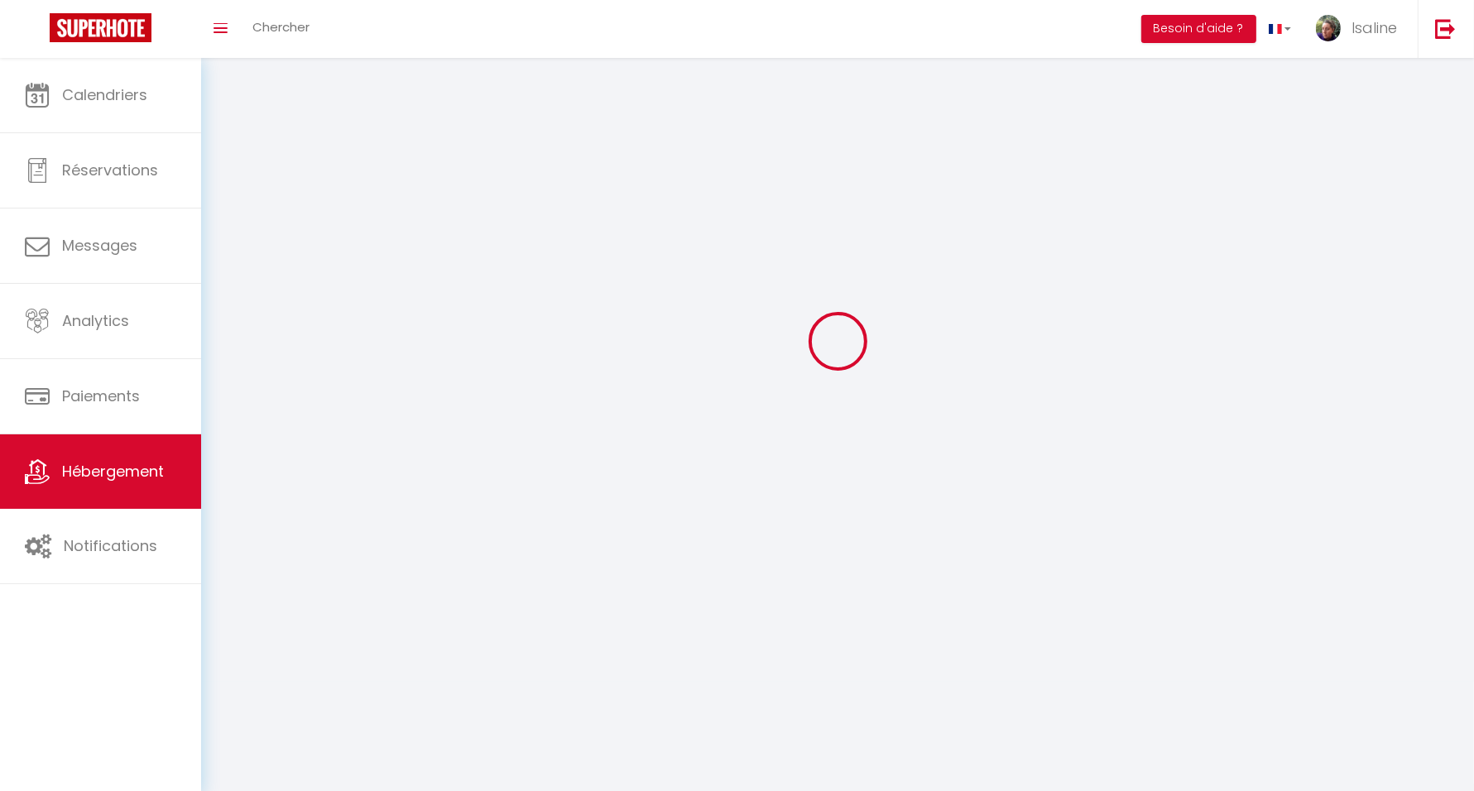
select select
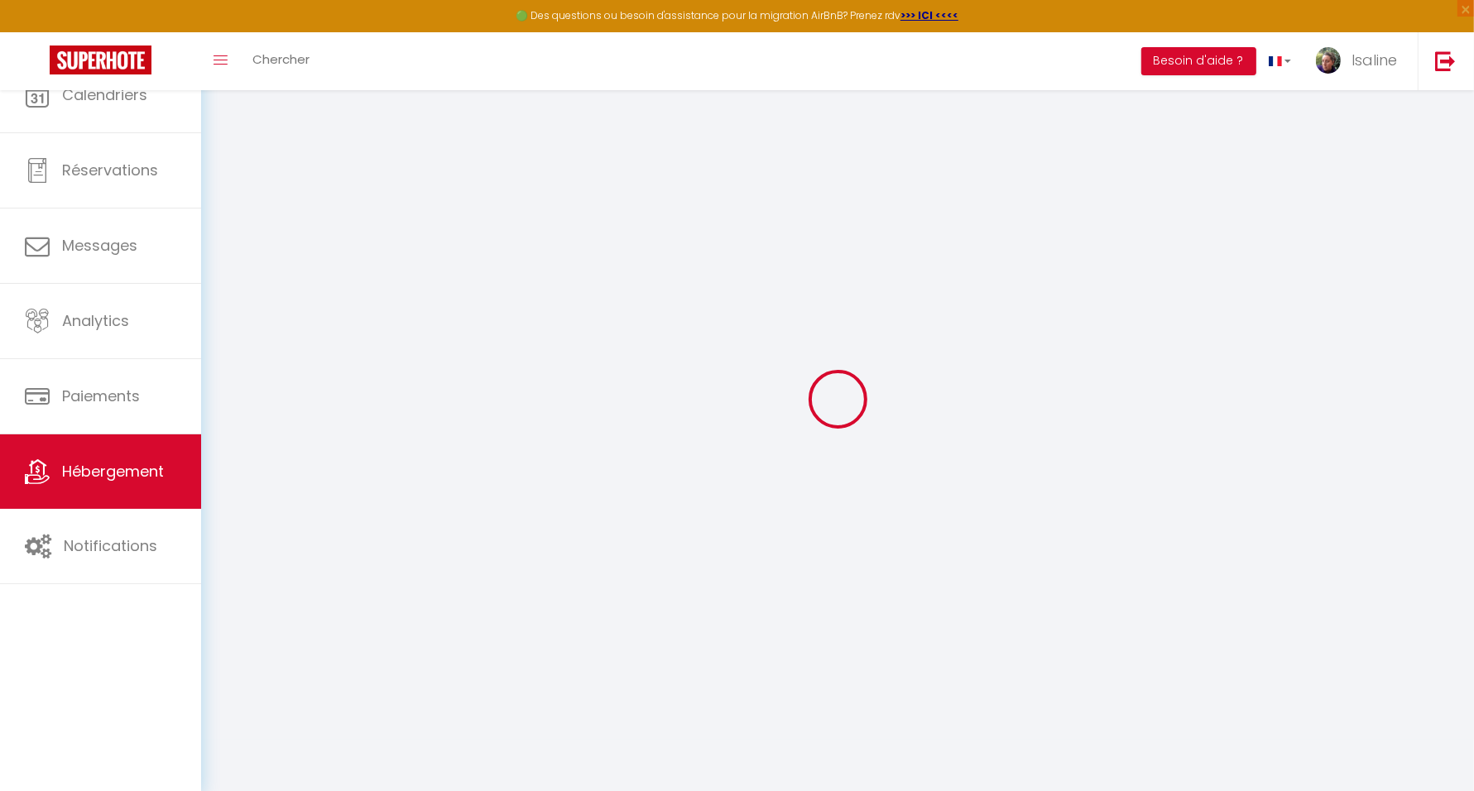
select select
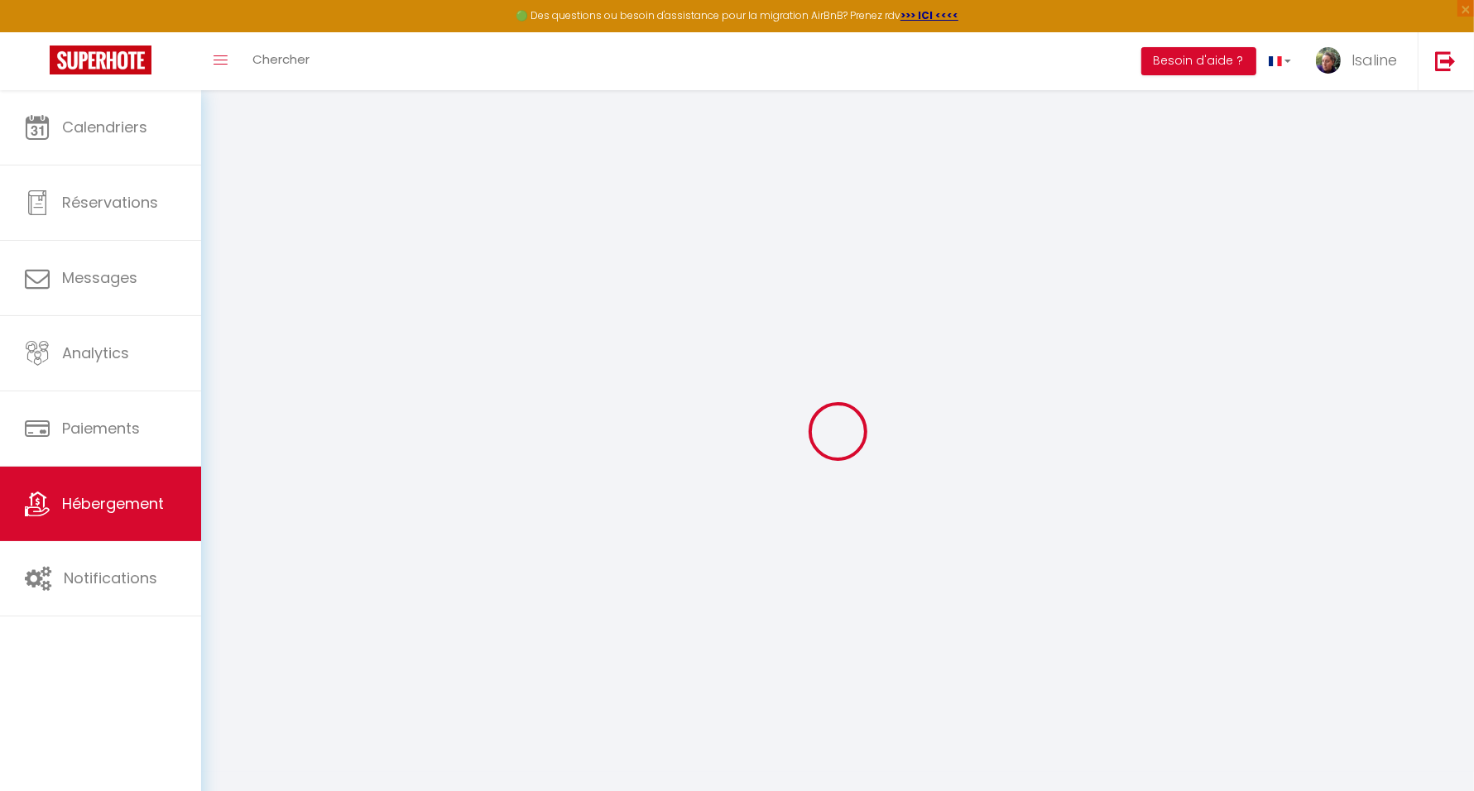
select select
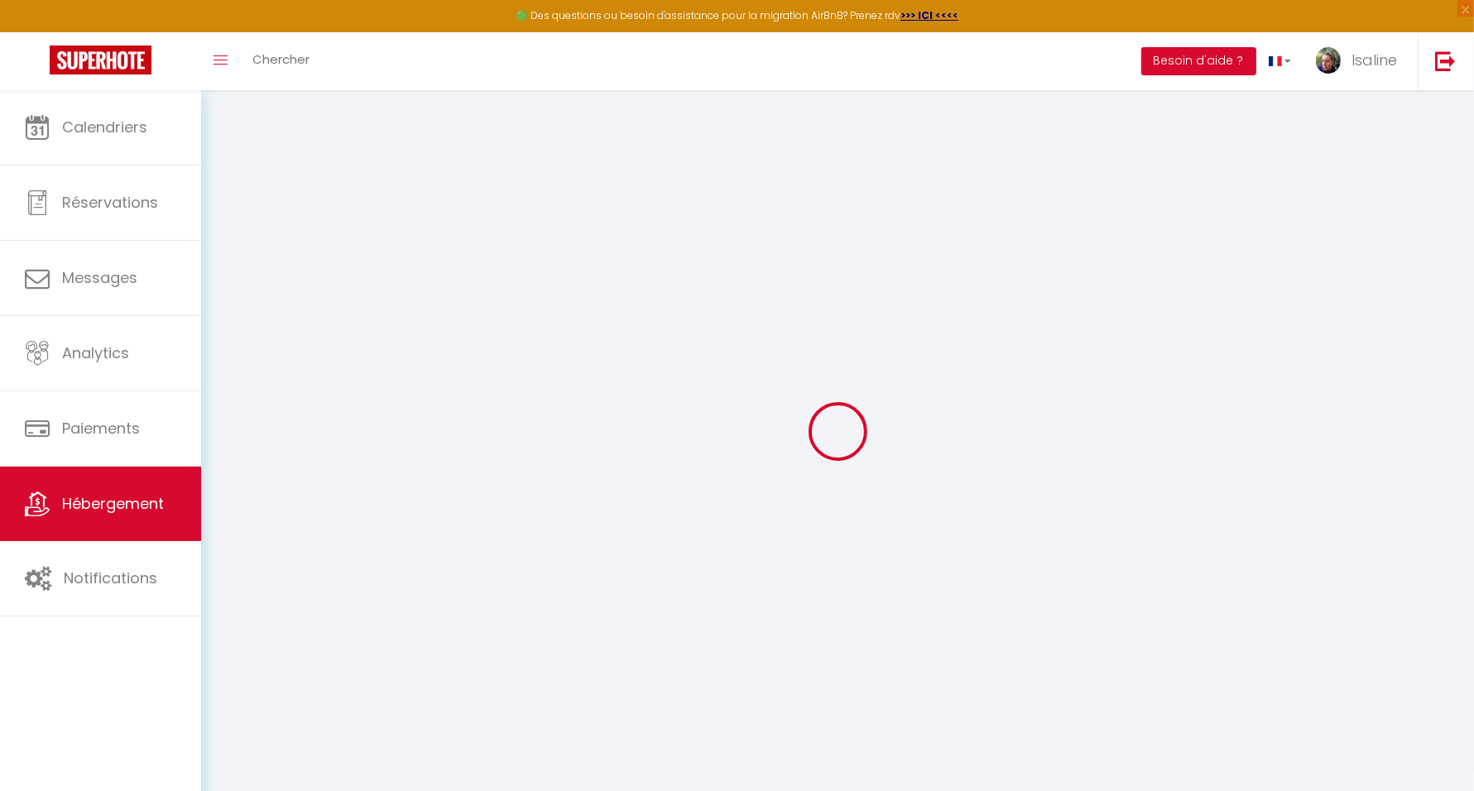
select select
type input "[EMAIL_ADDRESS][DOMAIN_NAME]"
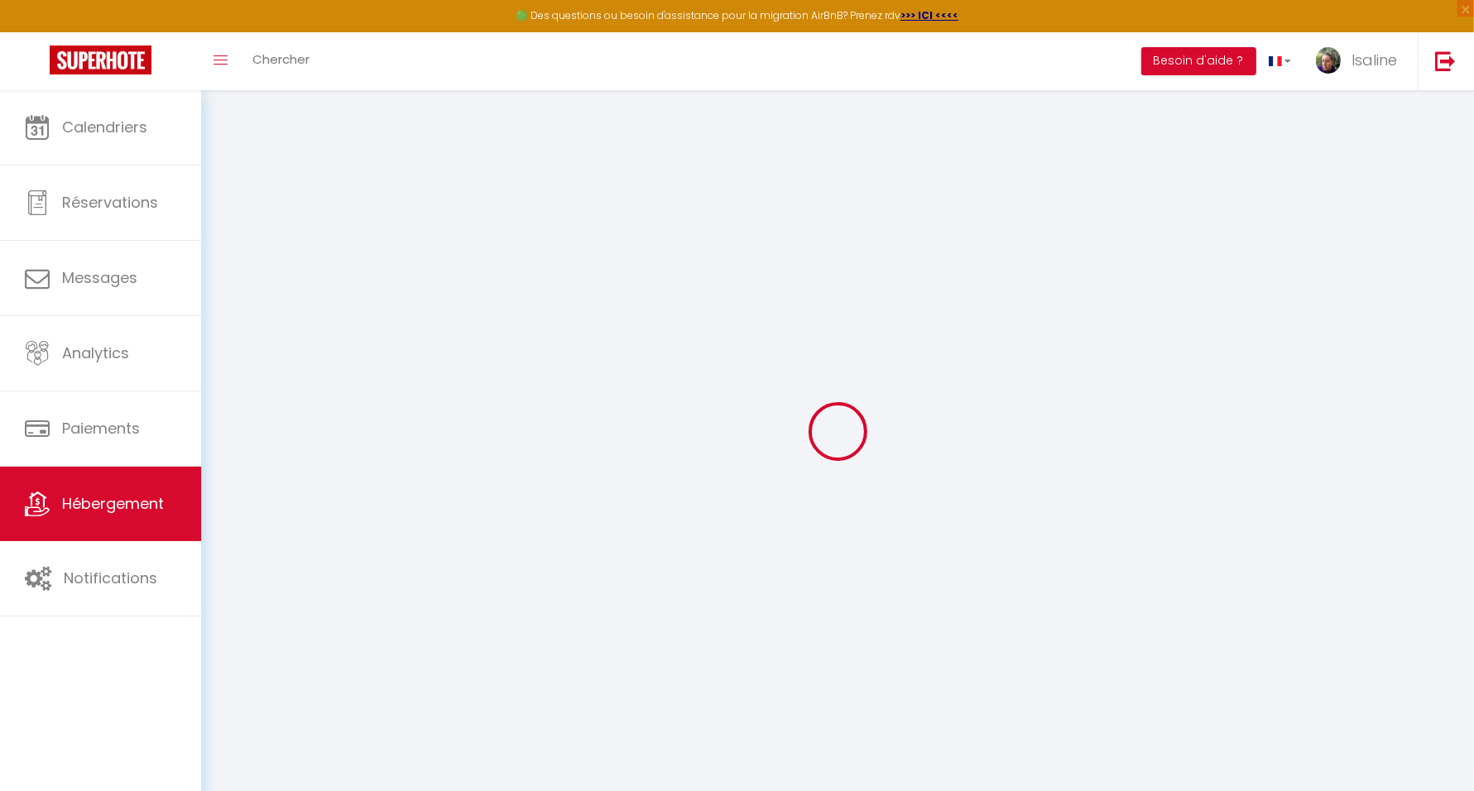
type input "9729313"
select select
checkbox input "false"
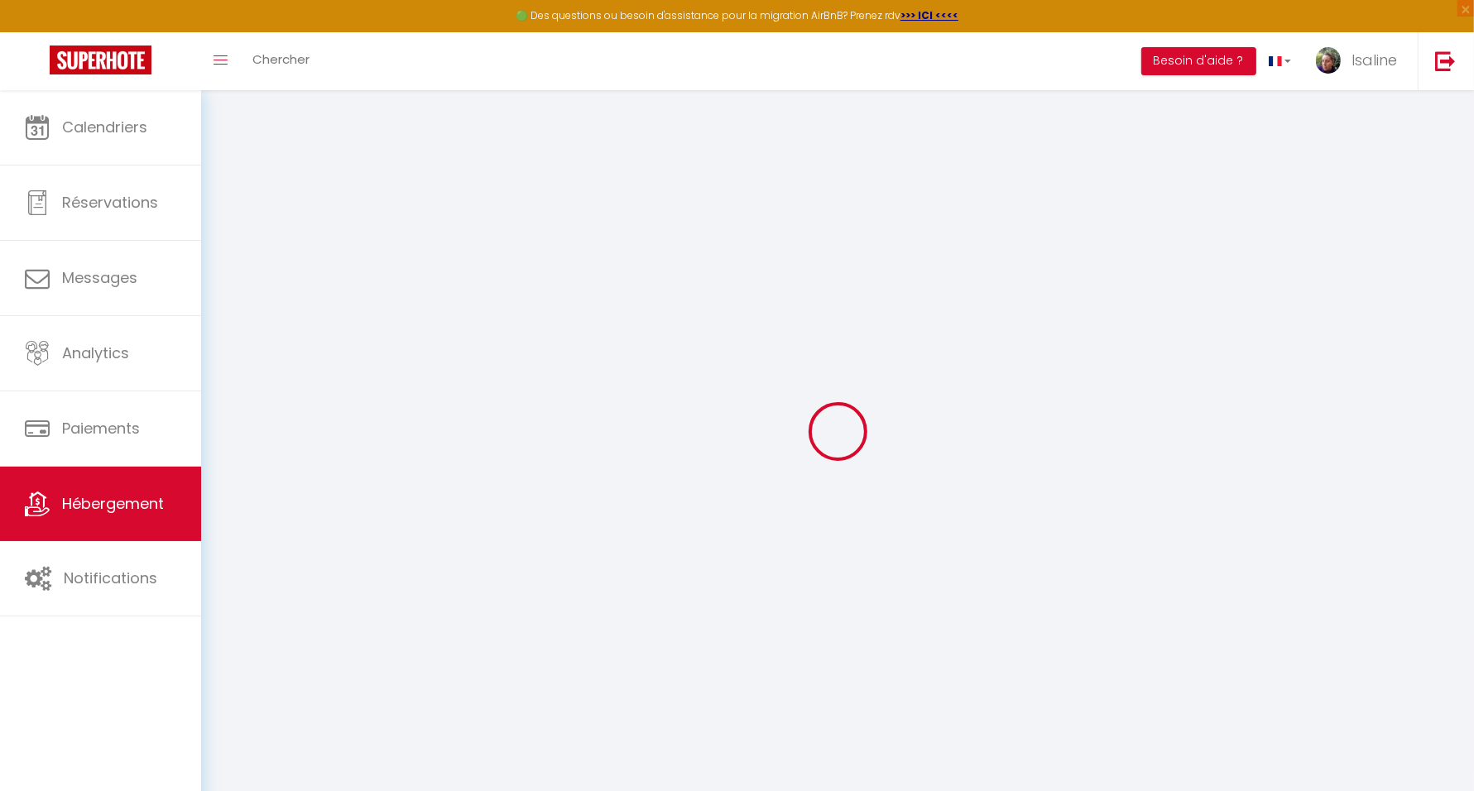
checkbox input "false"
select select "17:00"
select select "21:00"
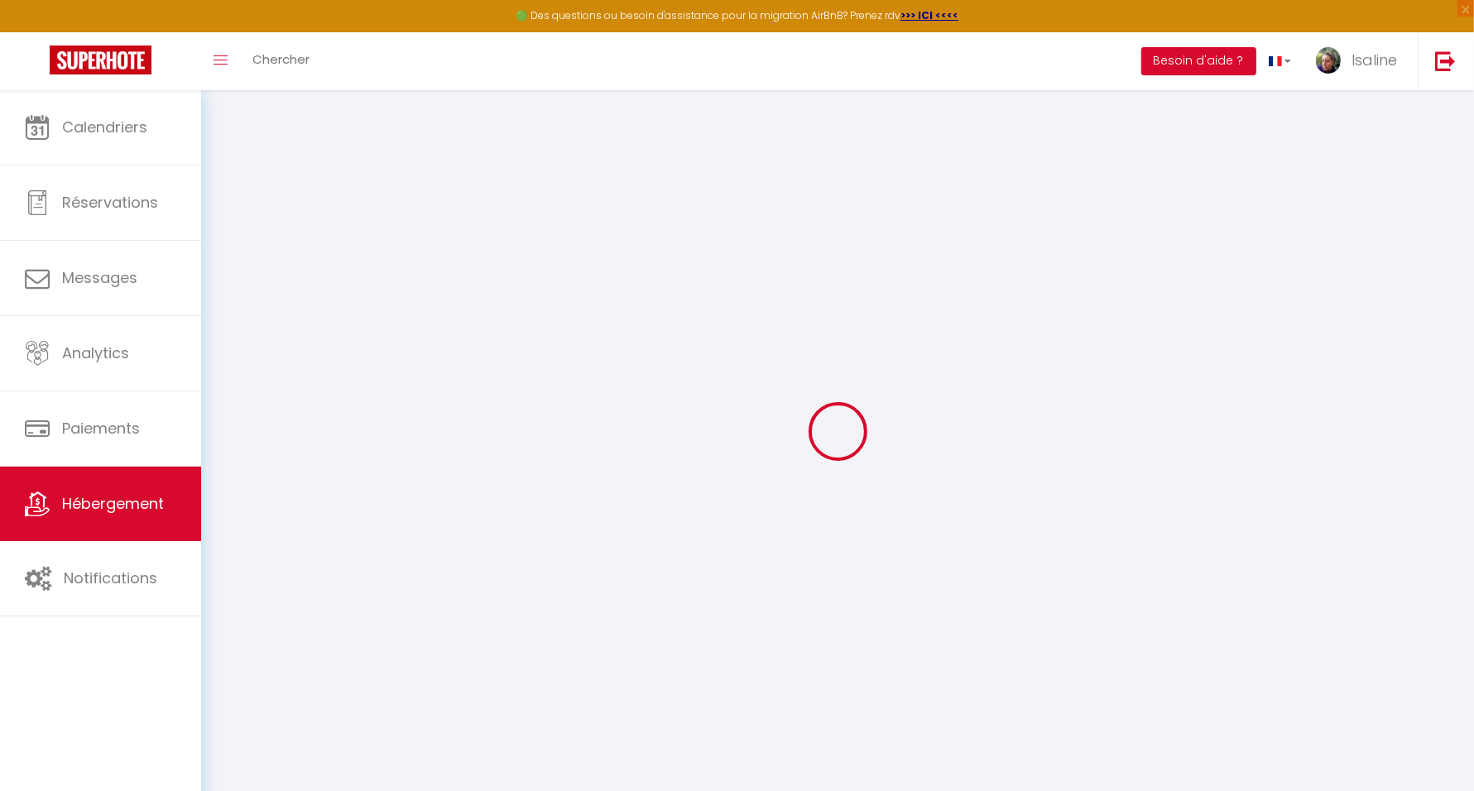
select select "11:00"
select select "30"
select select "120"
select select
checkbox input "false"
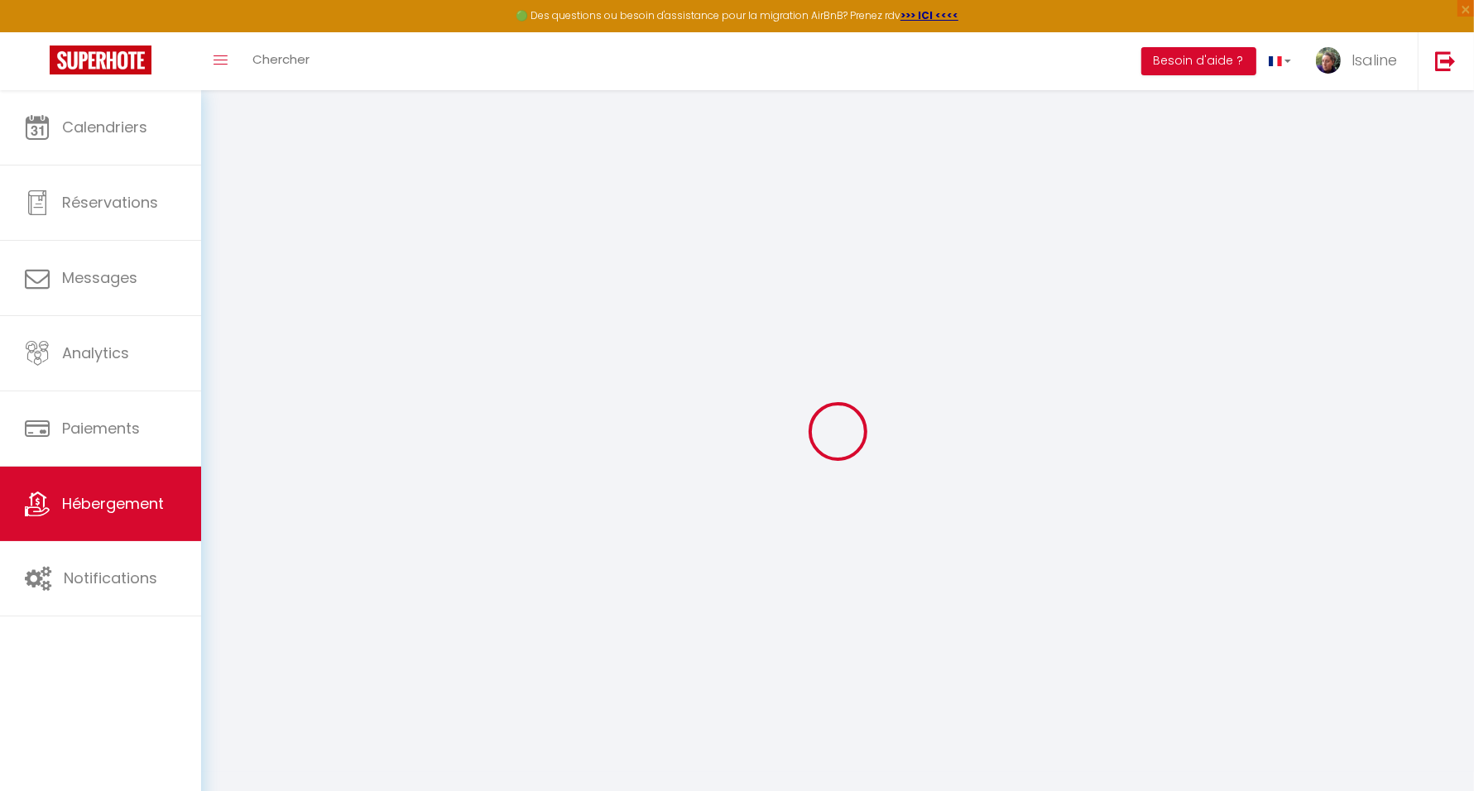
checkbox input "false"
select select
checkbox input "false"
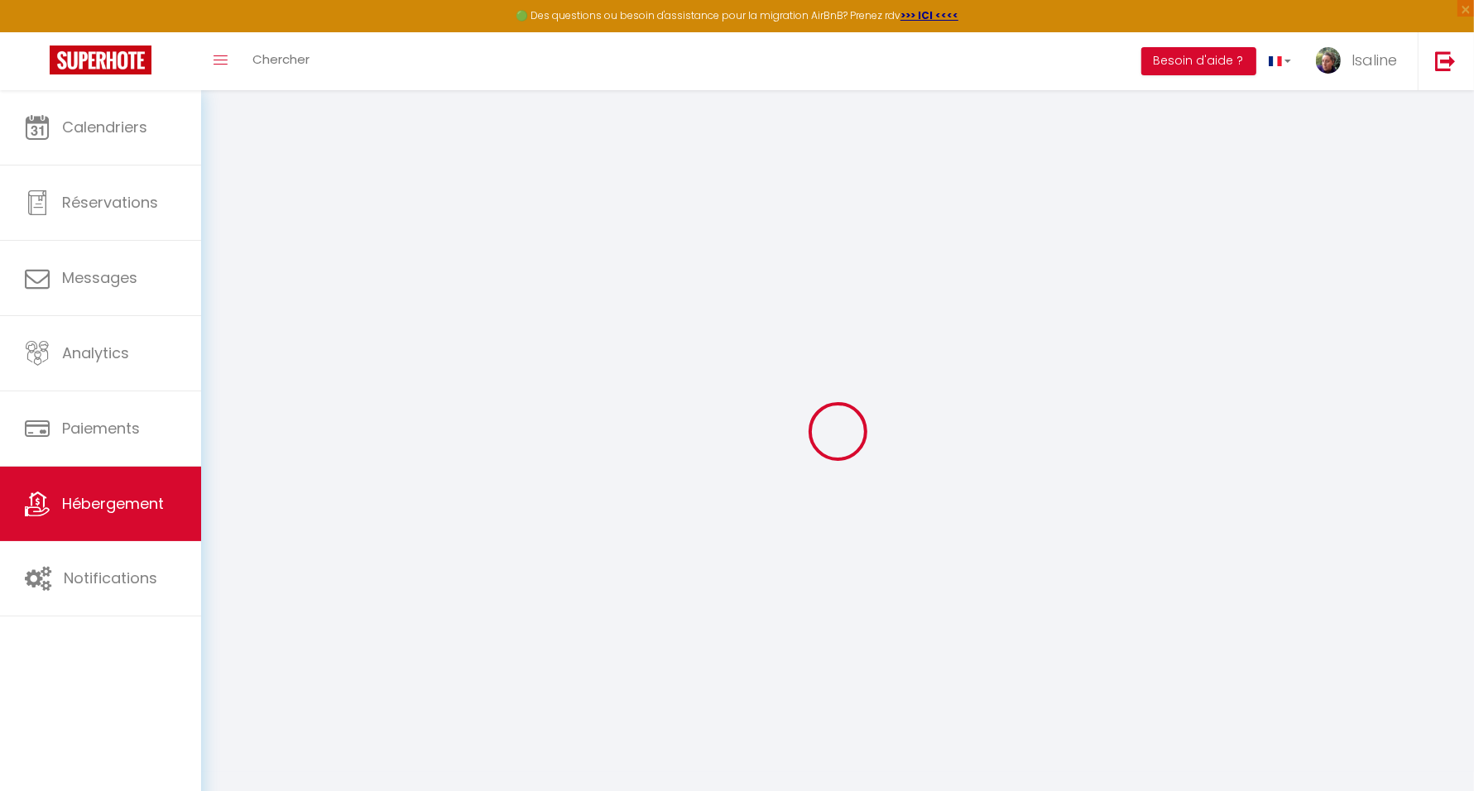
checkbox input "false"
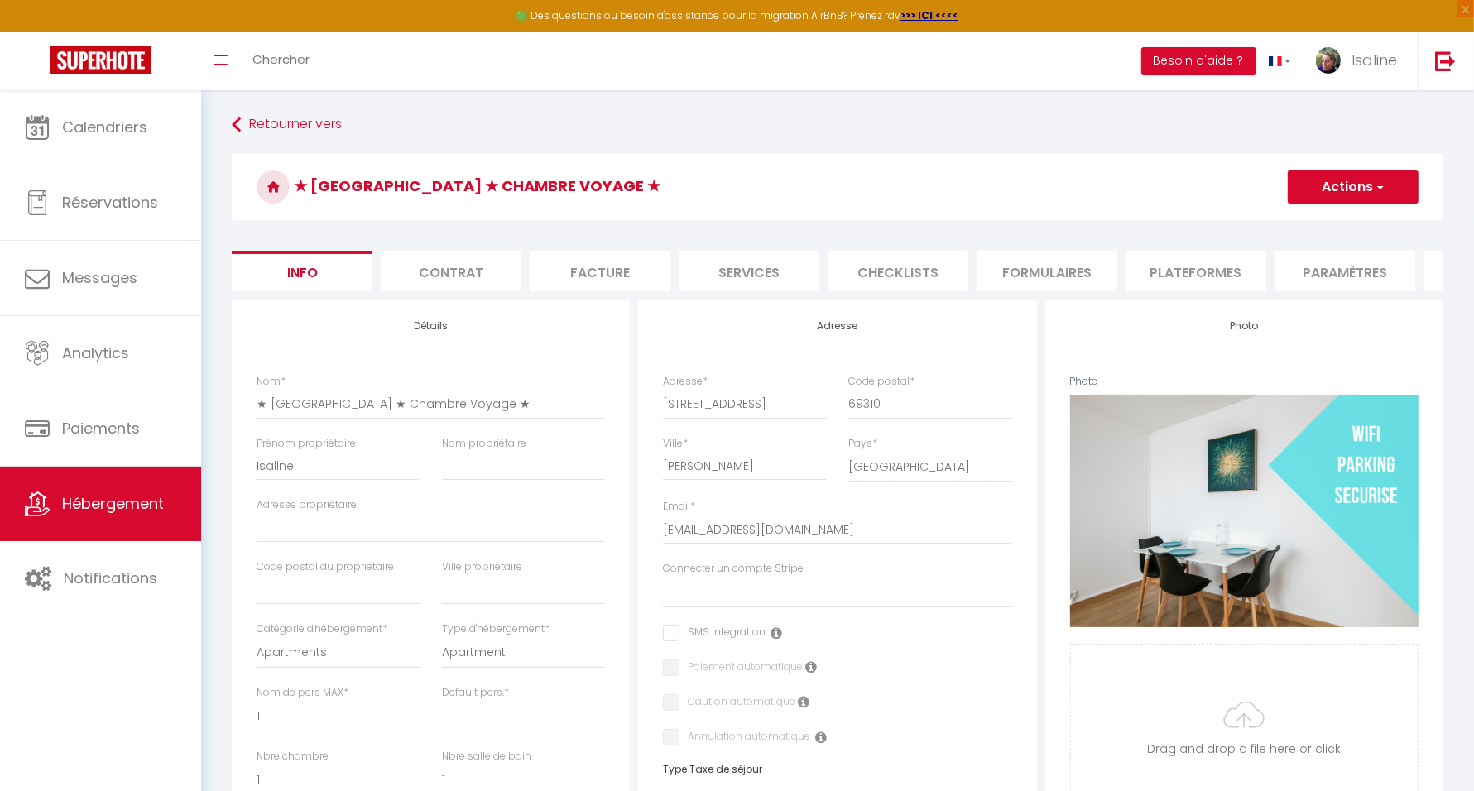
click at [1155, 263] on li "Plateformes" at bounding box center [1196, 271] width 141 height 41
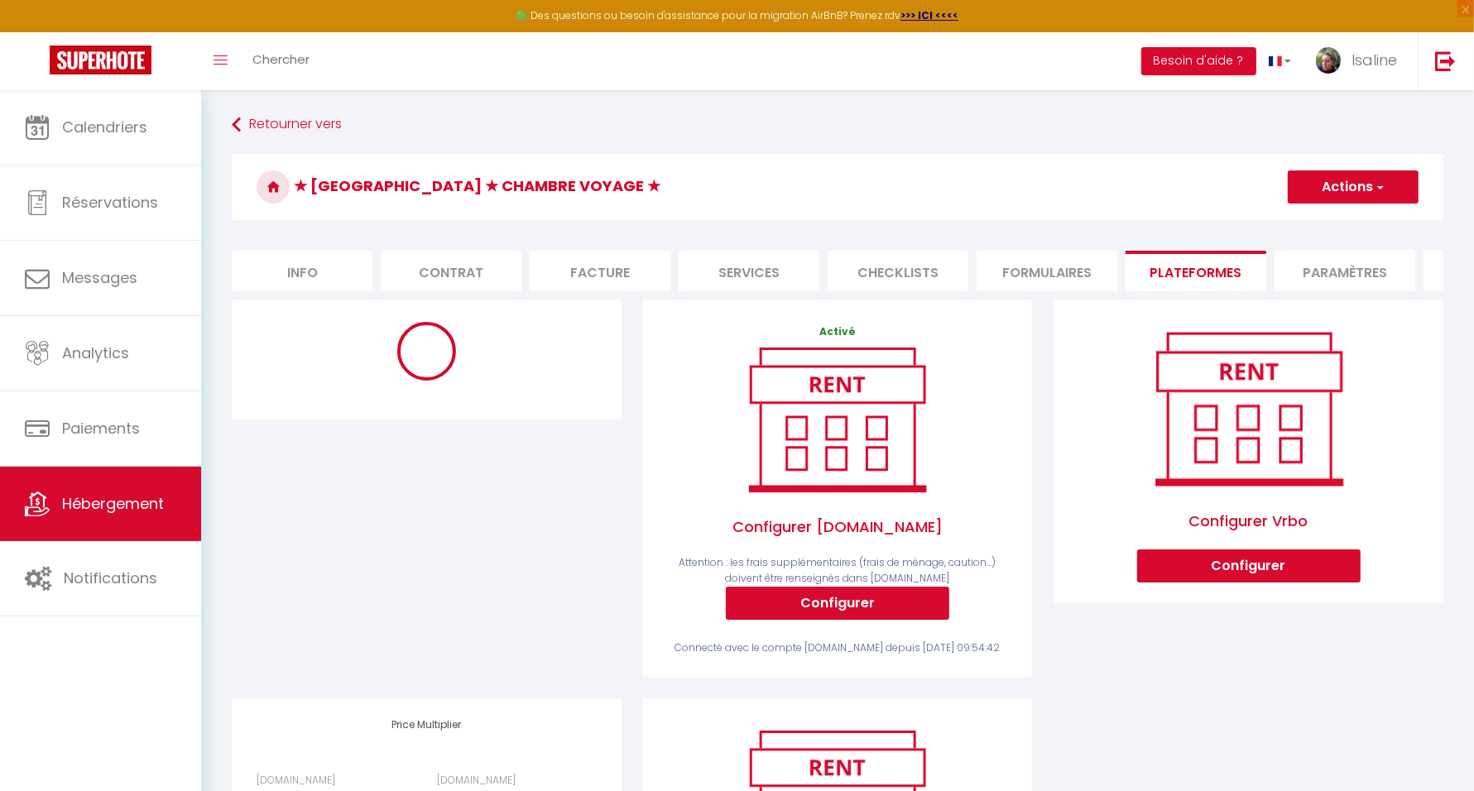
select select "EUR"
select select
select select "8-50428470"
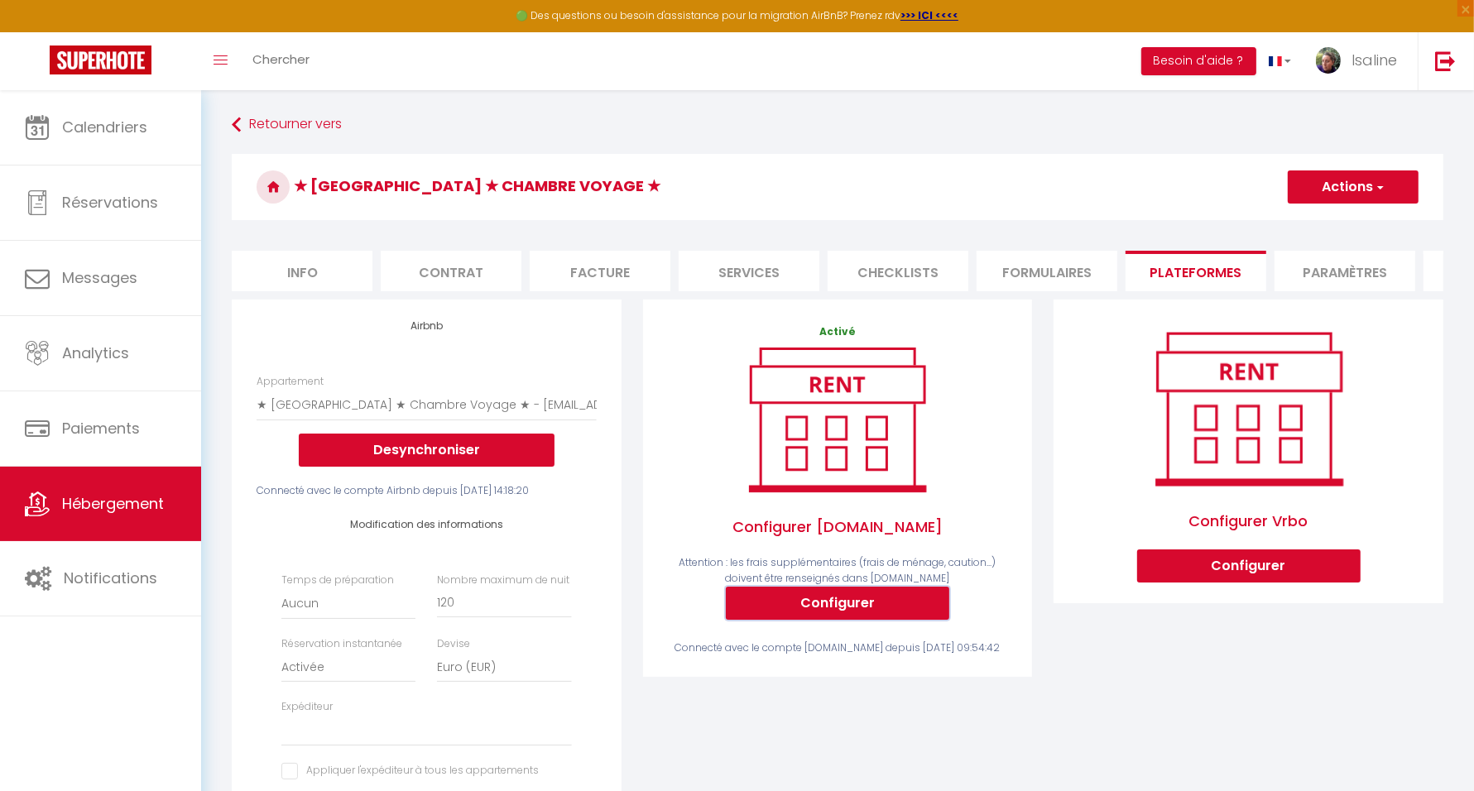
click at [857, 615] on button "Configurer" at bounding box center [837, 603] width 223 height 33
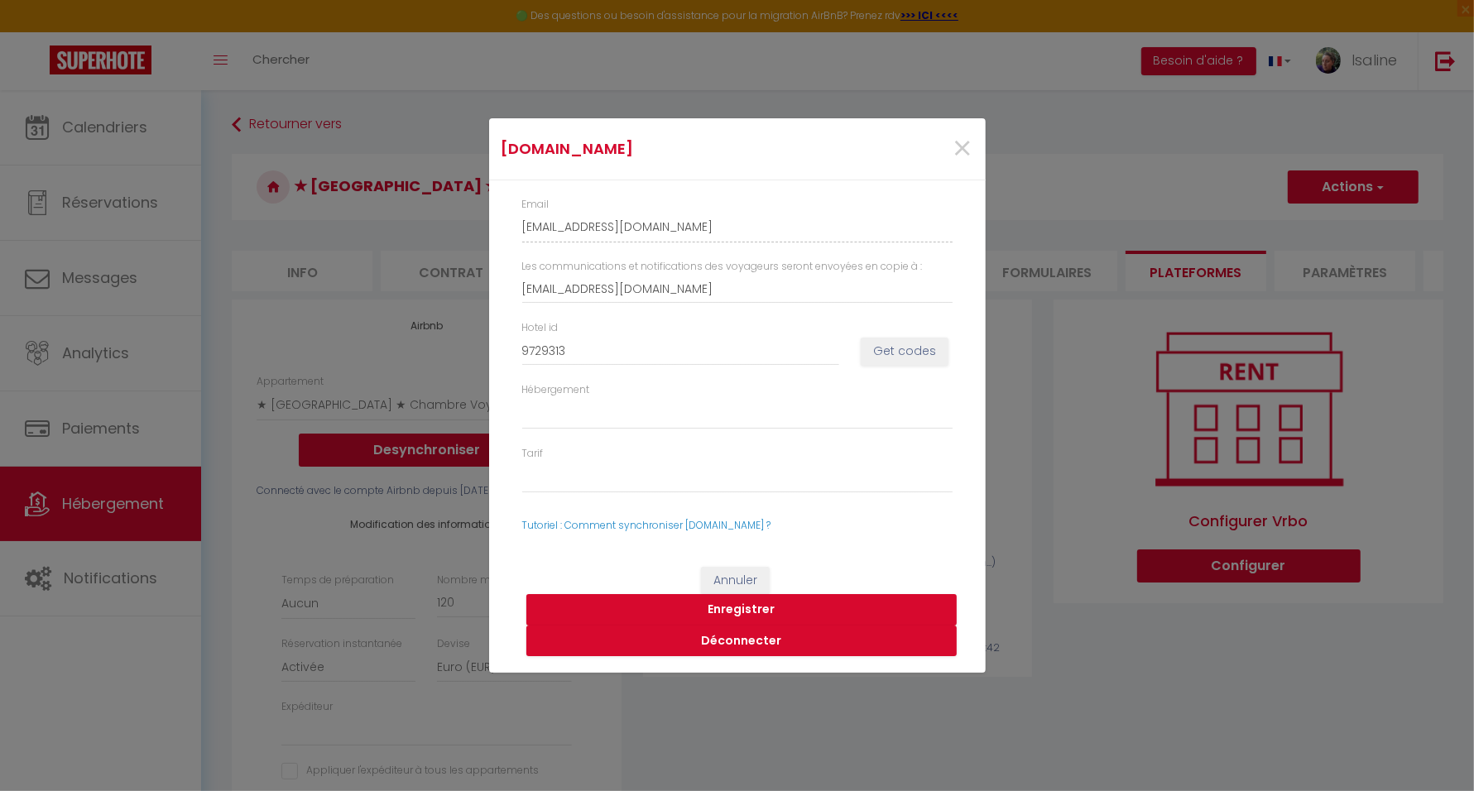
select select
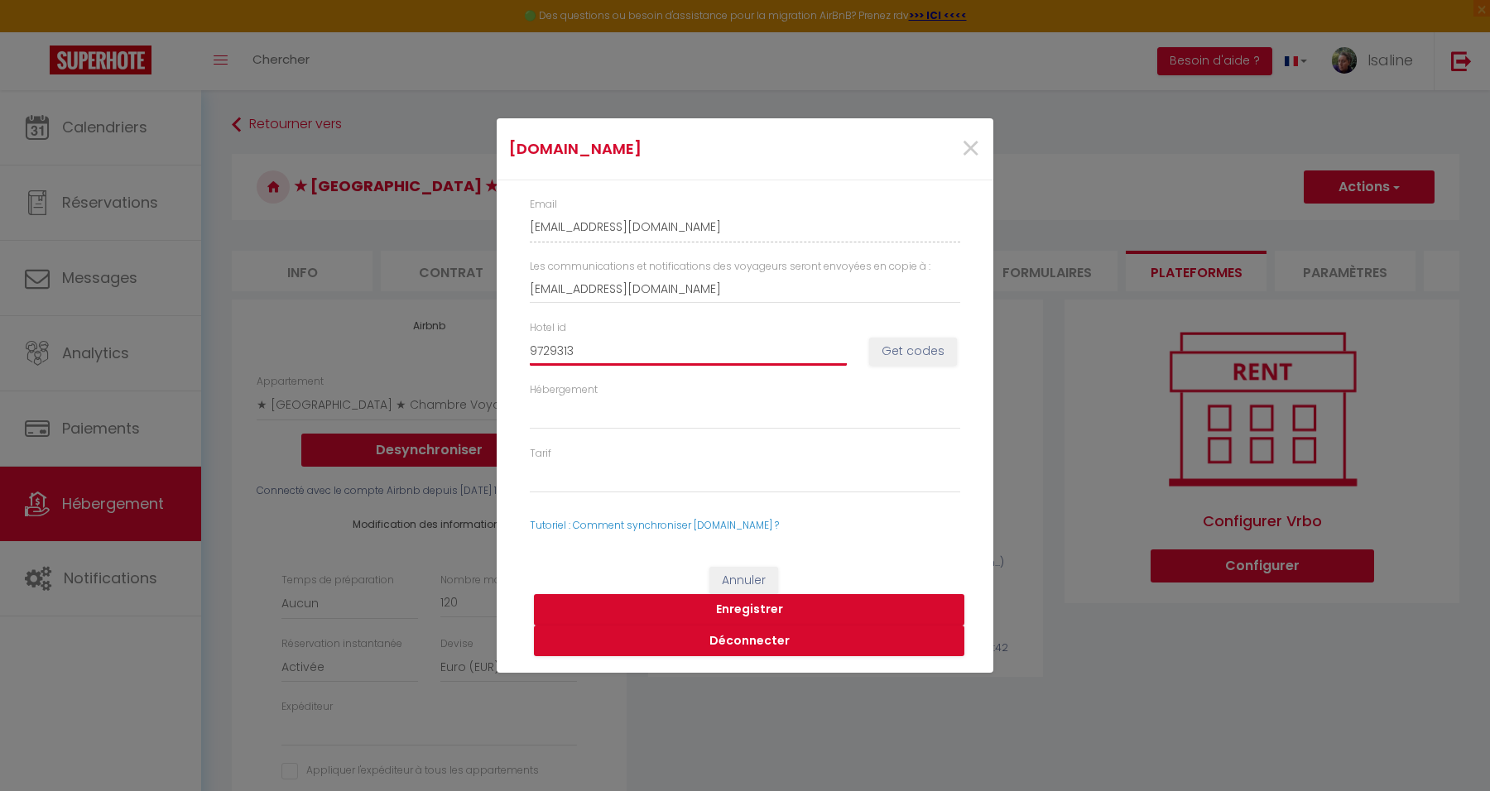
drag, startPoint x: 595, startPoint y: 353, endPoint x: 514, endPoint y: 347, distance: 81.3
click at [514, 347] on div "Email [EMAIL_ADDRESS][DOMAIN_NAME] Les communications et notifications des voya…" at bounding box center [745, 365] width 497 height 370
click at [974, 151] on span "×" at bounding box center [970, 149] width 21 height 50
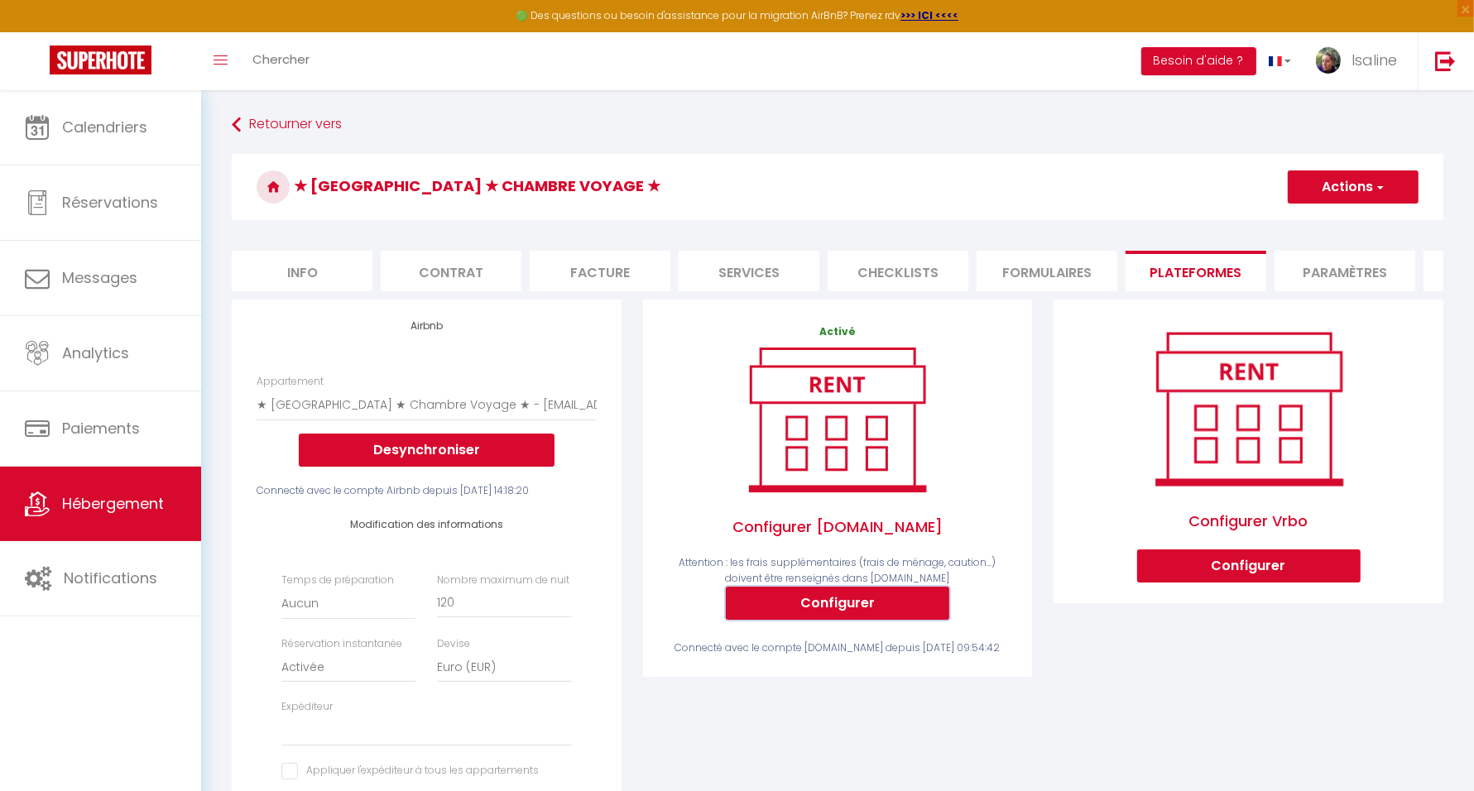
click at [828, 620] on button "Configurer" at bounding box center [837, 603] width 223 height 33
type input "[EMAIL_ADDRESS][DOMAIN_NAME]"
type input "9729313"
select select
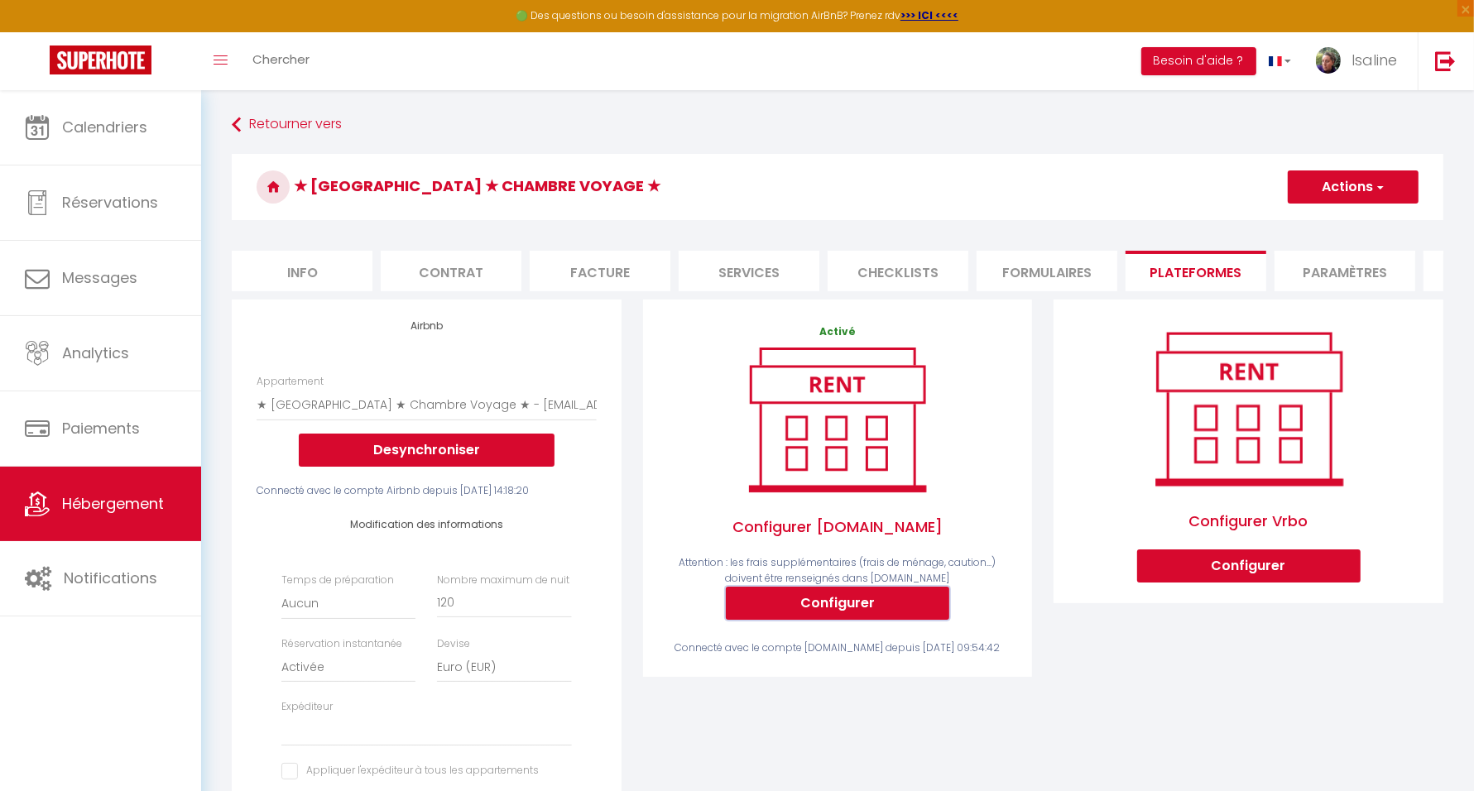
select select
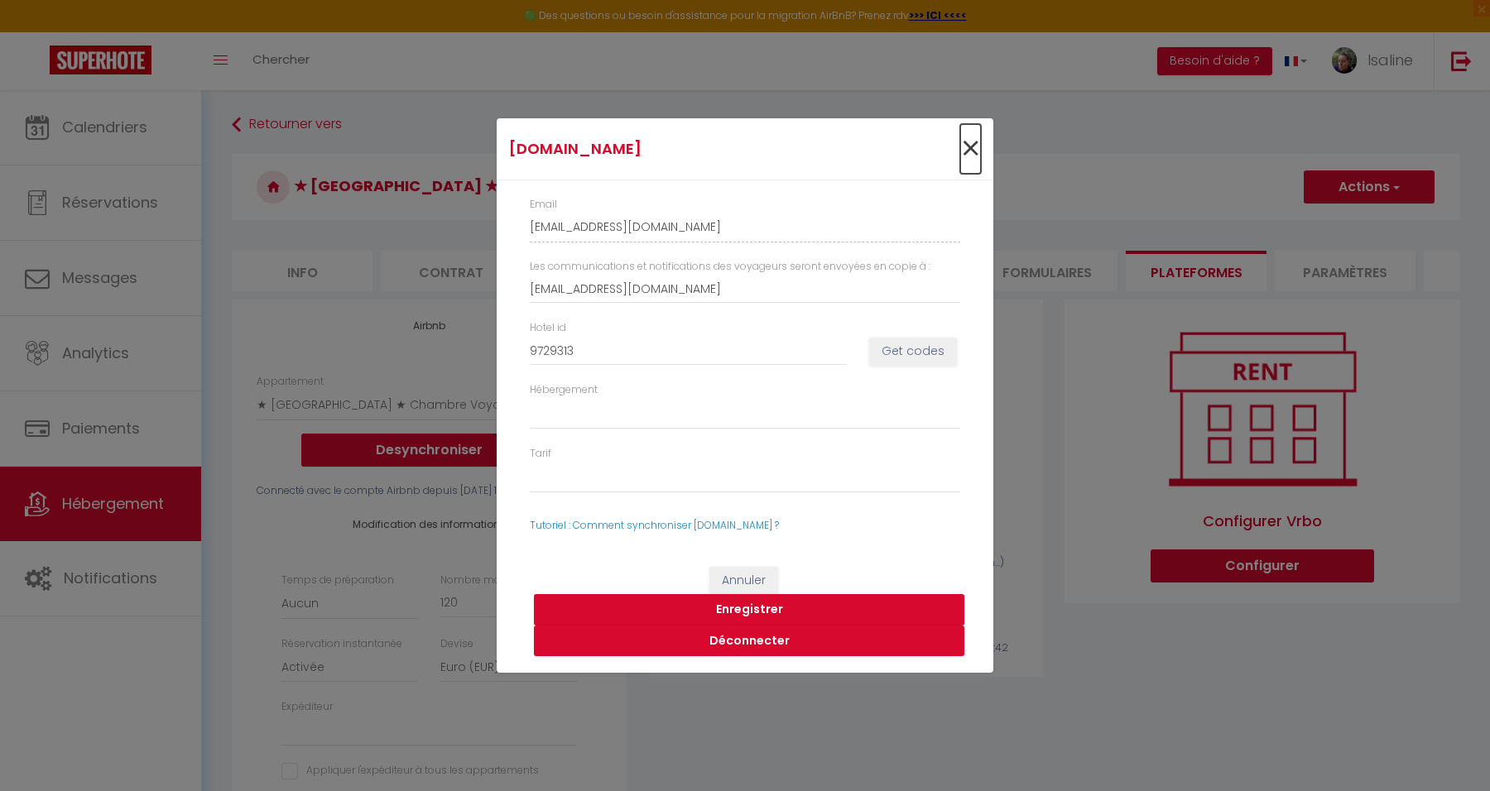
click at [972, 152] on span "×" at bounding box center [970, 149] width 21 height 50
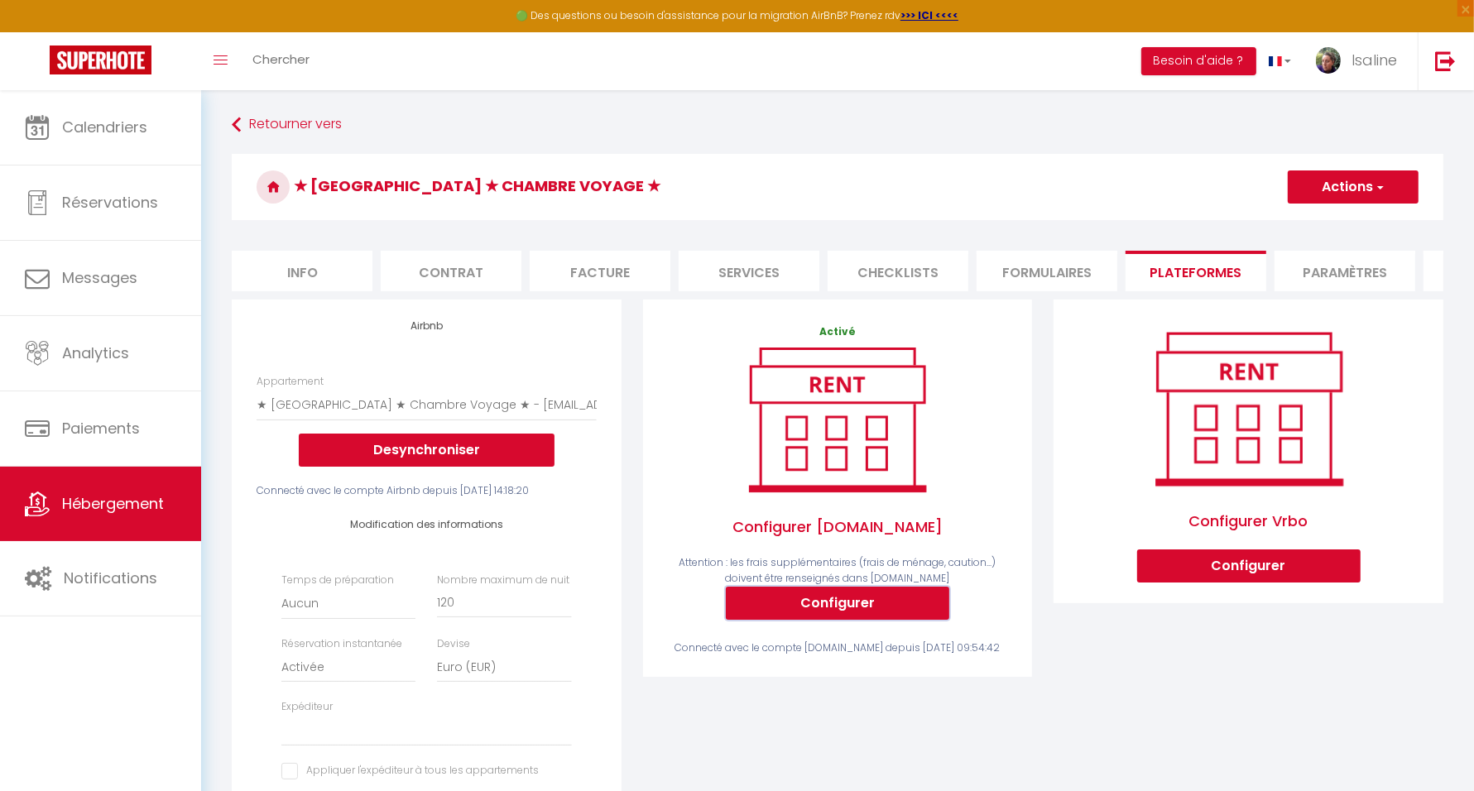
click at [869, 615] on button "Configurer" at bounding box center [837, 603] width 223 height 33
type input "[EMAIL_ADDRESS][DOMAIN_NAME]"
type input "9729313"
select select
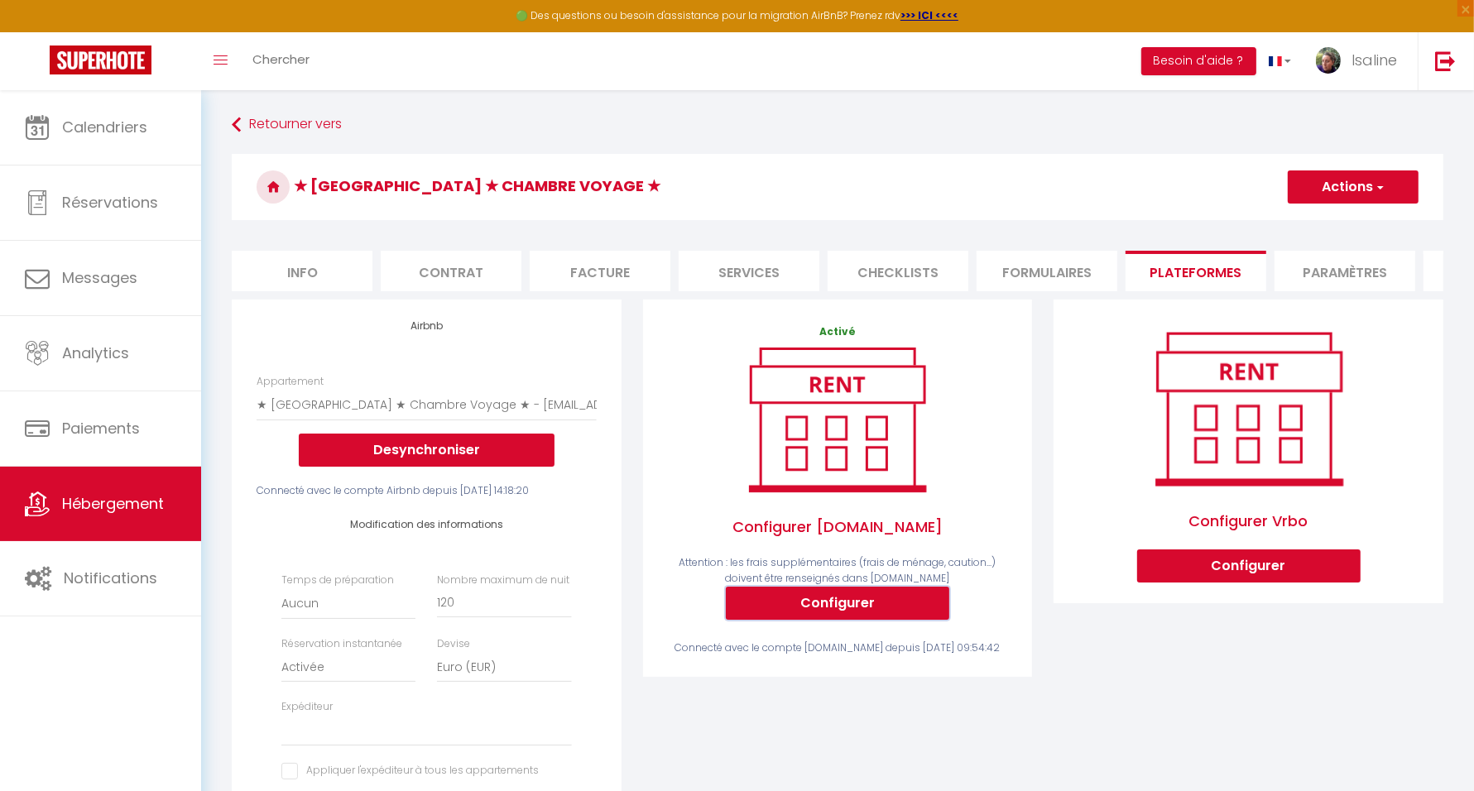
select select
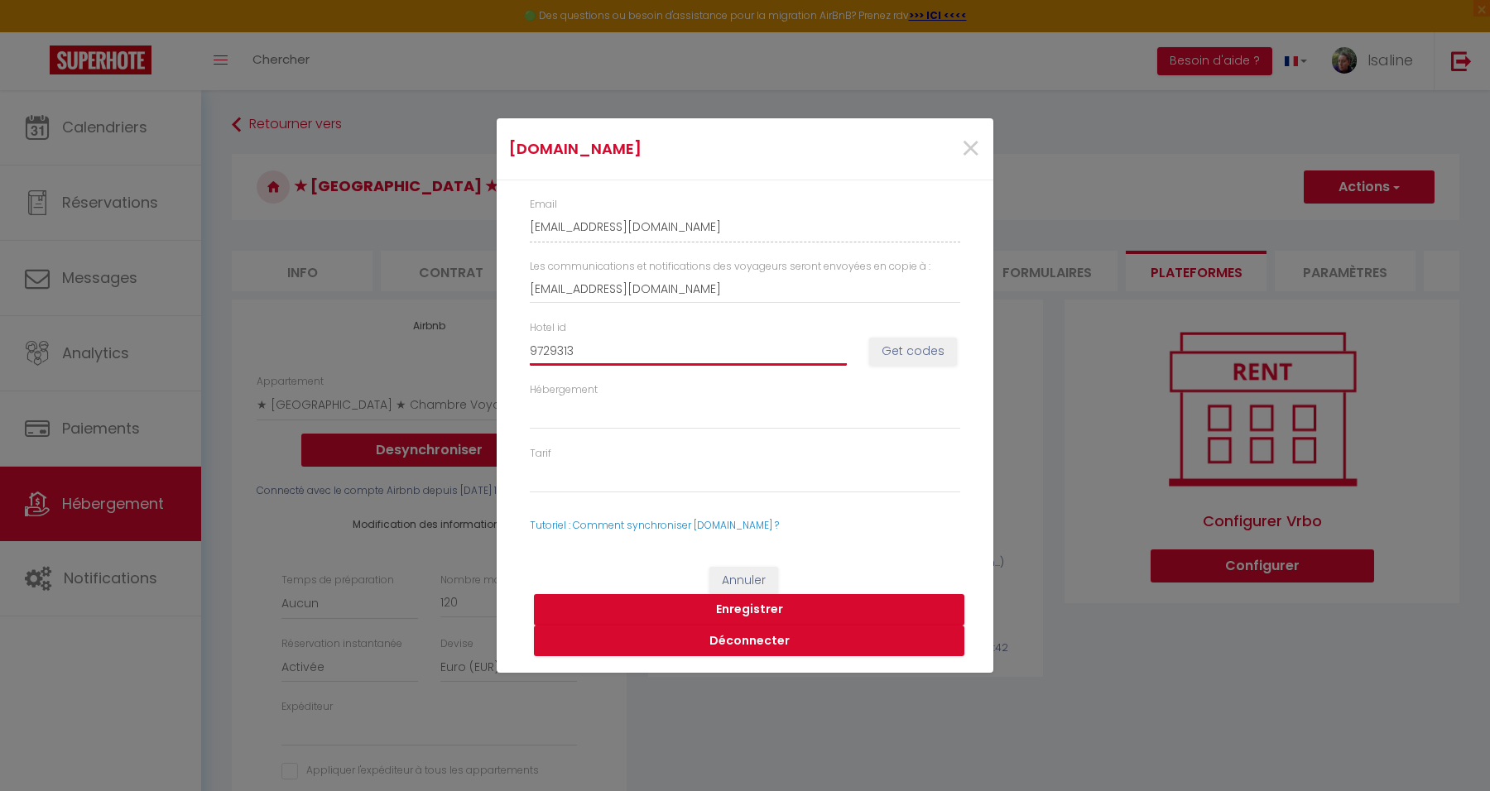
drag, startPoint x: 584, startPoint y: 354, endPoint x: 487, endPoint y: 356, distance: 97.7
click at [487, 356] on div "[DOMAIN_NAME] × Email [EMAIL_ADDRESS][DOMAIN_NAME] Les communications et notifi…" at bounding box center [745, 395] width 1490 height 791
click at [968, 145] on span "×" at bounding box center [970, 149] width 21 height 50
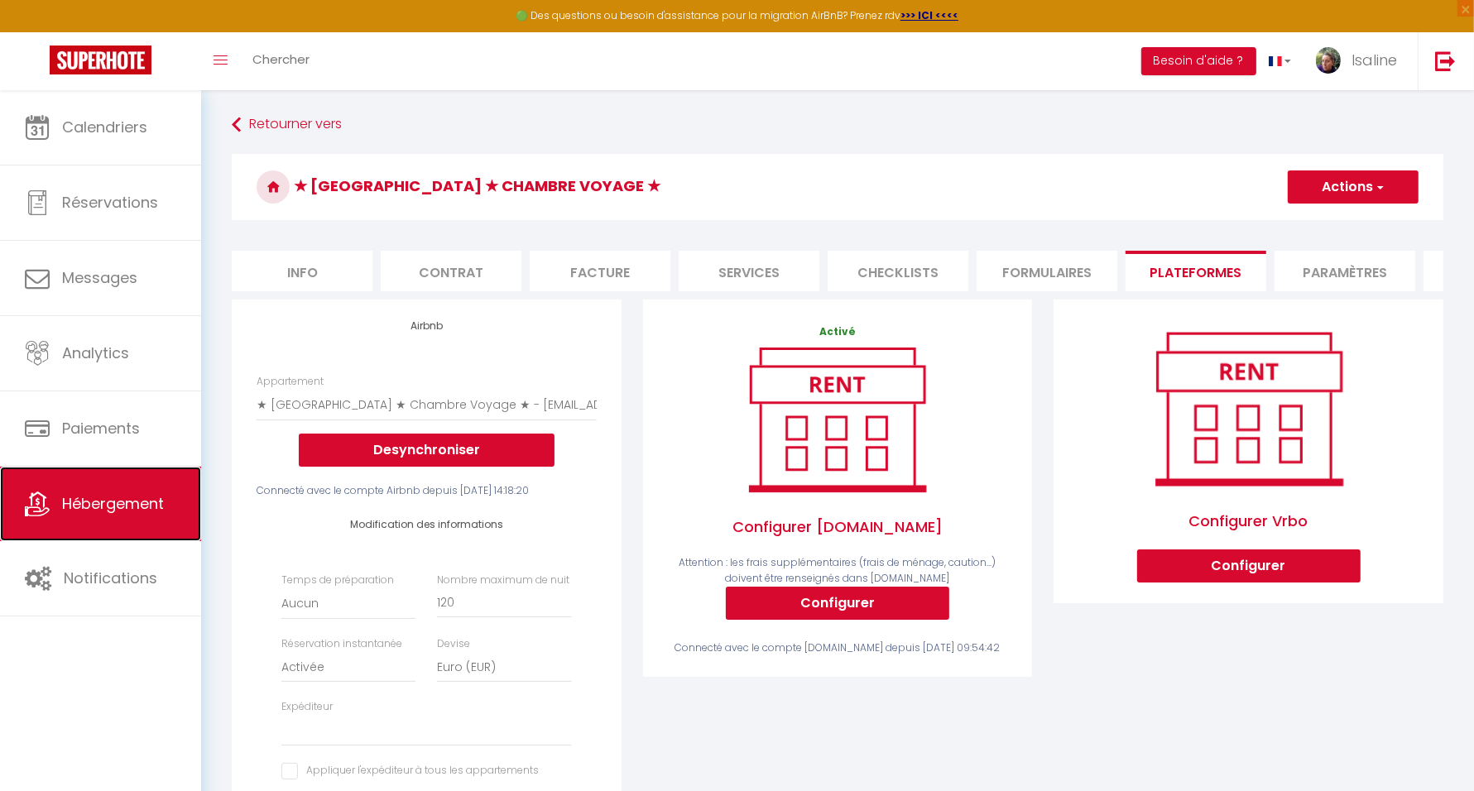
click at [110, 518] on link "Hébergement" at bounding box center [100, 504] width 201 height 74
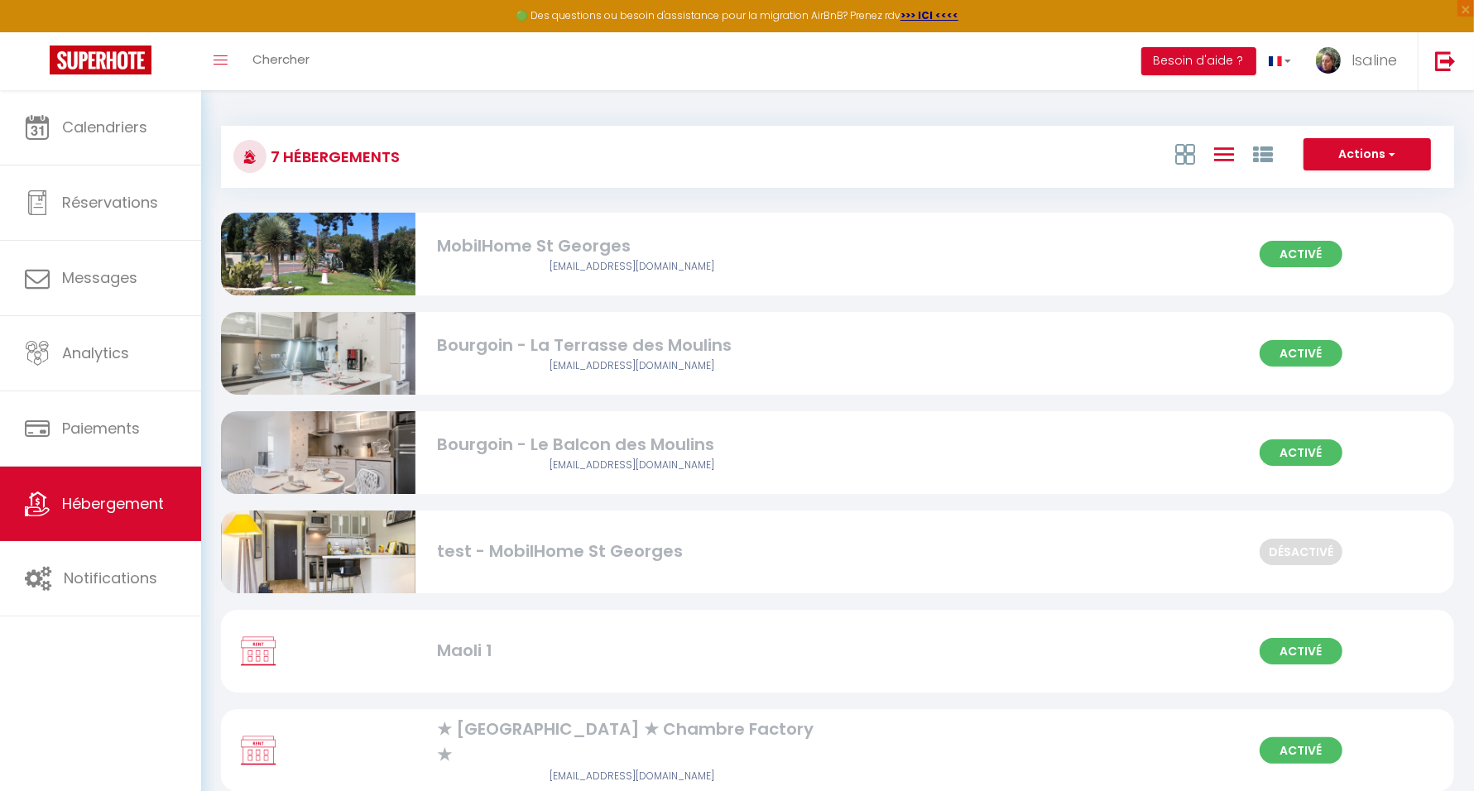
click at [697, 240] on div "MobilHome St Georges" at bounding box center [631, 246] width 389 height 26
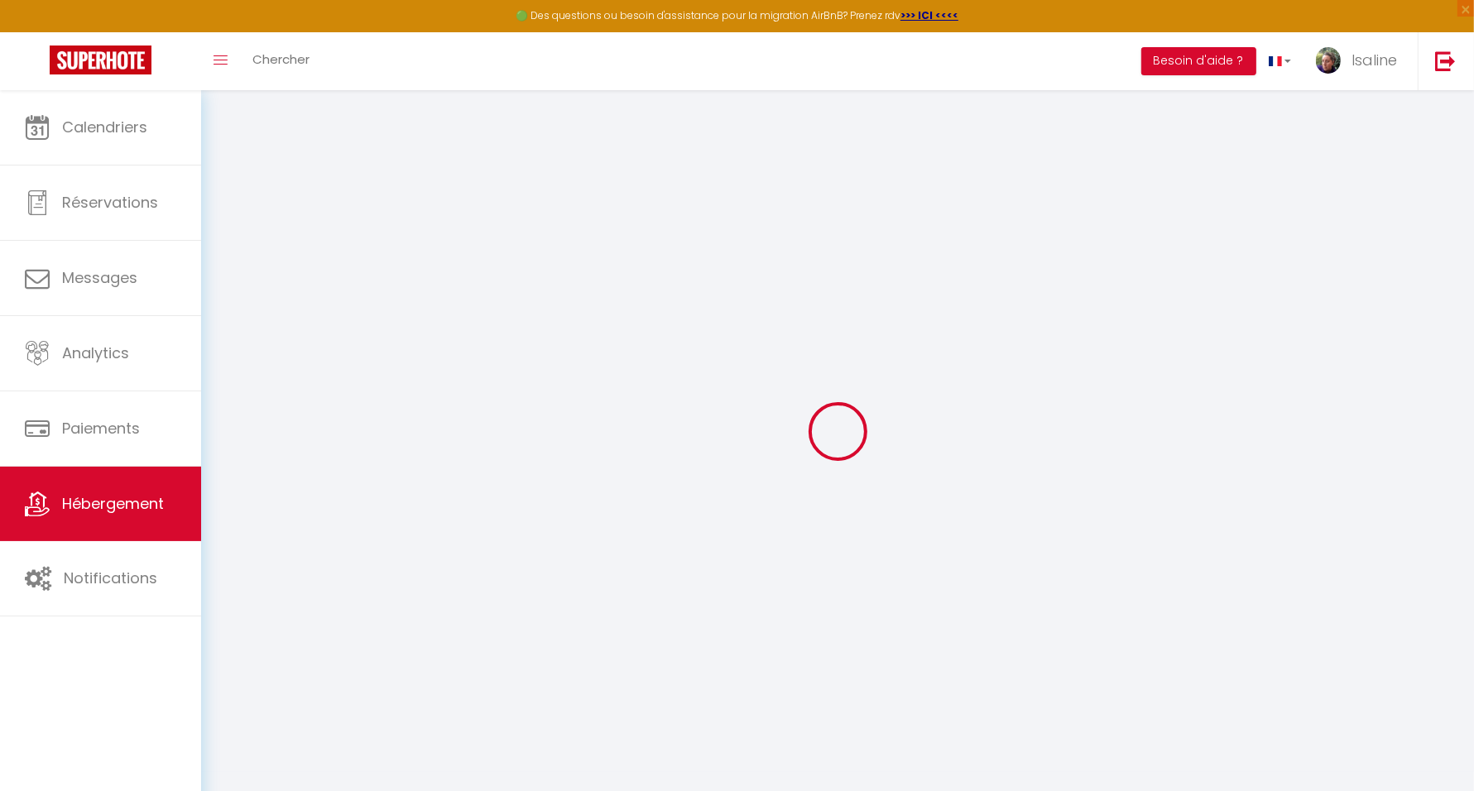
select select "8-19996765"
select select "+ 5 %"
select select "14:30"
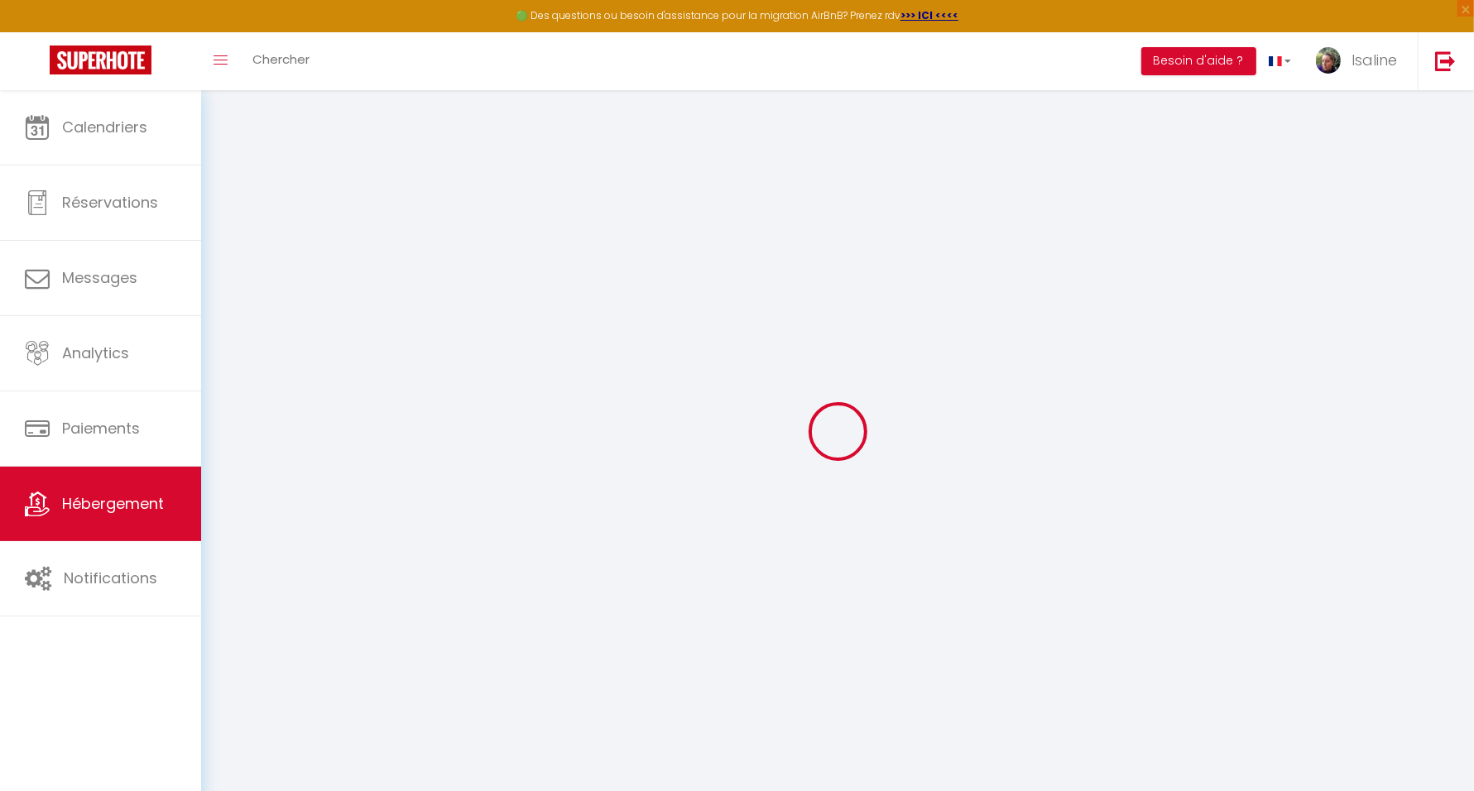
select select "18:30"
select select "12:00"
select select "30"
select select "120"
select select "16:00"
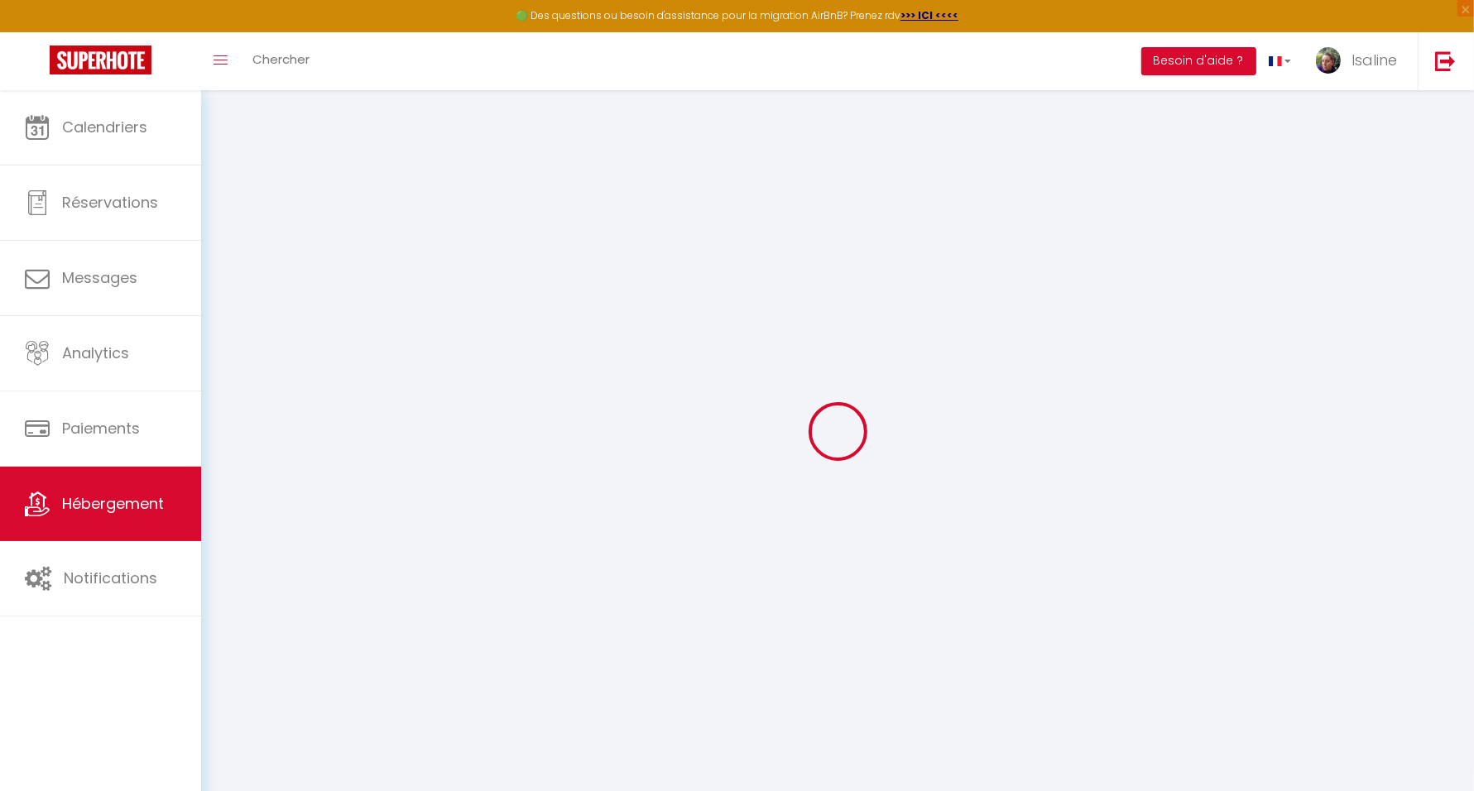
checkbox input "false"
select select "1"
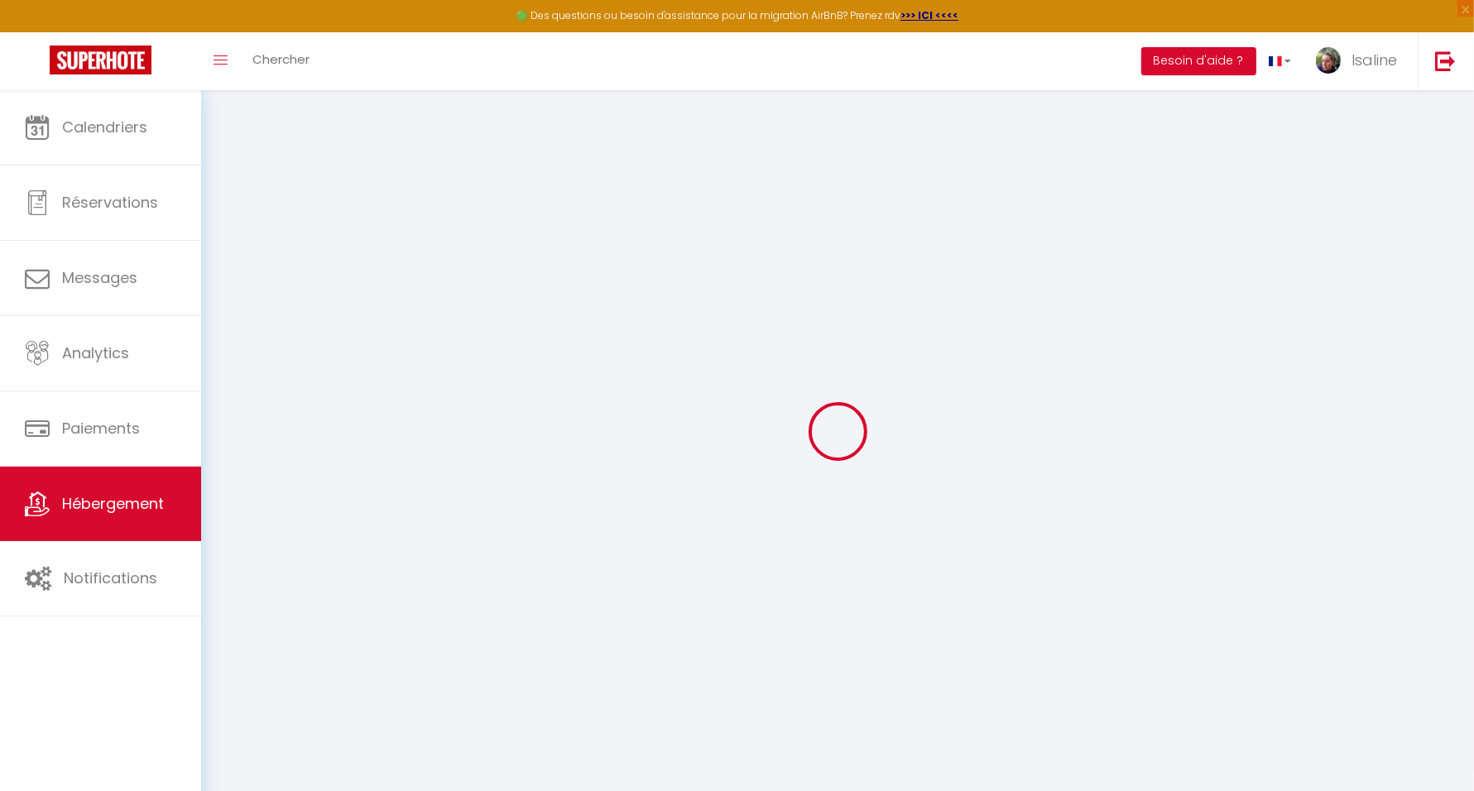
select select "EUR"
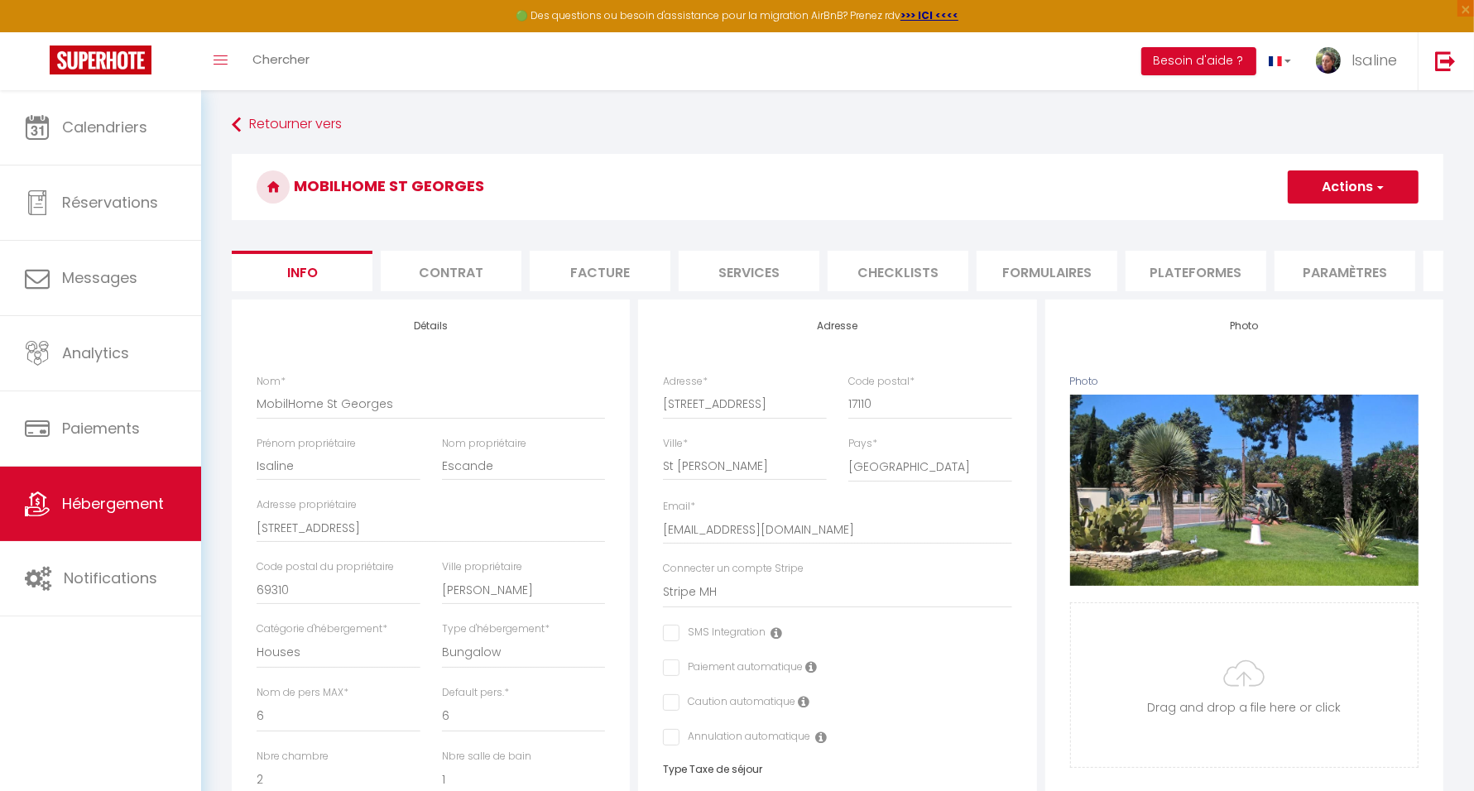
click at [1174, 256] on li "Plateformes" at bounding box center [1196, 271] width 141 height 41
select select
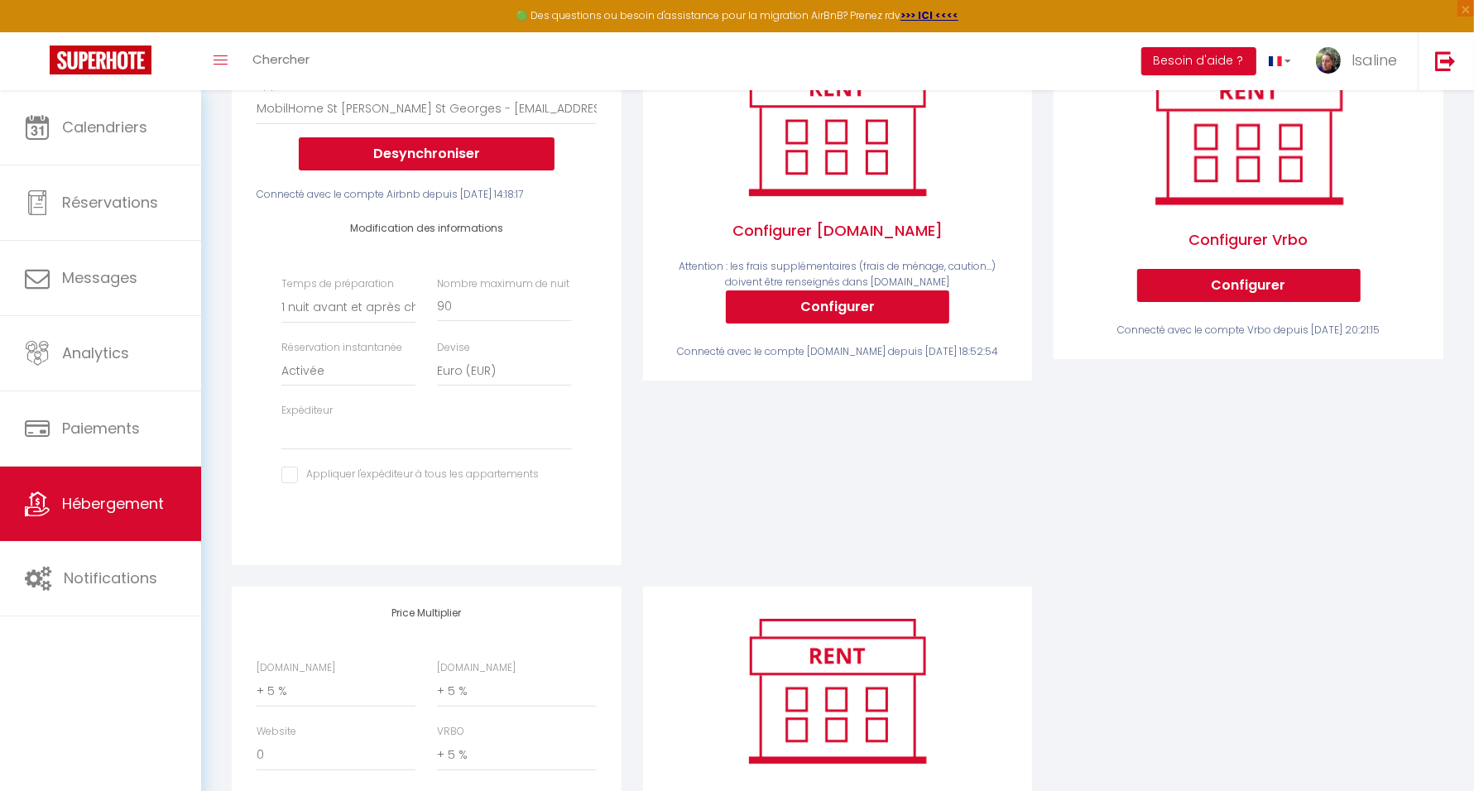
scroll to position [414, 0]
